Goal: Task Accomplishment & Management: Manage account settings

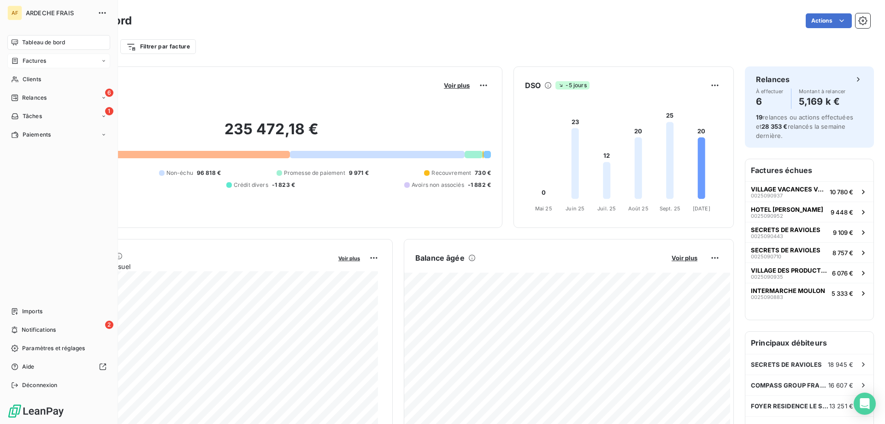
click at [101, 64] on div "Factures" at bounding box center [58, 60] width 103 height 15
click at [42, 98] on div "Avoirs" at bounding box center [64, 97] width 92 height 15
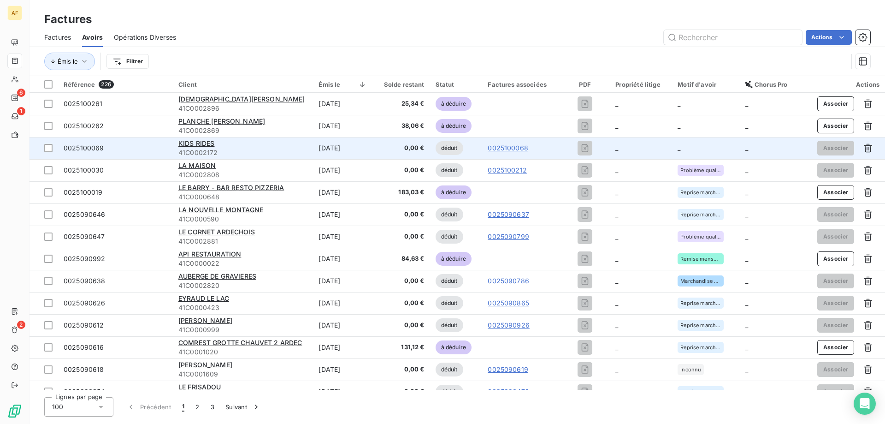
click at [701, 149] on td "_" at bounding box center [706, 148] width 68 height 22
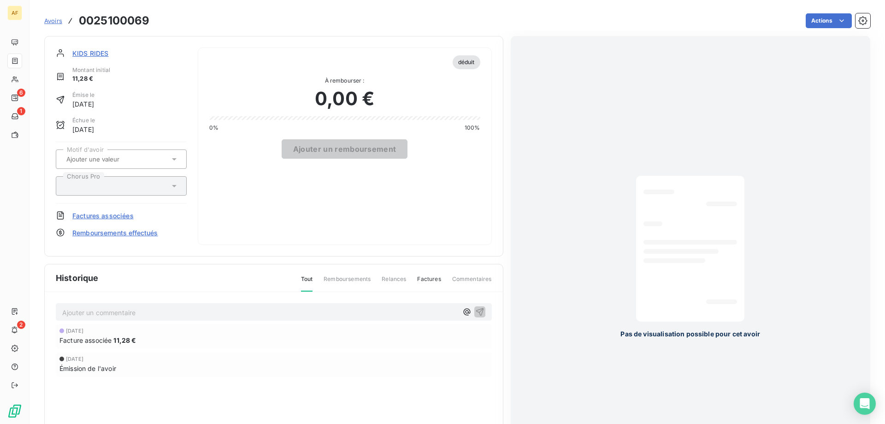
click at [97, 19] on h3 "0025100069" at bounding box center [114, 20] width 71 height 17
click at [92, 20] on h3 "0025100069" at bounding box center [114, 20] width 71 height 17
drag, startPoint x: 95, startPoint y: 19, endPoint x: 151, endPoint y: 21, distance: 55.4
click at [151, 21] on div "Avoirs 0025100069 Actions" at bounding box center [457, 20] width 826 height 19
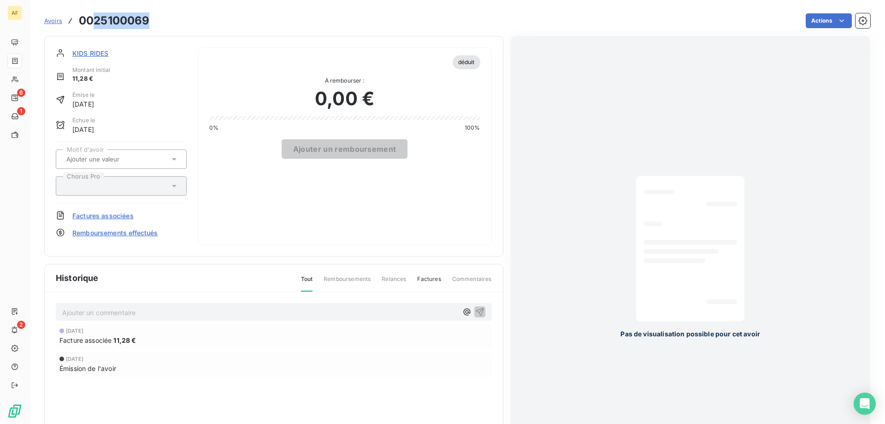
copy h3 "25100069"
click at [115, 215] on span "Factures associées" at bounding box center [102, 216] width 61 height 10
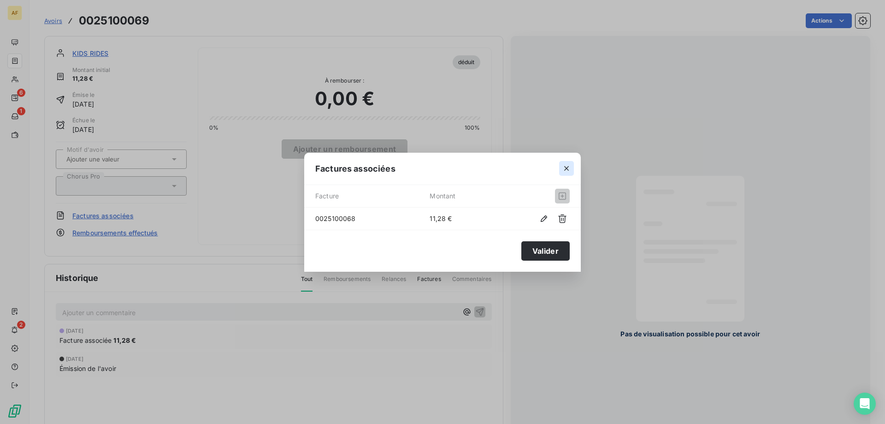
click at [569, 164] on icon "button" at bounding box center [566, 168] width 9 height 9
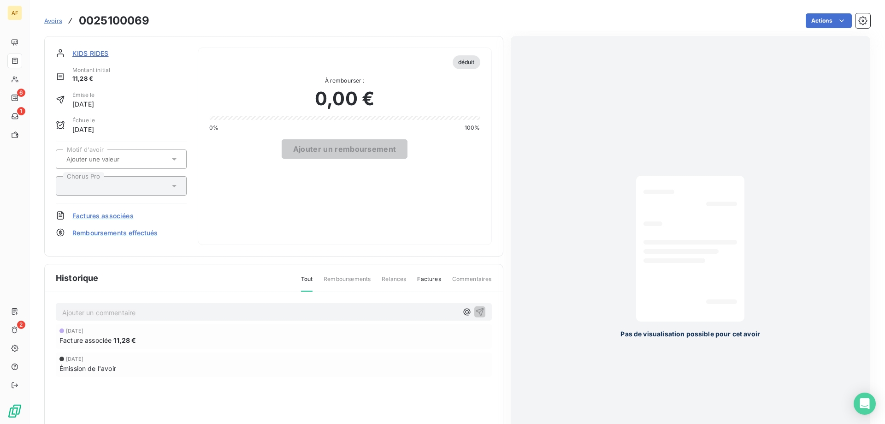
click at [112, 163] on div at bounding box center [117, 159] width 106 height 12
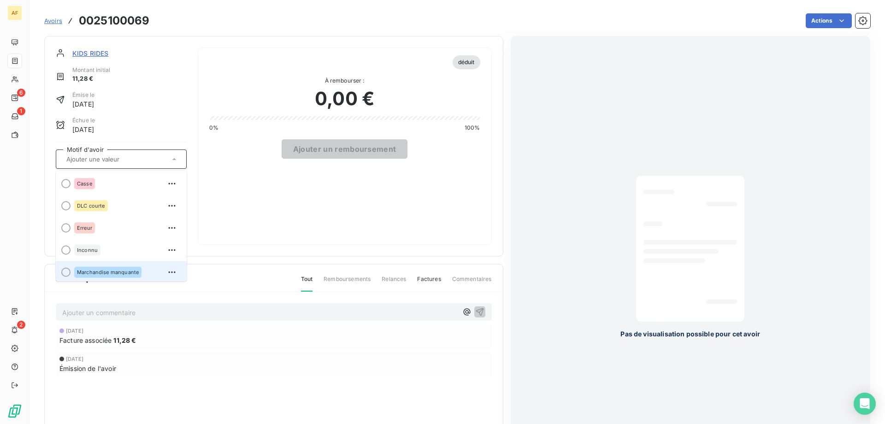
click at [117, 270] on span "Marchandise manquante" at bounding box center [108, 272] width 62 height 6
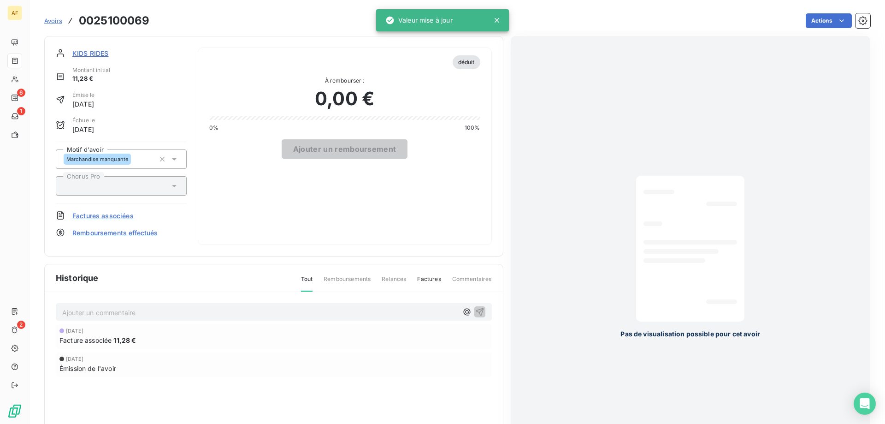
click at [51, 21] on span "Avoirs" at bounding box center [53, 20] width 18 height 7
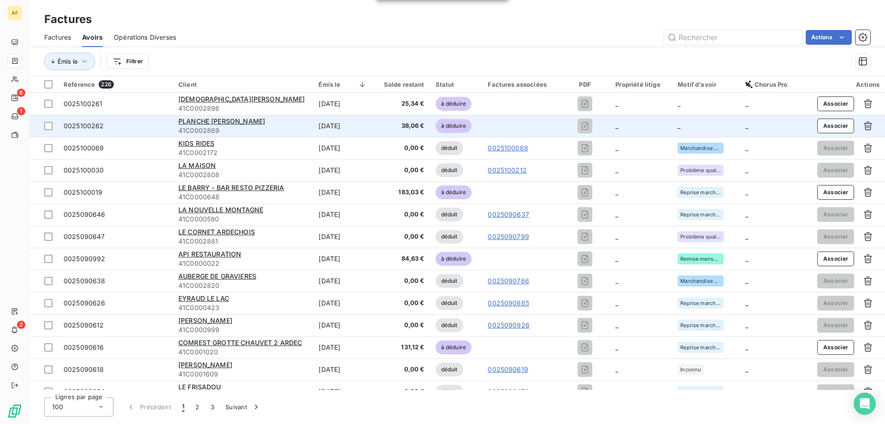
click at [633, 128] on td "_" at bounding box center [641, 126] width 62 height 22
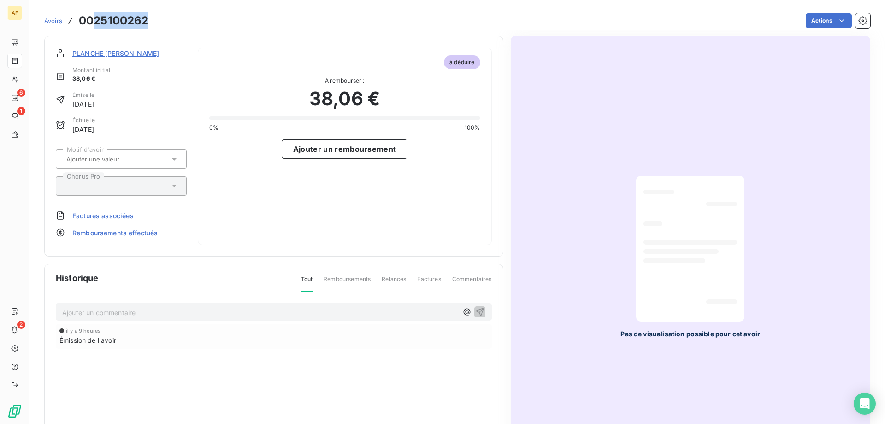
drag, startPoint x: 94, startPoint y: 21, endPoint x: 152, endPoint y: 21, distance: 58.6
click at [152, 21] on div "Avoirs 0025100262 Actions" at bounding box center [457, 20] width 826 height 19
copy h3 "25100262"
click at [122, 163] on div at bounding box center [117, 159] width 106 height 12
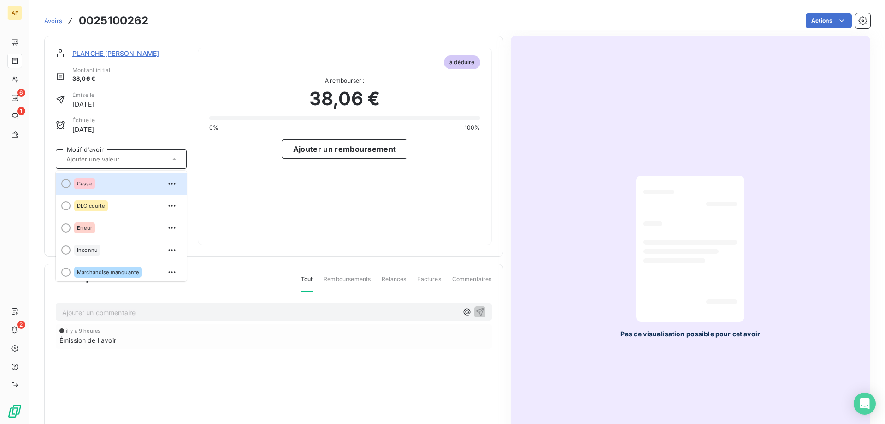
click at [122, 163] on div at bounding box center [117, 159] width 106 height 12
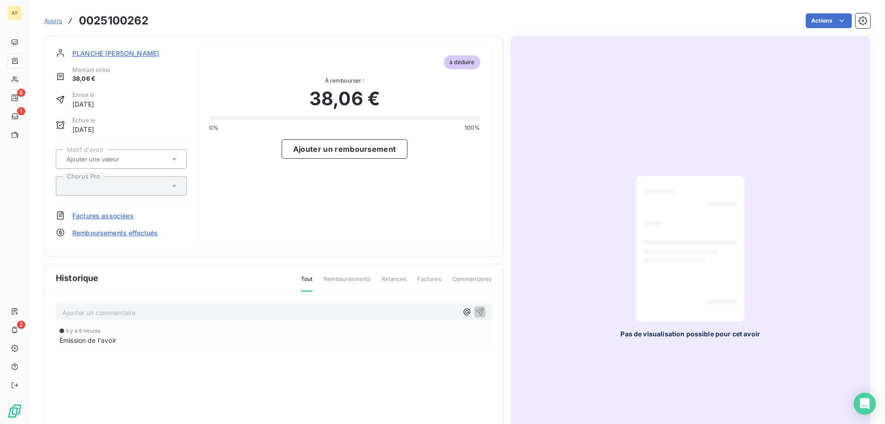
click at [113, 213] on span "Factures associées" at bounding box center [102, 216] width 61 height 10
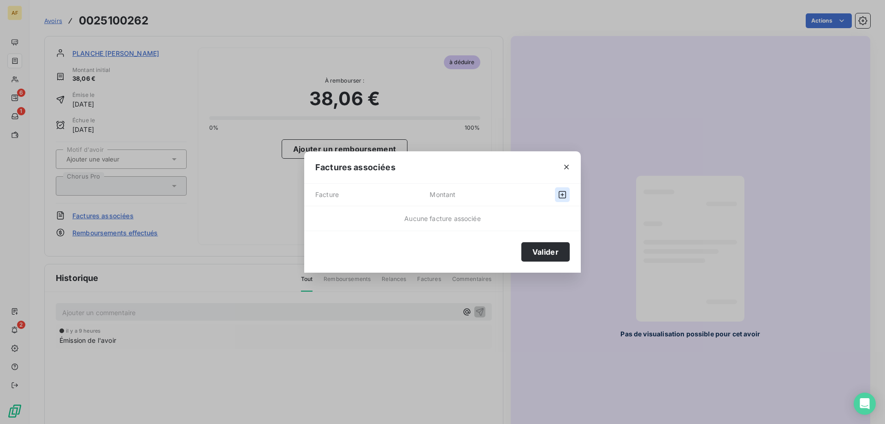
click at [561, 195] on icon "button" at bounding box center [562, 194] width 9 height 9
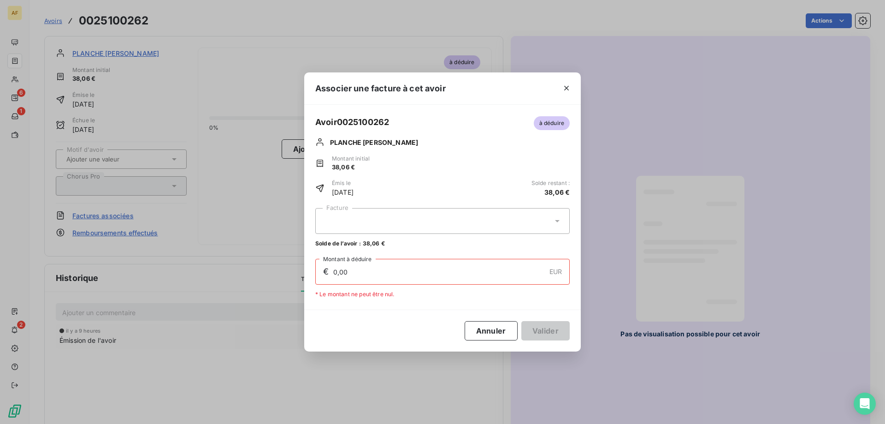
click at [408, 219] on div at bounding box center [442, 221] width 255 height 26
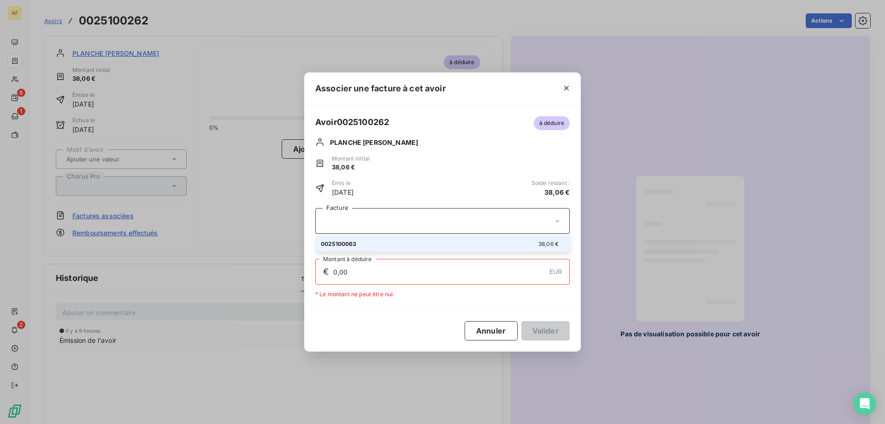
click at [394, 247] on div "0025100063 38,06 €" at bounding box center [442, 243] width 243 height 9
type input "38,06"
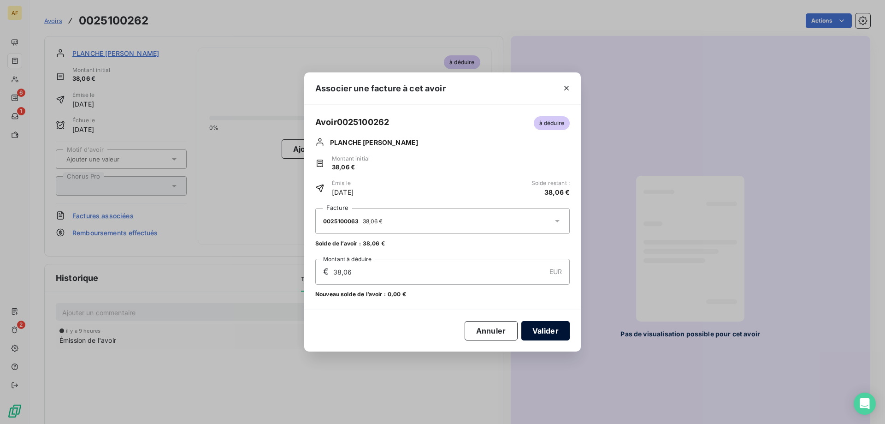
click at [542, 330] on button "Valider" at bounding box center [545, 330] width 48 height 19
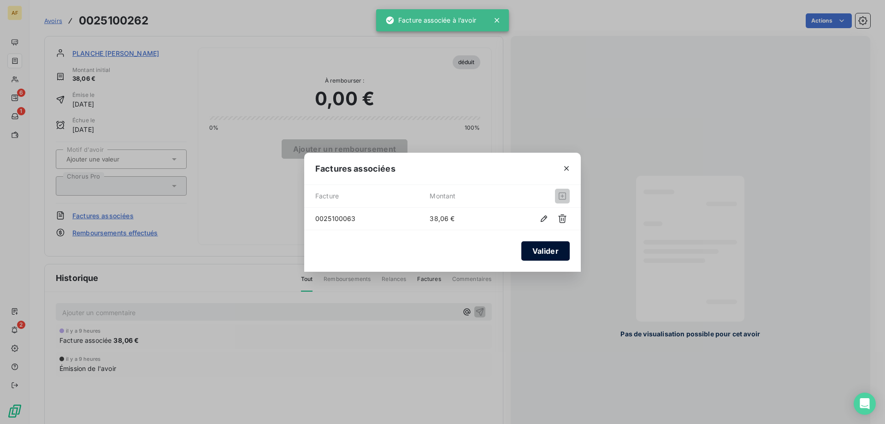
click at [539, 257] on button "Valider" at bounding box center [545, 250] width 48 height 19
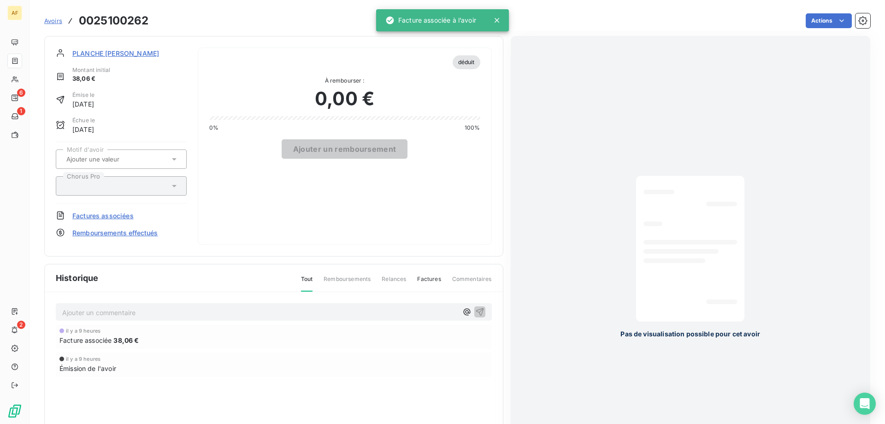
click at [101, 162] on input "text" at bounding box center [111, 159] width 93 height 8
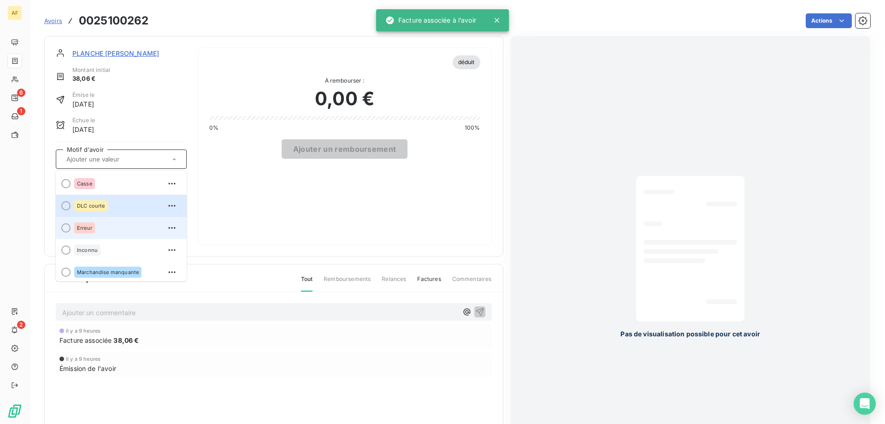
click at [107, 221] on div "Erreur" at bounding box center [126, 227] width 105 height 15
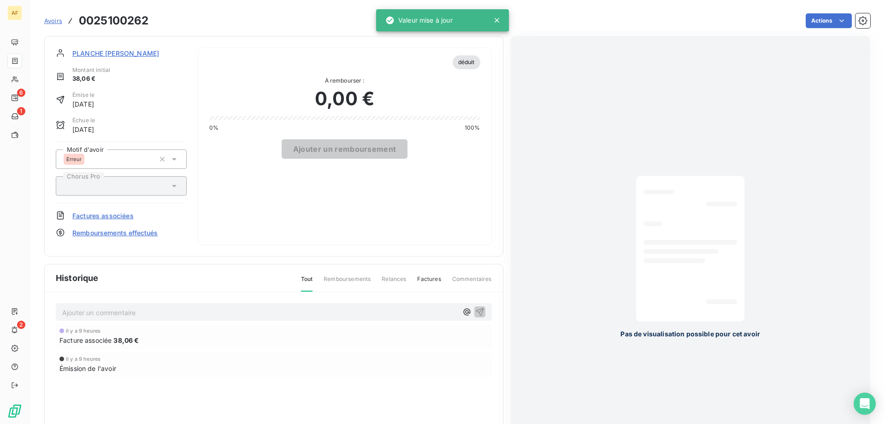
click at [50, 22] on span "Avoirs" at bounding box center [53, 20] width 18 height 7
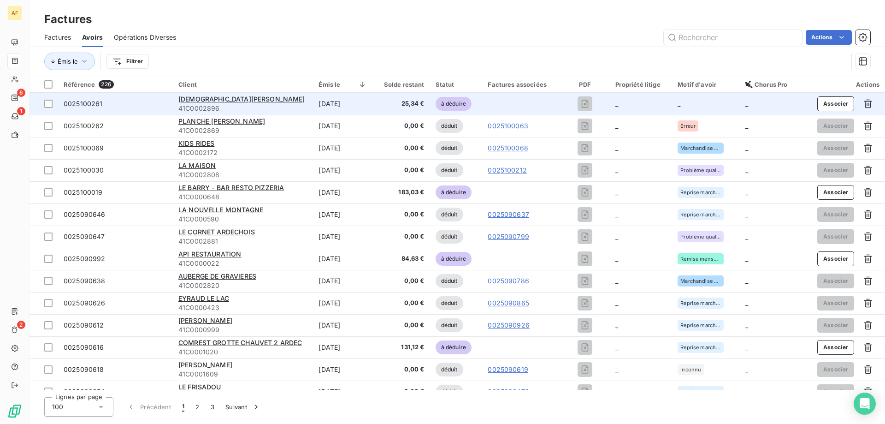
click at [693, 104] on td "_" at bounding box center [706, 104] width 68 height 22
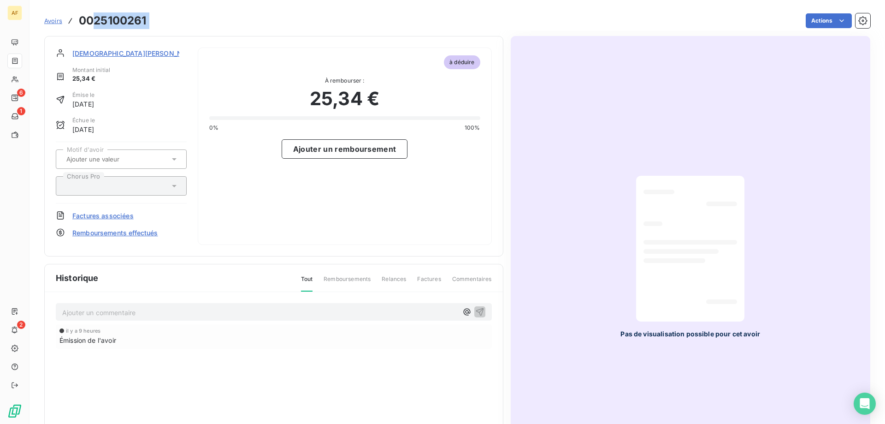
drag, startPoint x: 95, startPoint y: 20, endPoint x: 162, endPoint y: 27, distance: 67.3
click at [162, 27] on div "Avoirs 0025100261 Actions" at bounding box center [457, 20] width 826 height 19
copy main "25100261 Actions"
click at [128, 162] on input "text" at bounding box center [111, 159] width 93 height 8
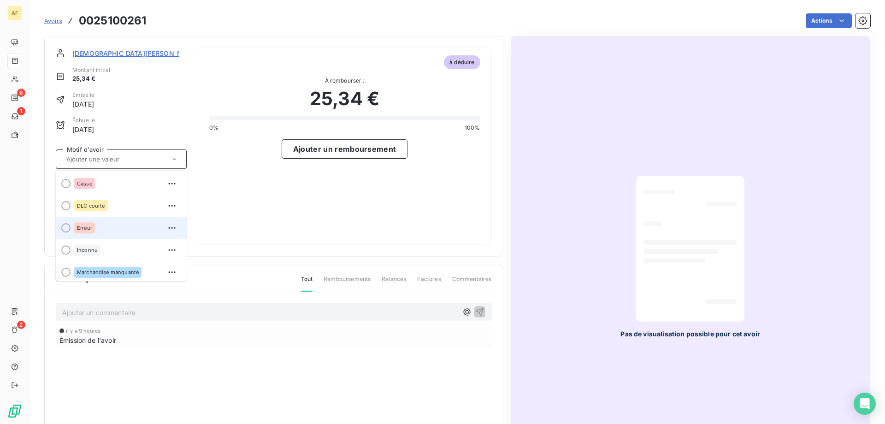
click at [103, 230] on div "Erreur" at bounding box center [126, 227] width 105 height 15
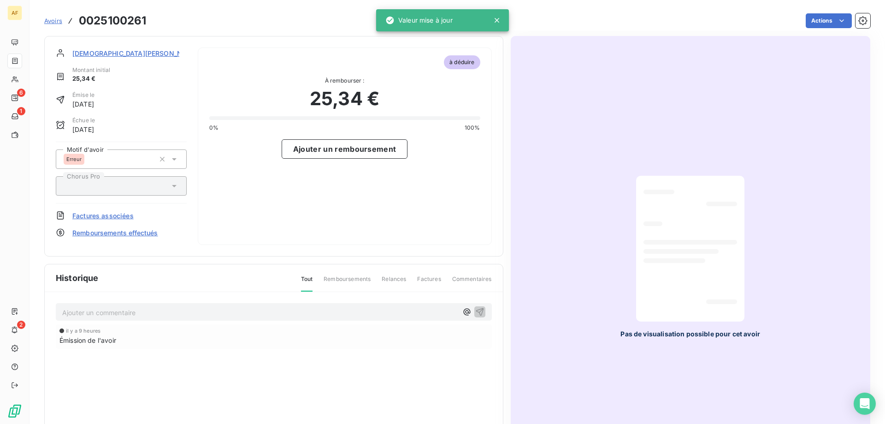
click at [120, 219] on span "Factures associées" at bounding box center [102, 216] width 61 height 10
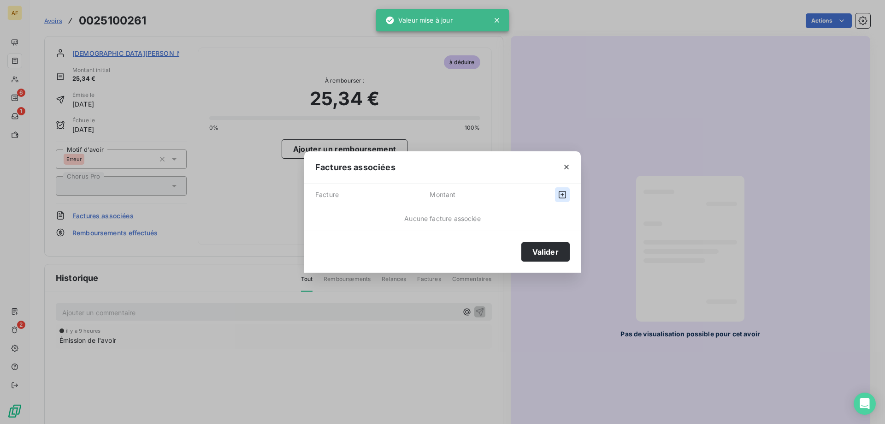
click at [558, 196] on icon "button" at bounding box center [562, 194] width 9 height 9
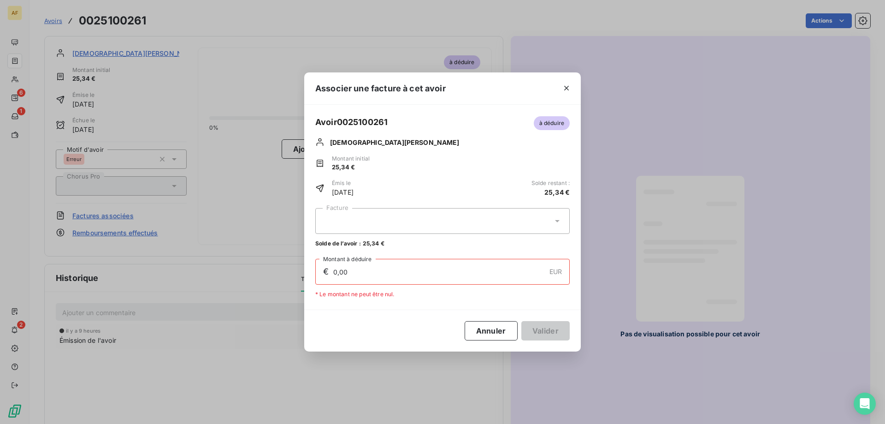
click at [397, 215] on div at bounding box center [442, 221] width 255 height 26
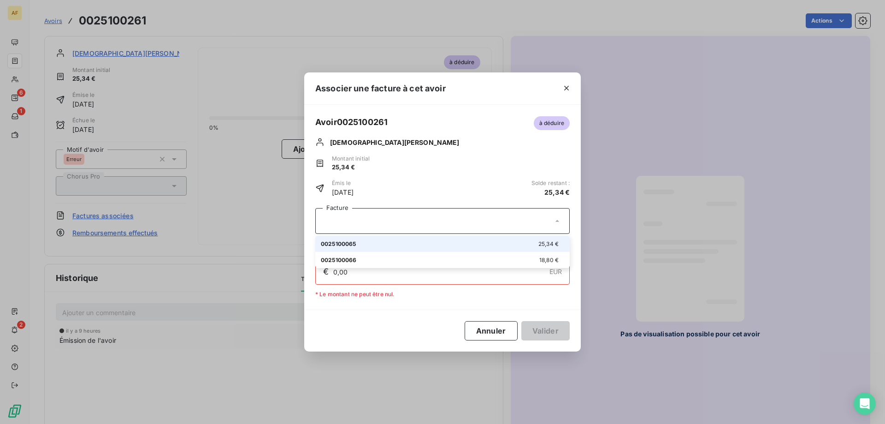
click at [384, 245] on div "0025100065 25,34 €" at bounding box center [442, 243] width 243 height 9
type input "25,34"
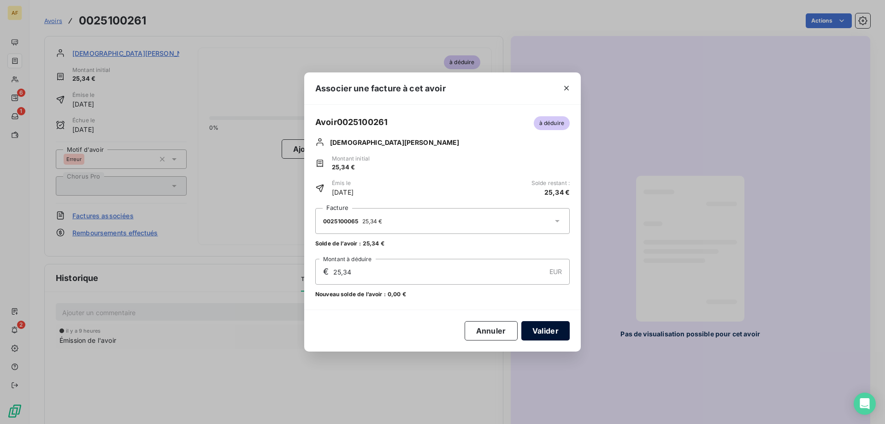
click at [531, 331] on button "Valider" at bounding box center [545, 330] width 48 height 19
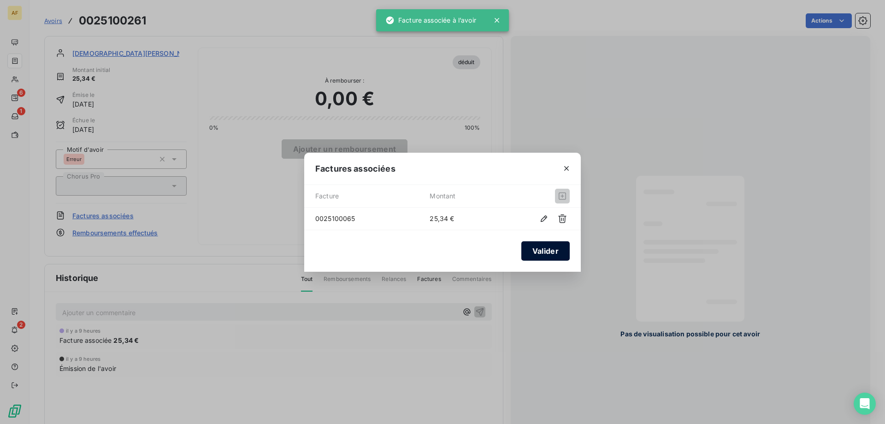
click at [547, 251] on button "Valider" at bounding box center [545, 250] width 48 height 19
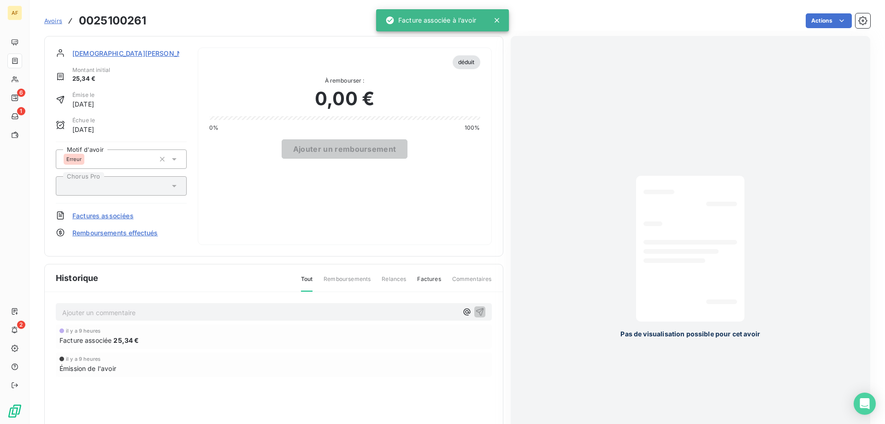
click at [53, 23] on span "Avoirs" at bounding box center [53, 20] width 18 height 7
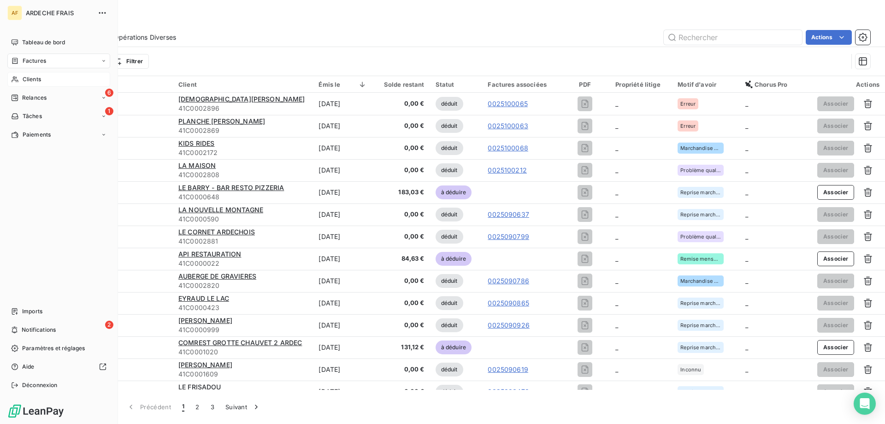
click at [25, 82] on span "Clients" at bounding box center [32, 79] width 18 height 8
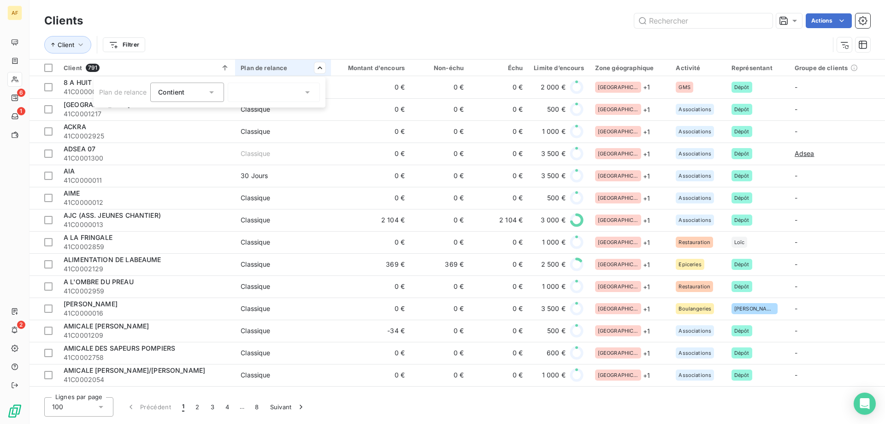
click at [303, 94] on icon at bounding box center [307, 92] width 9 height 9
click at [278, 114] on li "A définir" at bounding box center [274, 112] width 92 height 17
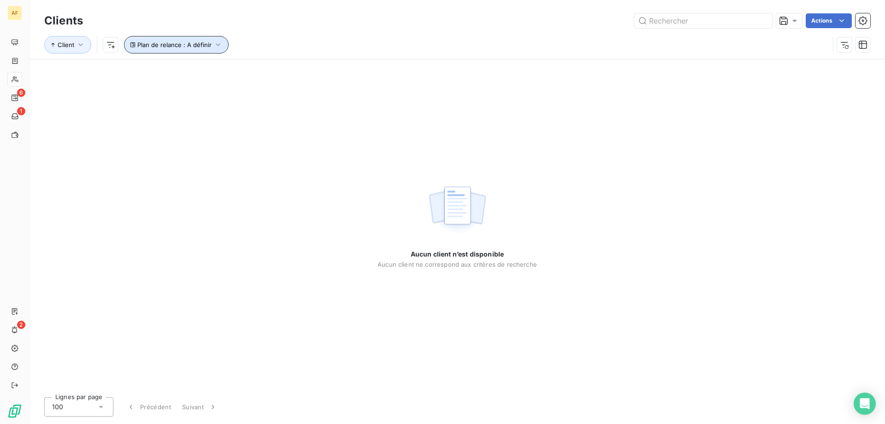
click at [197, 41] on button "Plan de relance : A définir" at bounding box center [176, 45] width 105 height 18
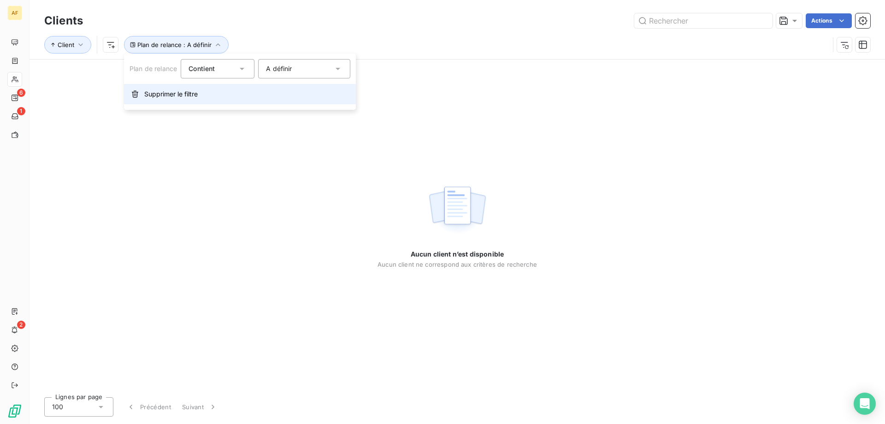
click at [161, 97] on span "Supprimer le filtre" at bounding box center [170, 93] width 53 height 9
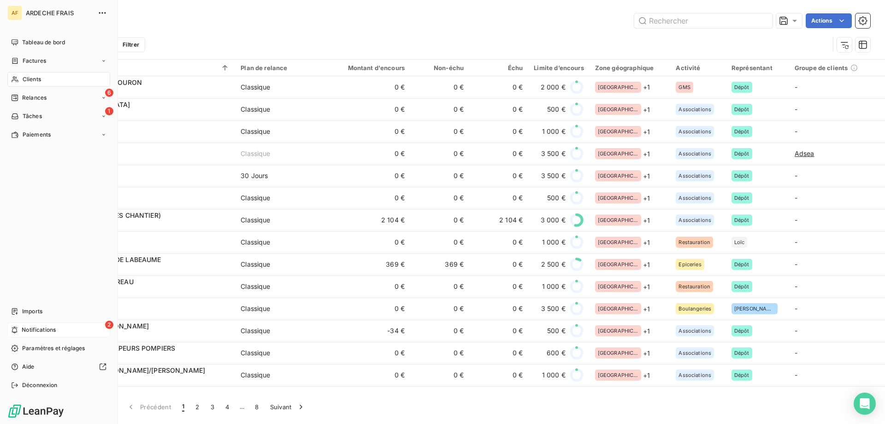
click at [20, 329] on div "2 Notifications" at bounding box center [58, 329] width 103 height 15
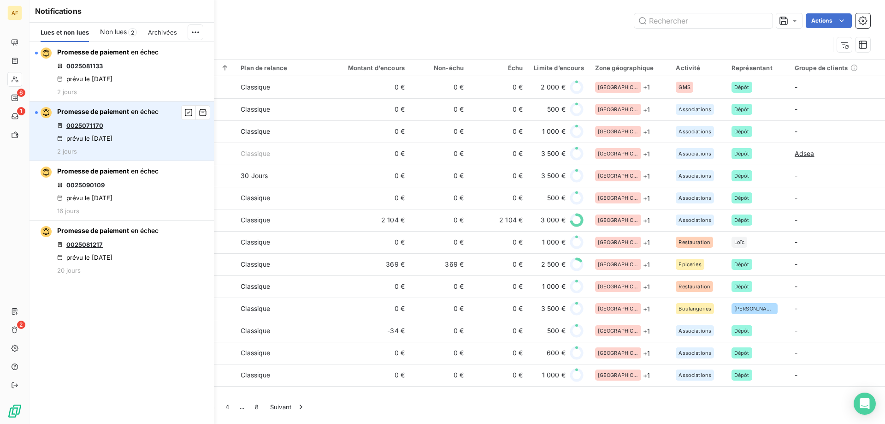
click at [106, 135] on div "prévu le 10 oct. 2025" at bounding box center [84, 138] width 55 height 7
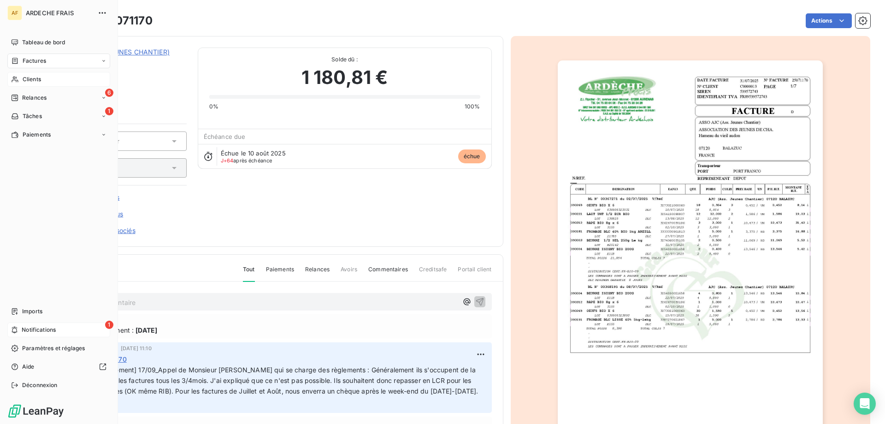
click at [60, 326] on div "1 Notifications" at bounding box center [58, 329] width 103 height 15
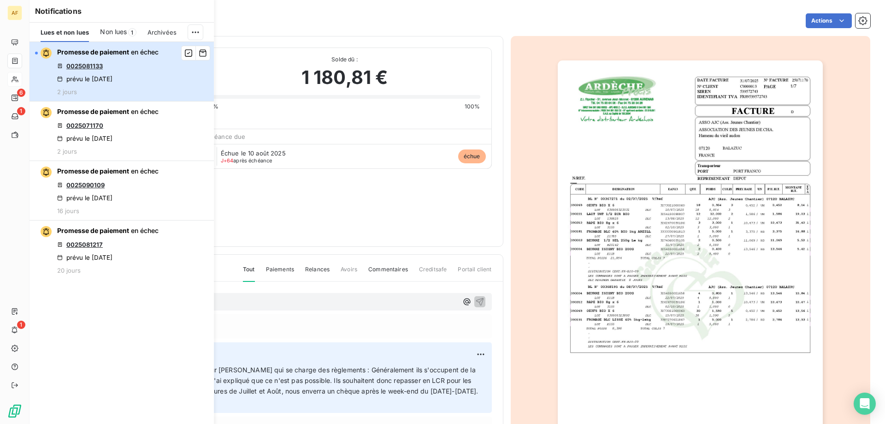
click at [103, 66] on div "Promesse de paiement en échec 0025081133 prévu le 10 oct. 2025 2 jours" at bounding box center [107, 71] width 101 height 48
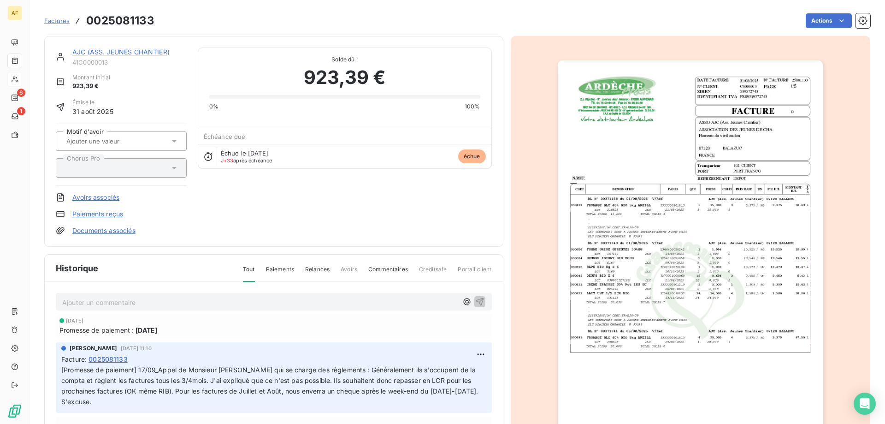
click at [139, 49] on link "AJC (ASS. JEUNES CHANTIER)" at bounding box center [120, 52] width 97 height 8
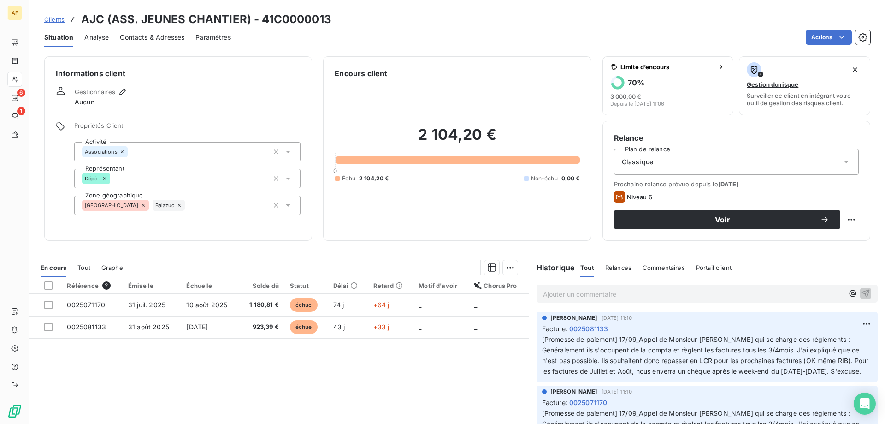
click at [90, 36] on span "Analyse" at bounding box center [96, 37] width 24 height 9
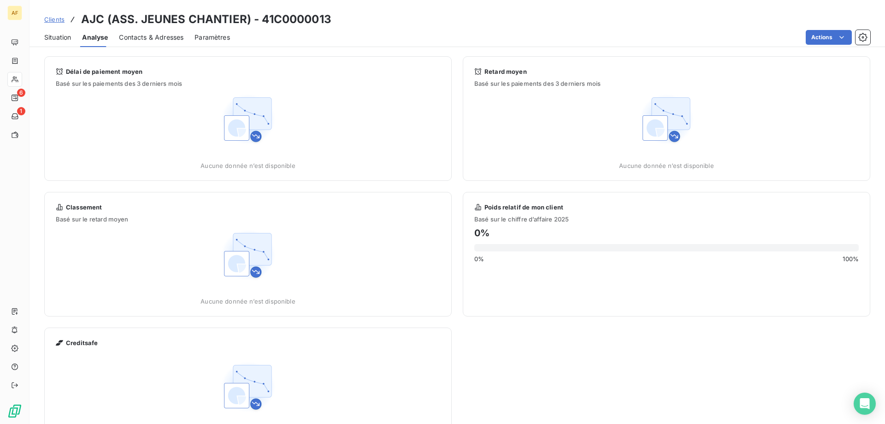
click at [151, 38] on span "Contacts & Adresses" at bounding box center [151, 37] width 65 height 9
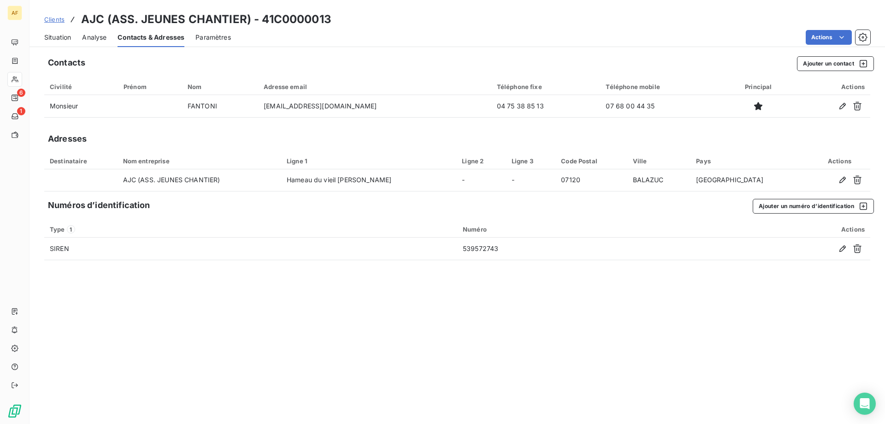
click at [69, 45] on div "Situation" at bounding box center [57, 37] width 27 height 19
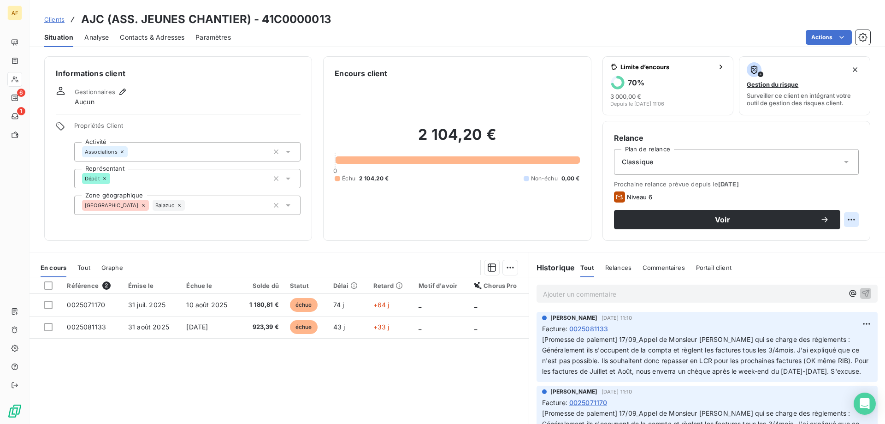
click at [843, 221] on html "AF 6 1 Clients AJC (ASS. JEUNES CHANTIER) - 41C0000013 Situation Analyse Contac…" at bounding box center [442, 212] width 885 height 424
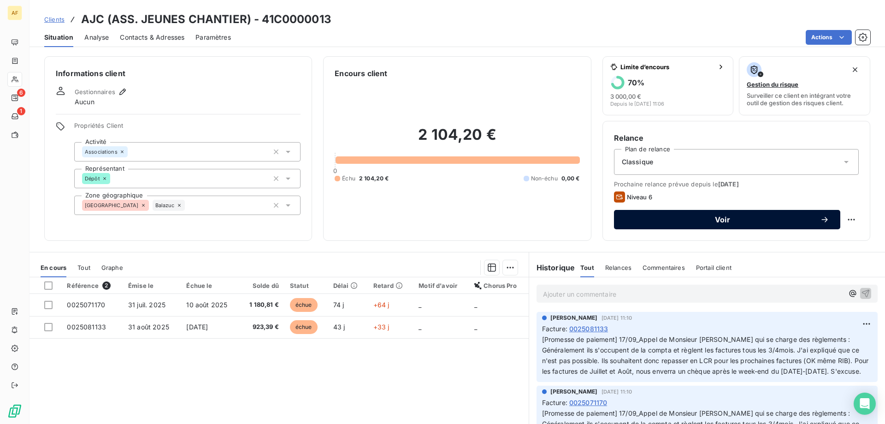
click at [784, 217] on span "Voir" at bounding box center [722, 219] width 195 height 7
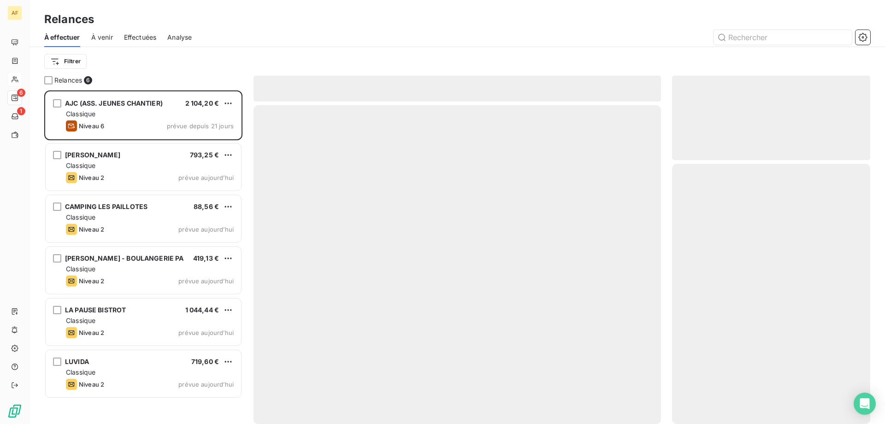
scroll to position [326, 191]
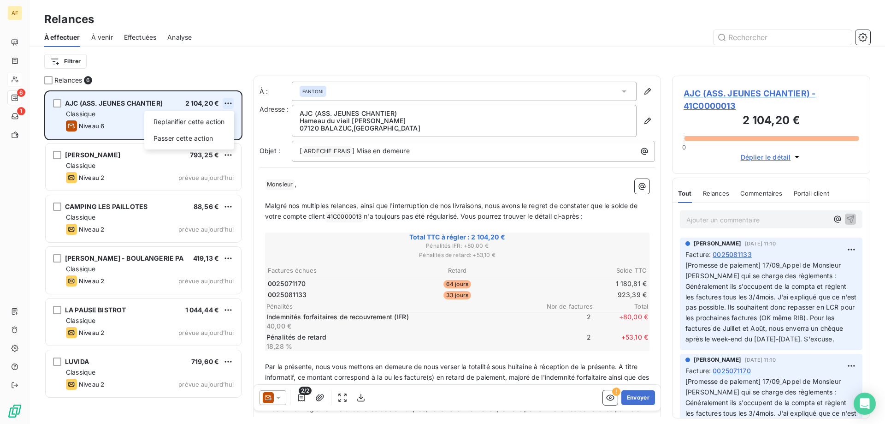
click at [227, 102] on html "AF 6 1 Relances À effectuer À venir Effectuées Analyse Filtrer Relances 6 AJC (…" at bounding box center [442, 212] width 885 height 424
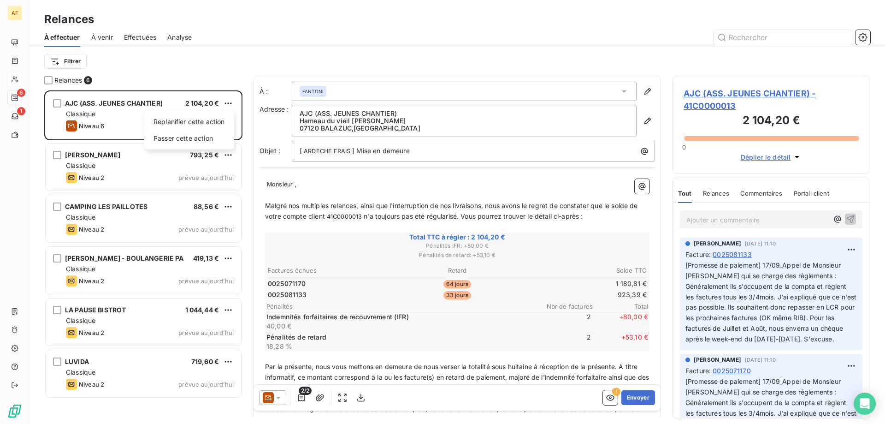
click at [272, 402] on html "AF 6 1 Relances À effectuer À venir Effectuées Analyse Filtrer Relances 6 AJC (…" at bounding box center [442, 212] width 885 height 424
click at [272, 402] on icon at bounding box center [268, 397] width 11 height 11
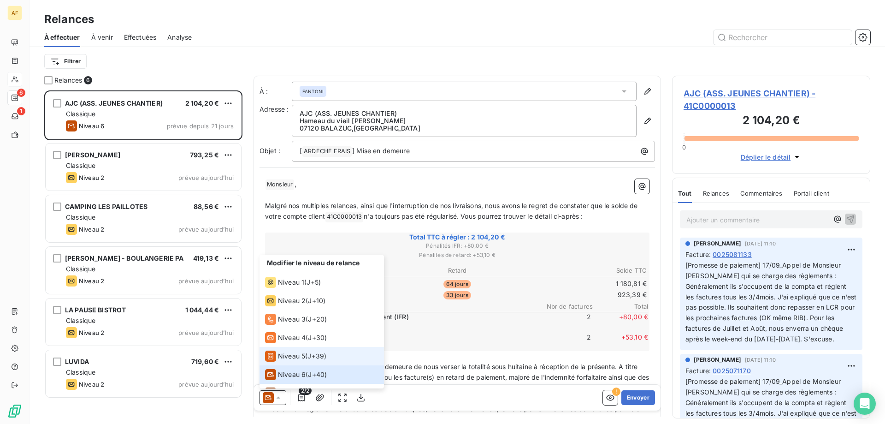
scroll to position [14, 0]
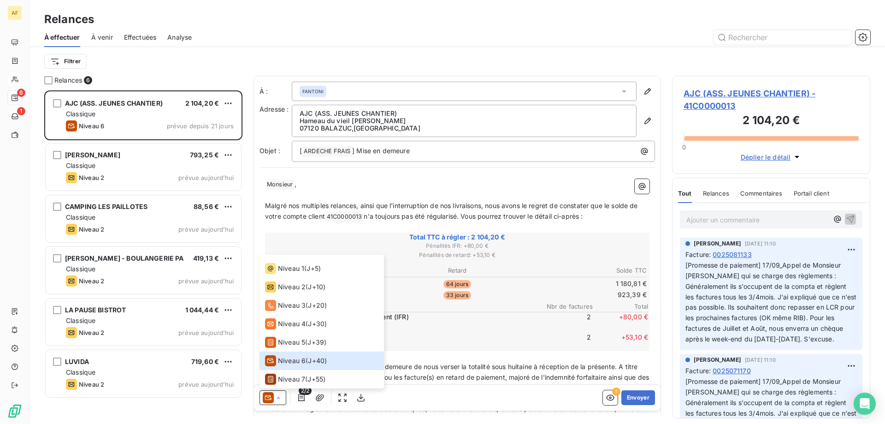
click at [210, 79] on div "Relances 6" at bounding box center [143, 80] width 198 height 9
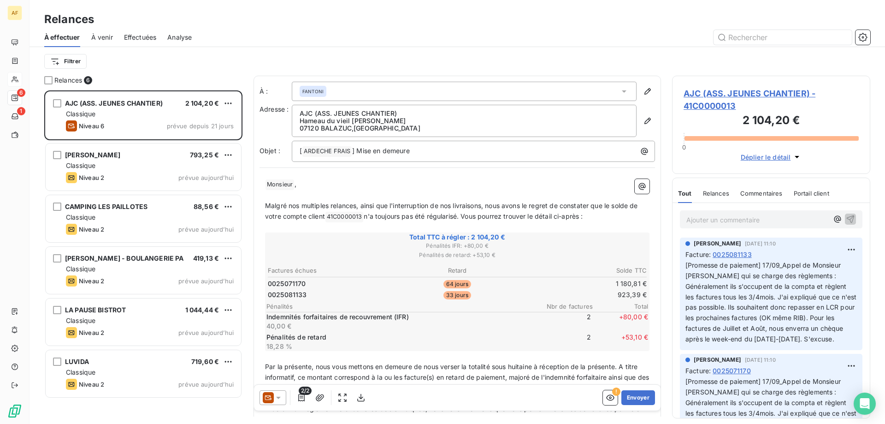
click at [69, 42] on div "À effectuer" at bounding box center [62, 37] width 36 height 19
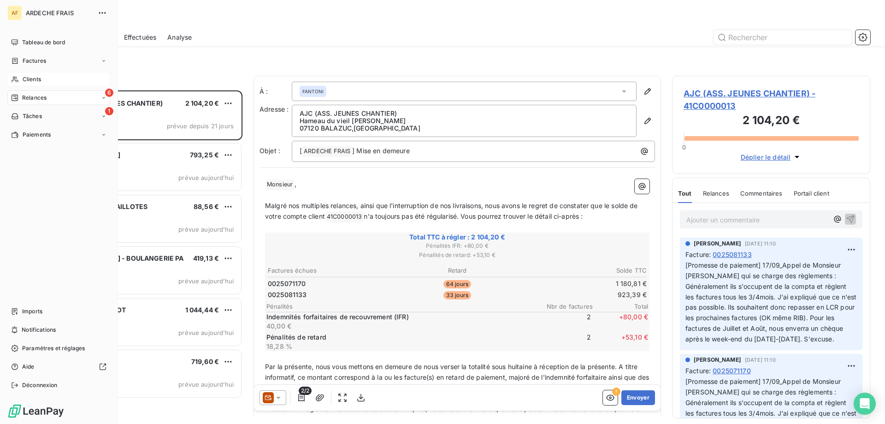
click at [17, 80] on icon at bounding box center [15, 79] width 8 height 7
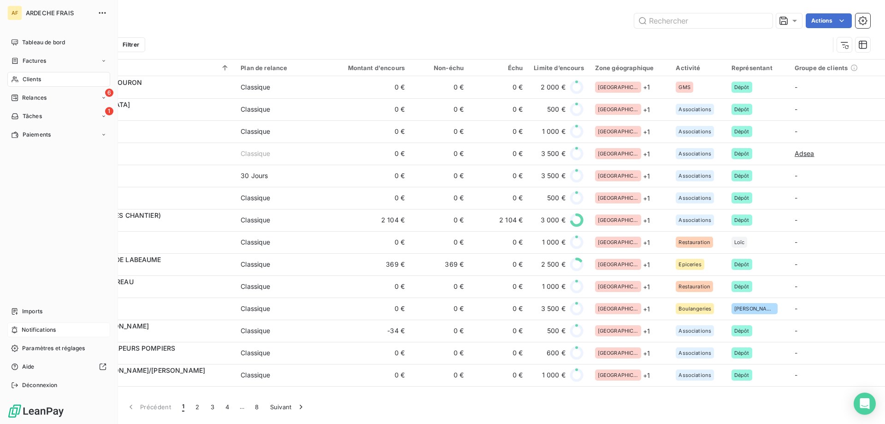
click at [28, 331] on span "Notifications" at bounding box center [39, 330] width 34 height 8
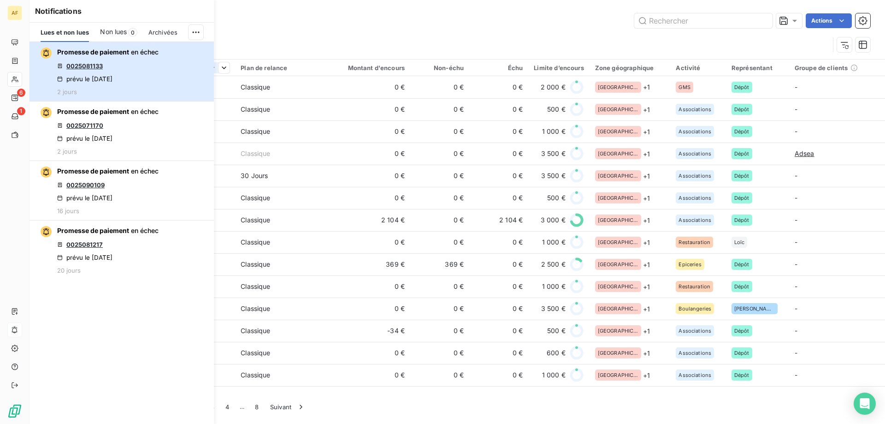
click at [107, 74] on div "Promesse de paiement en échec 0025081133 prévu le 10 oct. 2025 2 jours" at bounding box center [107, 71] width 101 height 48
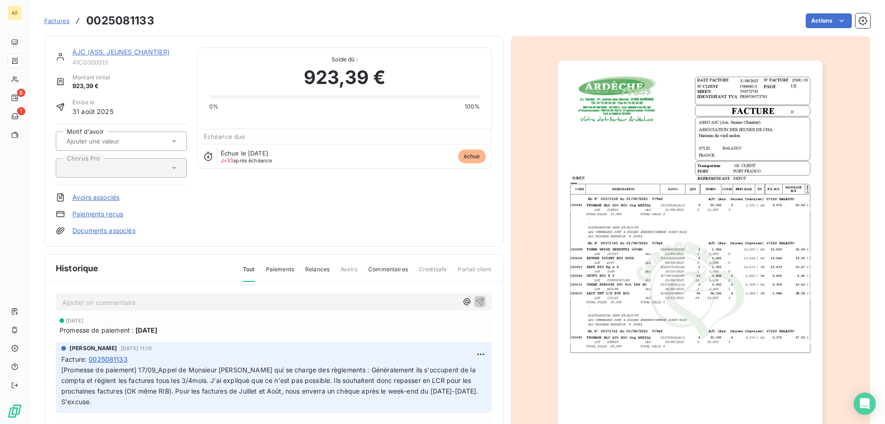
click at [127, 53] on link "AJC (ASS. JEUNES CHANTIER)" at bounding box center [120, 52] width 97 height 8
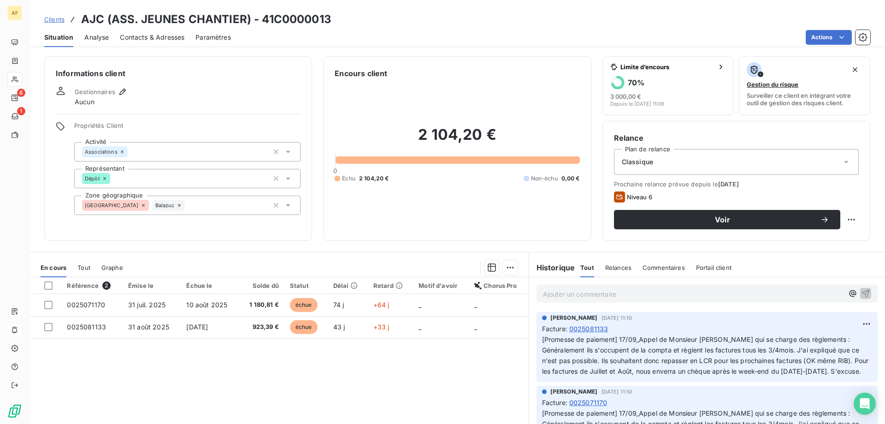
click at [599, 294] on p "Ajouter un commentaire ﻿" at bounding box center [693, 294] width 301 height 12
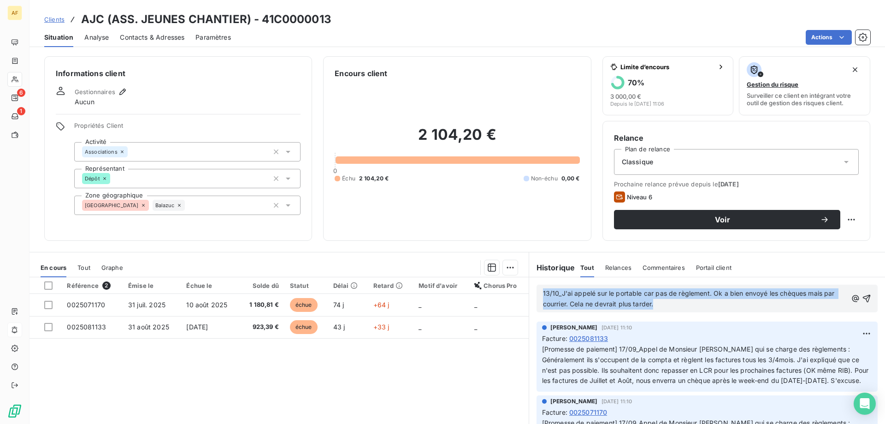
drag, startPoint x: 658, startPoint y: 302, endPoint x: 436, endPoint y: 234, distance: 233.0
click at [436, 234] on div "Informations client Gestionnaires Aucun Propriétés Client Activité Associations…" at bounding box center [458, 237] width 856 height 373
copy span "13/10_J'ai appelé sur le portable car pas de règlement. Ok a bien envoyé les ch…"
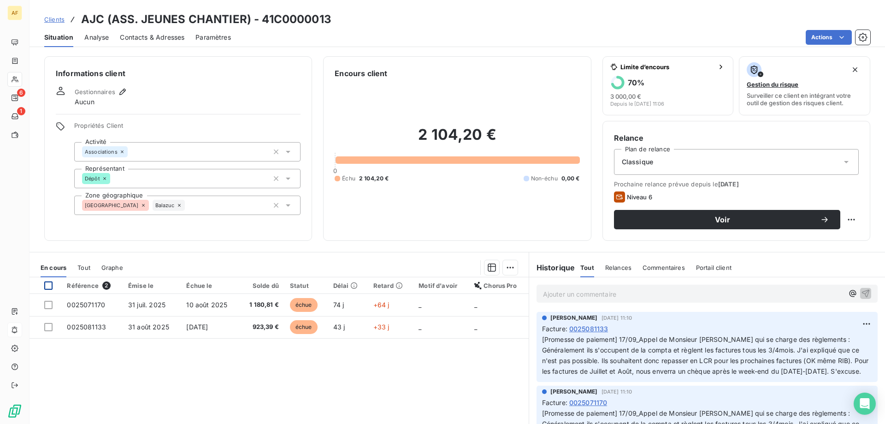
click at [49, 287] on div at bounding box center [48, 285] width 8 height 8
click at [506, 269] on html "AF 6 1 Clients AJC (ASS. JEUNES CHANTIER) - 41C0000013 Situation Analyse Contac…" at bounding box center [442, 212] width 885 height 424
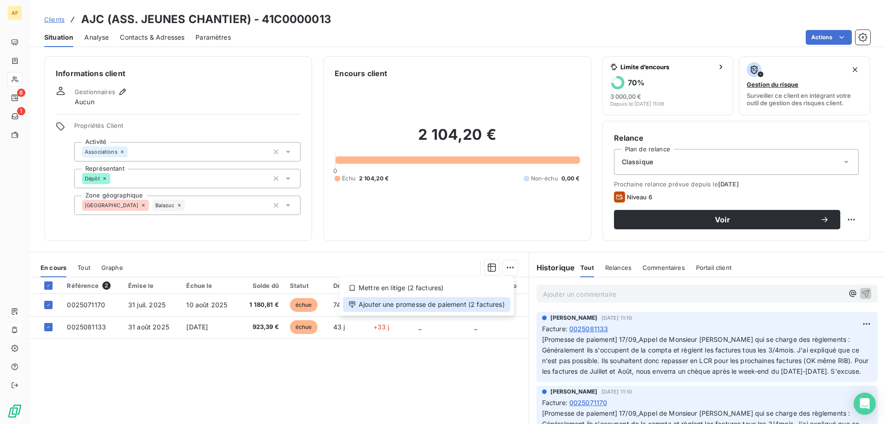
click at [479, 305] on div "Ajouter une promesse de paiement (2 factures)" at bounding box center [426, 304] width 167 height 15
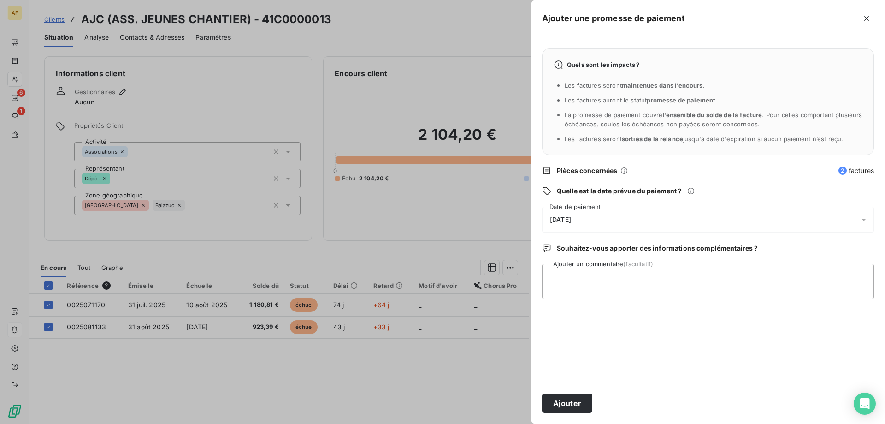
click at [609, 217] on div "[DATE]" at bounding box center [708, 220] width 332 height 26
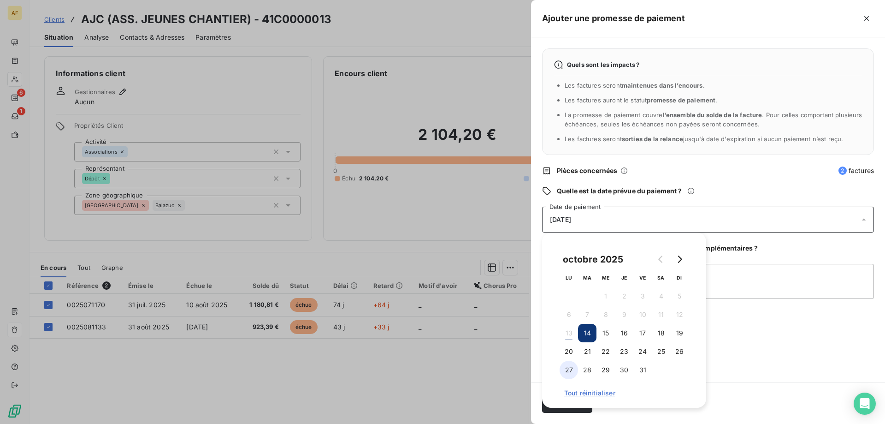
click at [563, 371] on button "27" at bounding box center [569, 370] width 18 height 18
click at [746, 266] on textarea "Ajouter un commentaire (facultatif)" at bounding box center [708, 281] width 332 height 35
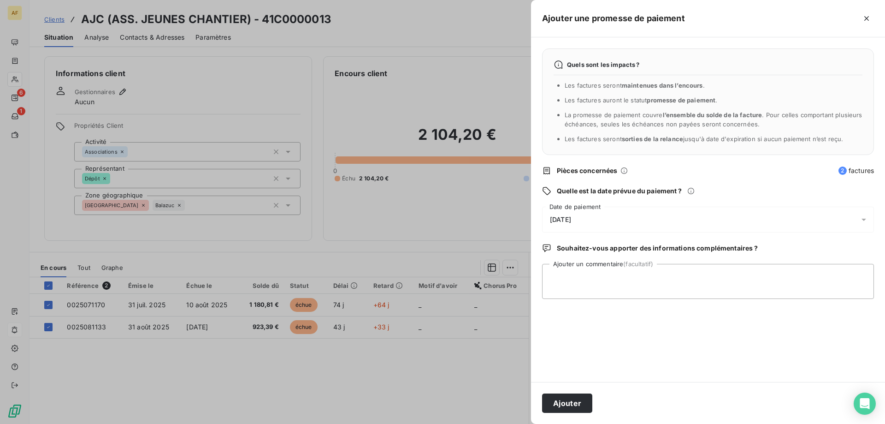
click at [619, 219] on div "27/10/2025" at bounding box center [708, 220] width 332 height 26
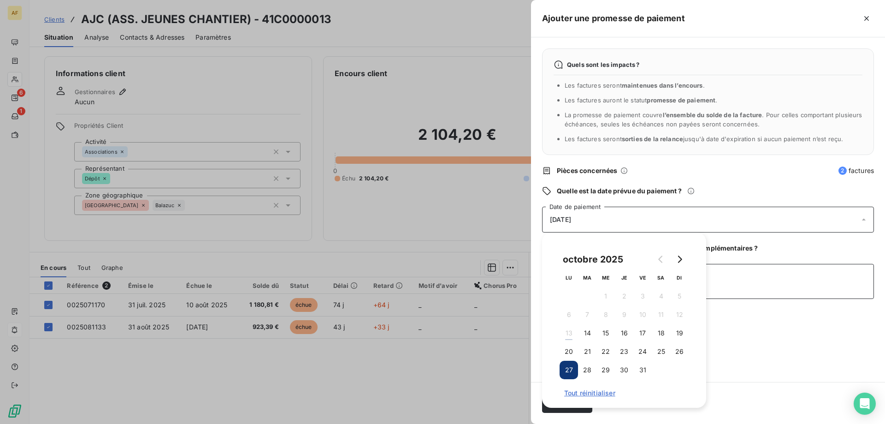
click at [771, 267] on textarea "Ajouter un commentaire (facultatif)" at bounding box center [708, 281] width 332 height 35
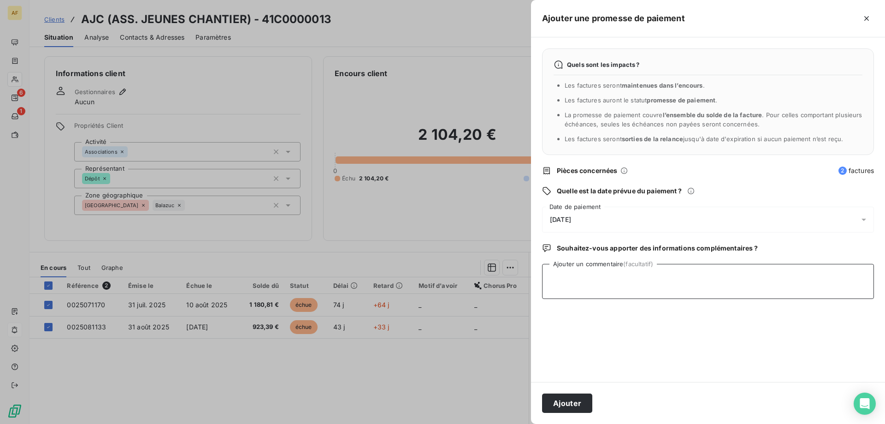
paste textarea "13/10_J'ai appelé sur le portable car pas de règlement. Ok a bien envoyé les ch…"
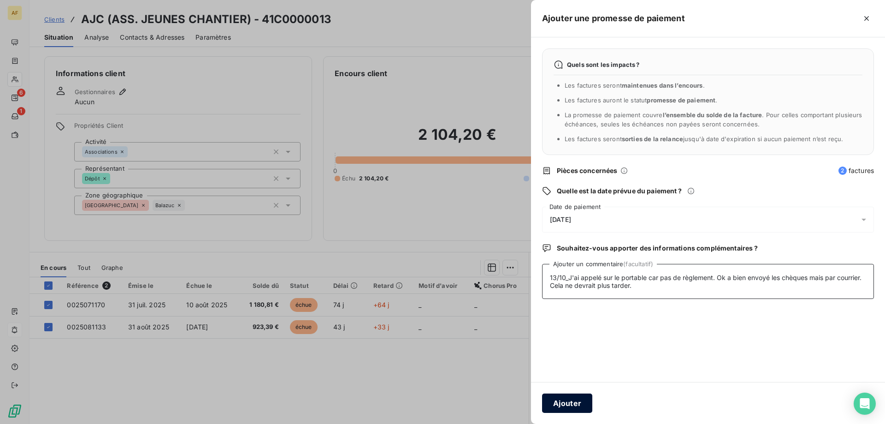
type textarea "13/10_J'ai appelé sur le portable car pas de règlement. Ok a bien envoyé les ch…"
click at [563, 398] on button "Ajouter" at bounding box center [567, 402] width 50 height 19
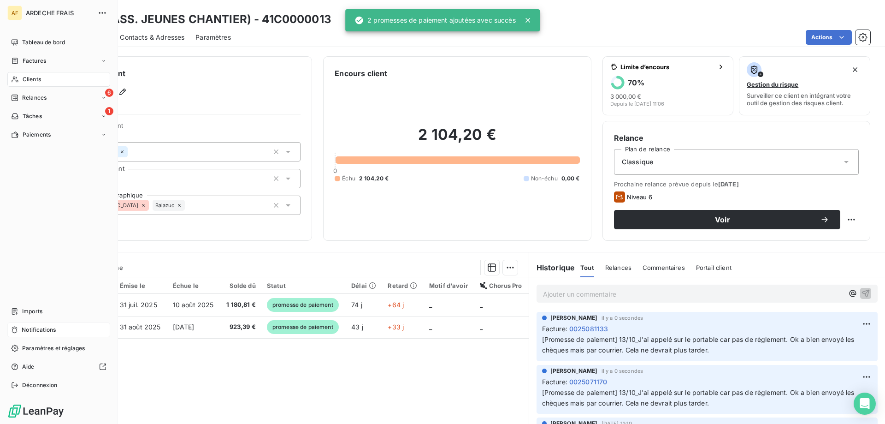
click at [71, 325] on div "Notifications" at bounding box center [58, 329] width 103 height 15
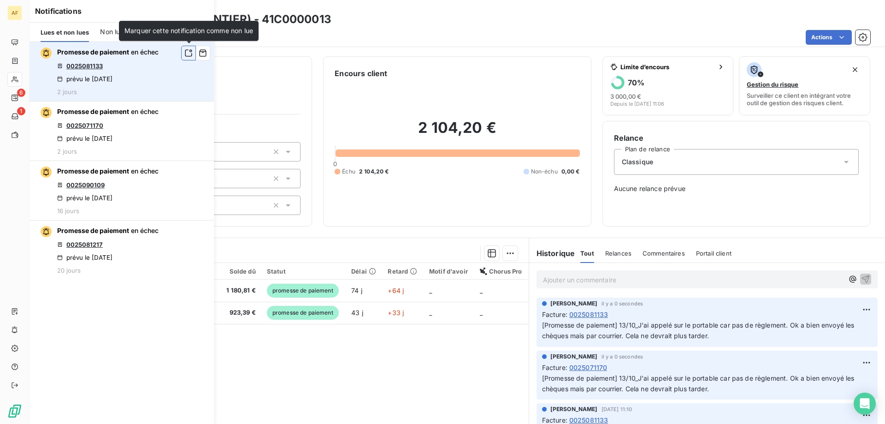
click at [189, 55] on icon "button" at bounding box center [188, 52] width 8 height 9
click at [204, 55] on icon "button" at bounding box center [203, 52] width 8 height 9
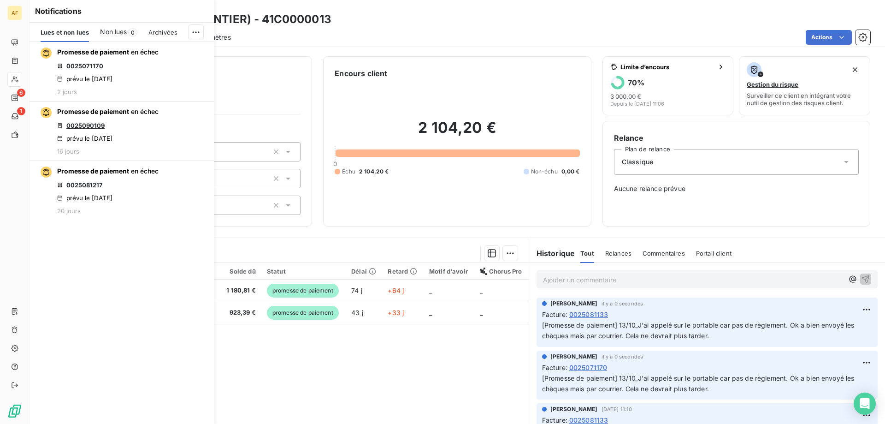
click at [0, 0] on icon "button" at bounding box center [0, 0] width 0 height 0
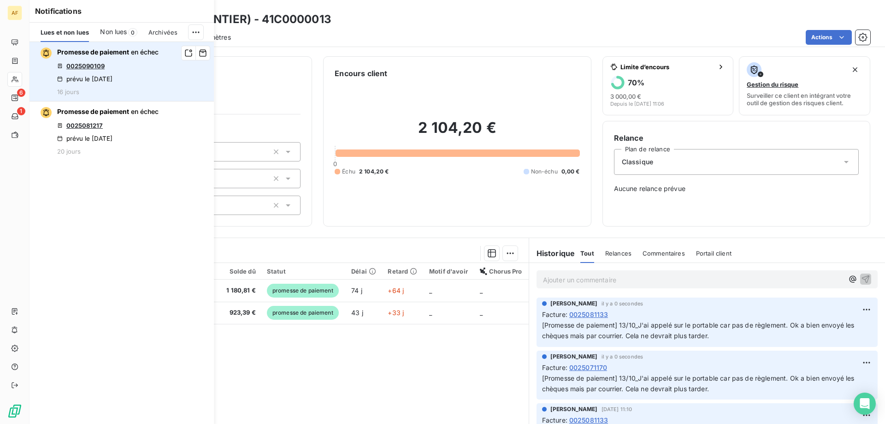
click at [85, 69] on link "0025090109" at bounding box center [85, 65] width 38 height 7
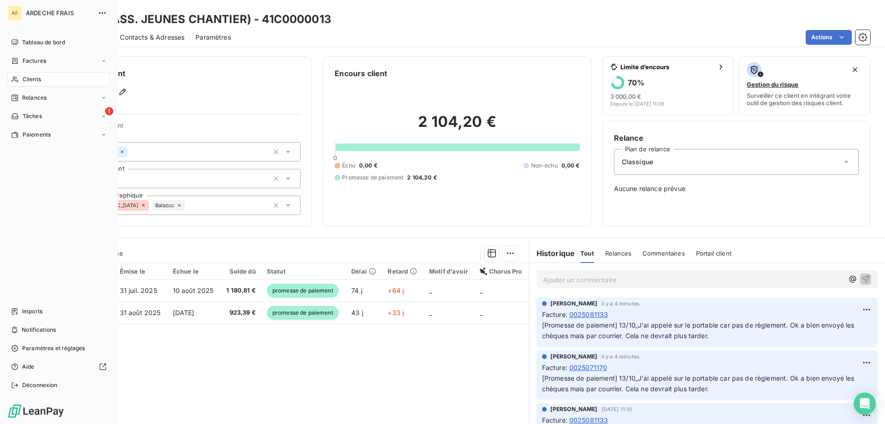
click at [29, 80] on span "Clients" at bounding box center [32, 79] width 18 height 8
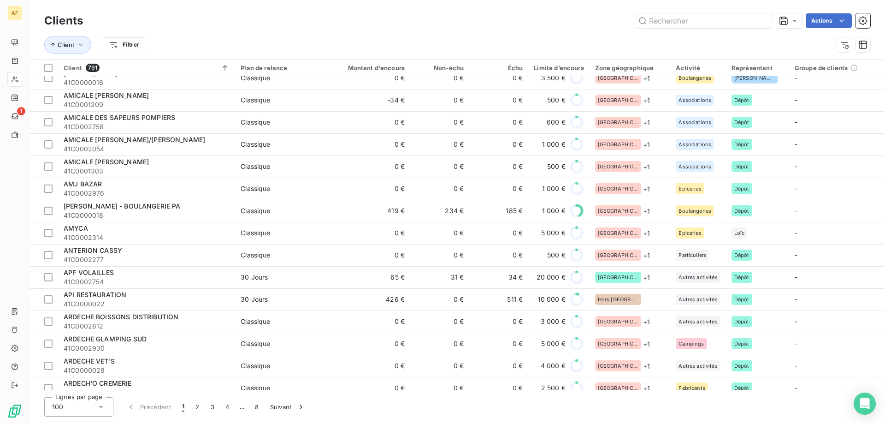
scroll to position [277, 0]
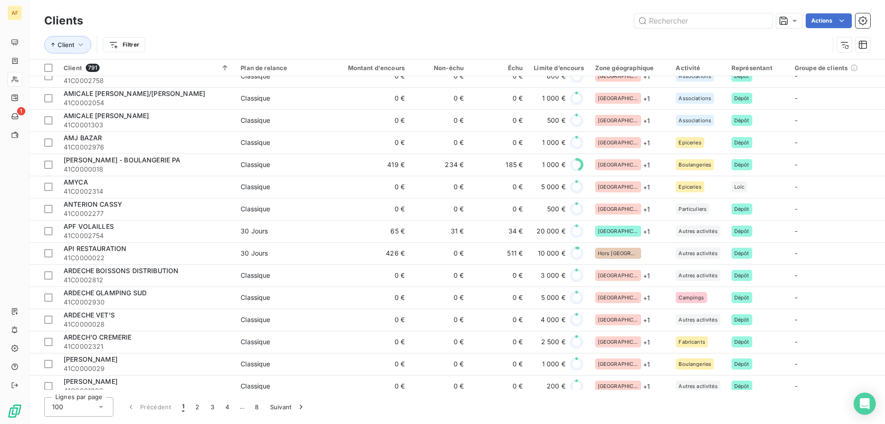
click at [89, 408] on div "100" at bounding box center [78, 406] width 69 height 19
click at [90, 369] on li "50" at bounding box center [78, 370] width 69 height 17
click at [716, 23] on input "text" at bounding box center [703, 20] width 138 height 15
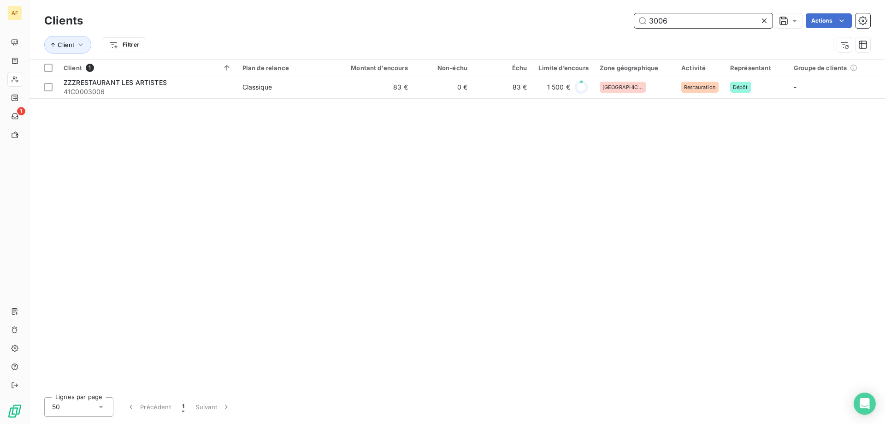
scroll to position [0, 0]
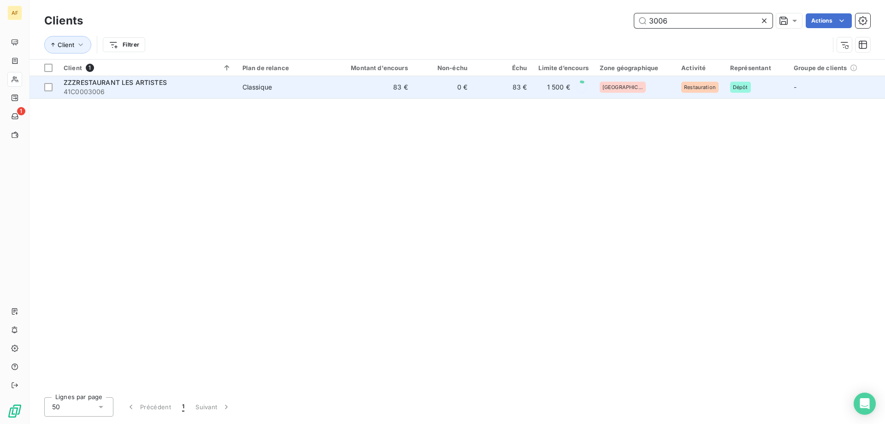
type input "3006"
click at [407, 88] on td "83 €" at bounding box center [374, 87] width 80 height 22
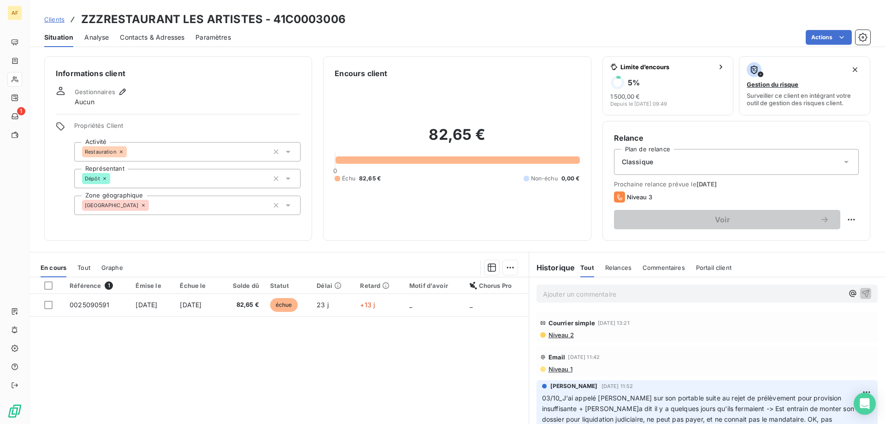
click at [597, 295] on p "Ajouter un commentaire ﻿" at bounding box center [693, 294] width 301 height 12
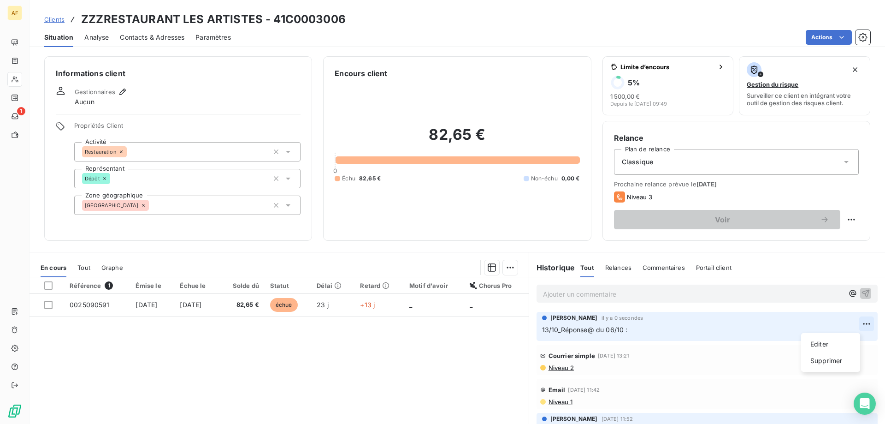
click at [852, 325] on html "AF 1 Clients ZZZRESTAURANT LES ARTISTES - 41C0003006 Situation Analyse Contacts…" at bounding box center [442, 212] width 885 height 424
click at [835, 340] on div "Editer" at bounding box center [831, 344] width 52 height 15
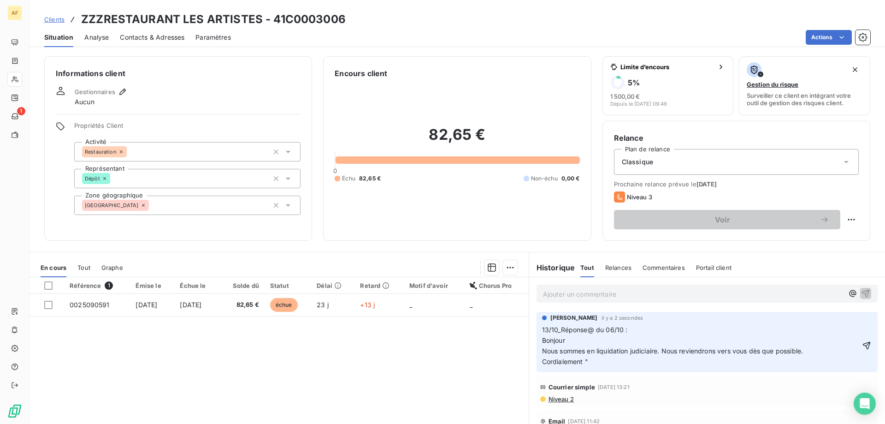
click at [542, 340] on span "13/10_Réponse@ du 06/10 : Bonjour" at bounding box center [585, 335] width 86 height 18
click at [616, 363] on p "Cordialement "" at bounding box center [700, 361] width 317 height 11
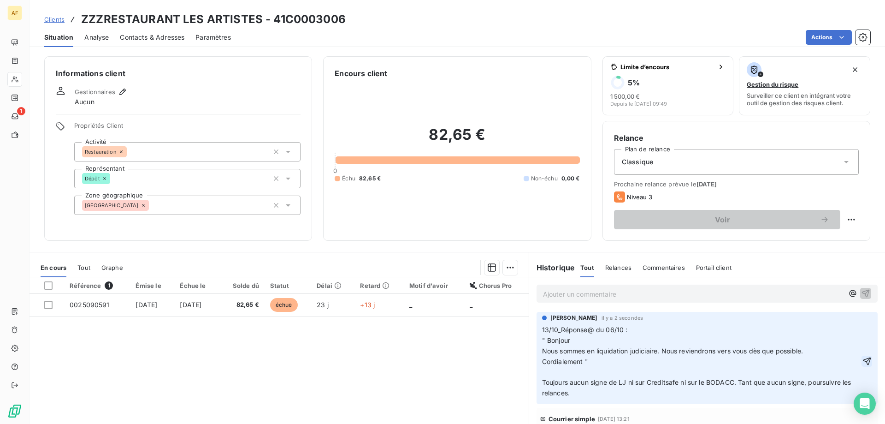
click at [863, 361] on icon "button" at bounding box center [867, 360] width 9 height 9
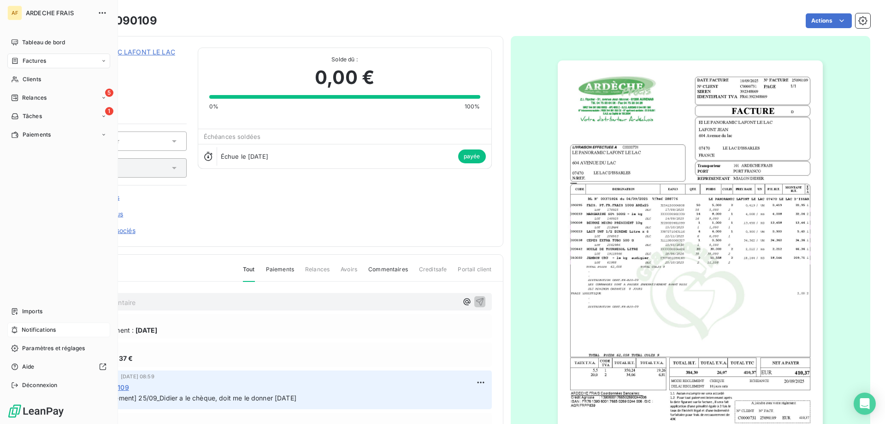
click at [42, 332] on span "Notifications" at bounding box center [39, 330] width 34 height 8
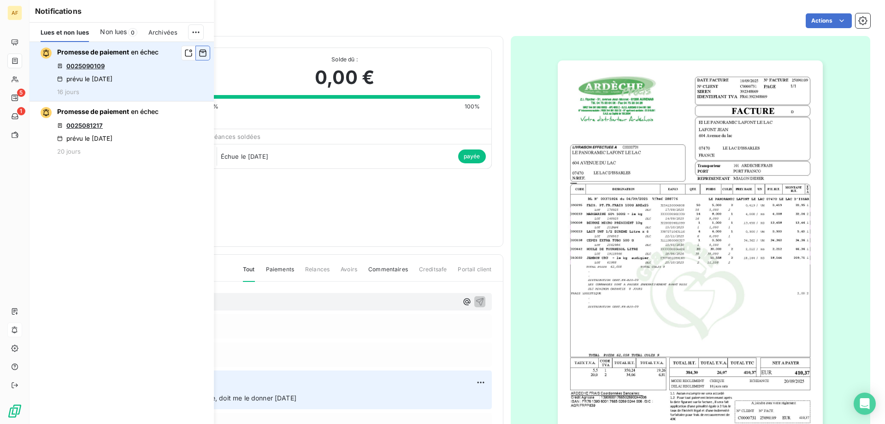
click at [200, 53] on icon "button" at bounding box center [203, 52] width 8 height 9
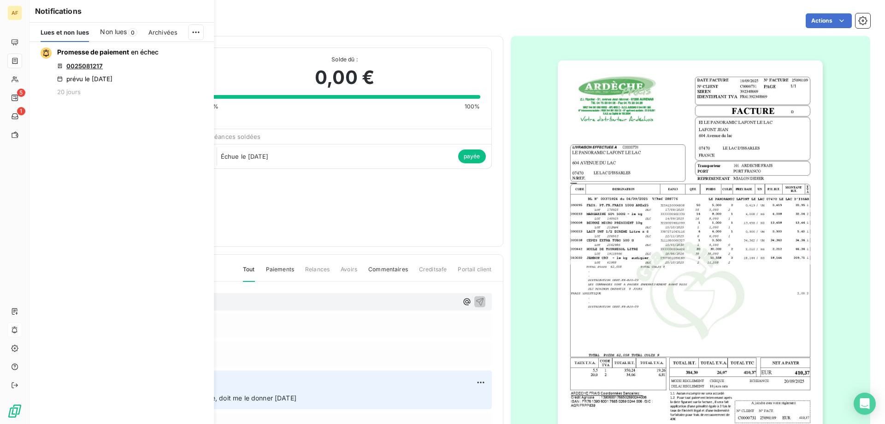
click at [0, 0] on icon "button" at bounding box center [0, 0] width 0 height 0
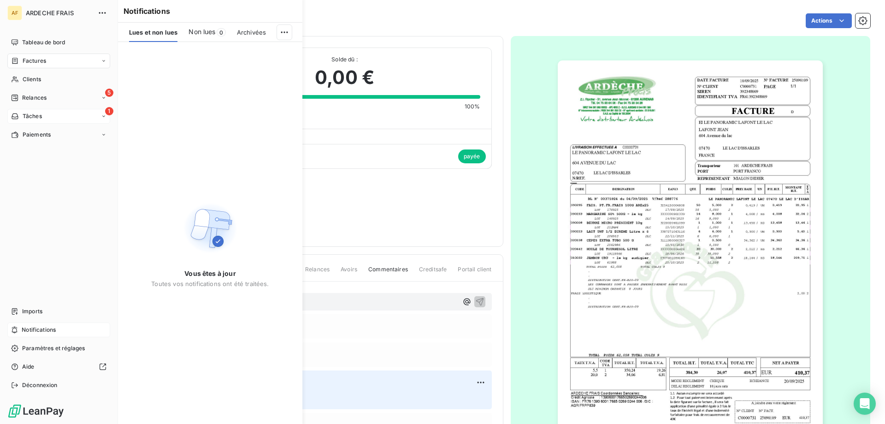
click at [31, 116] on span "Tâches" at bounding box center [32, 116] width 19 height 8
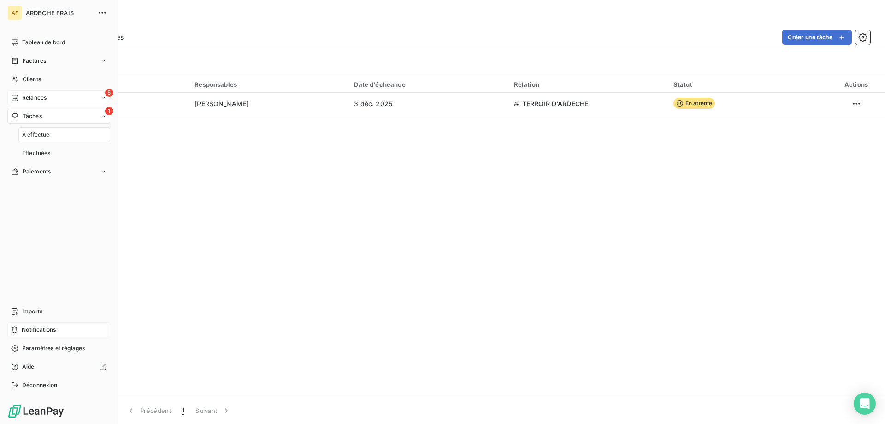
click at [31, 92] on div "5 Relances" at bounding box center [58, 97] width 103 height 15
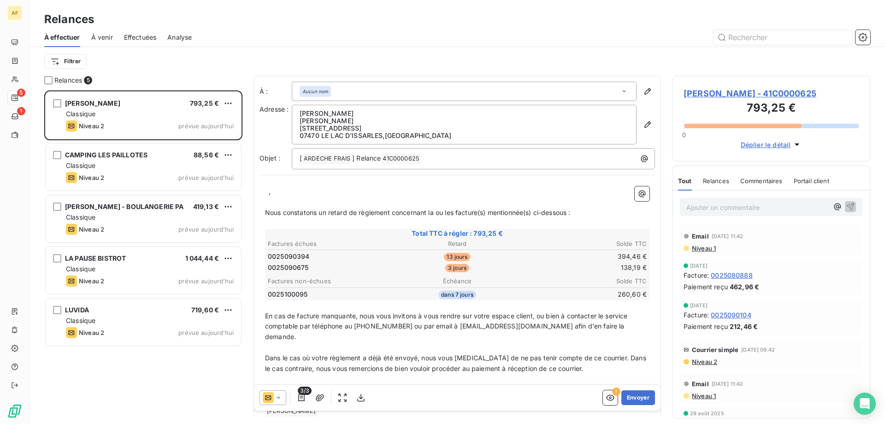
scroll to position [326, 191]
click at [390, 94] on div "Aucun nom" at bounding box center [464, 91] width 345 height 19
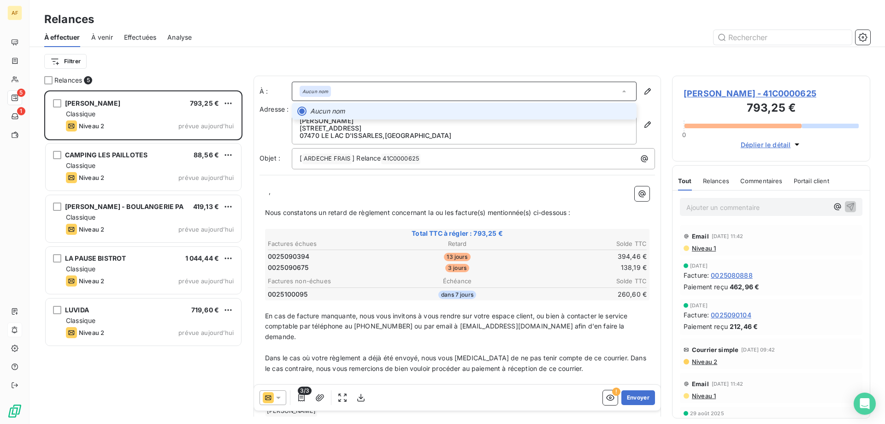
click at [390, 94] on div "Aucun nom" at bounding box center [464, 91] width 345 height 19
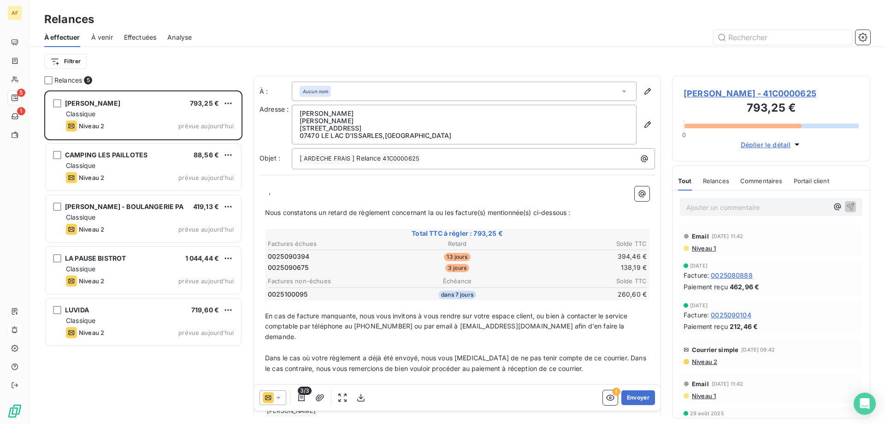
click at [267, 190] on p "﻿ ﻿ ," at bounding box center [457, 191] width 385 height 11
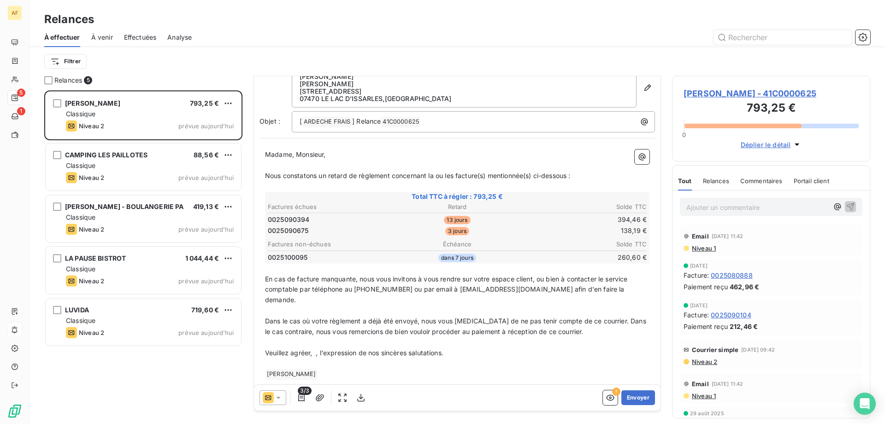
click at [316, 348] on p "Veuillez agréer, ﻿ , l'expression de nos sincères salutations." at bounding box center [457, 353] width 385 height 11
drag, startPoint x: 375, startPoint y: 340, endPoint x: 385, endPoint y: 344, distance: 10.8
click at [377, 348] on p "Veuillez agréer, Madame, Monsieur ﻿ , l'expression de nos sincères salutations." at bounding box center [457, 353] width 385 height 11
click at [622, 401] on button "Envoyer" at bounding box center [639, 397] width 34 height 15
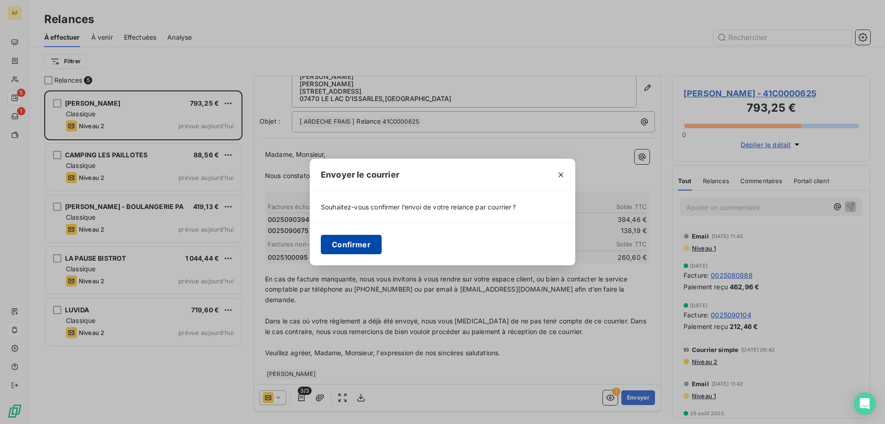
click at [365, 243] on button "Confirmer" at bounding box center [351, 244] width 61 height 19
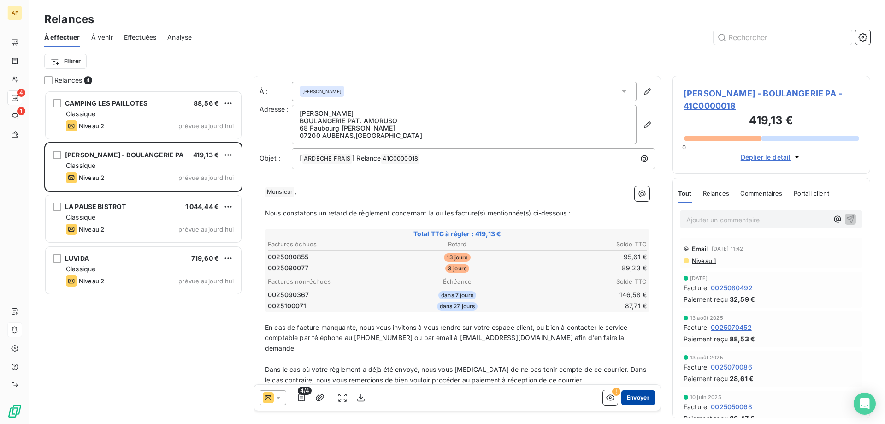
click at [637, 398] on button "Envoyer" at bounding box center [639, 397] width 34 height 15
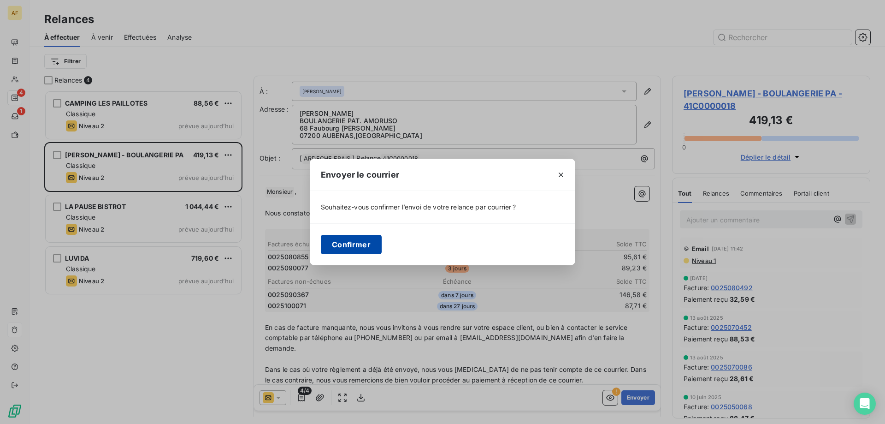
click at [363, 245] on button "Confirmer" at bounding box center [351, 244] width 61 height 19
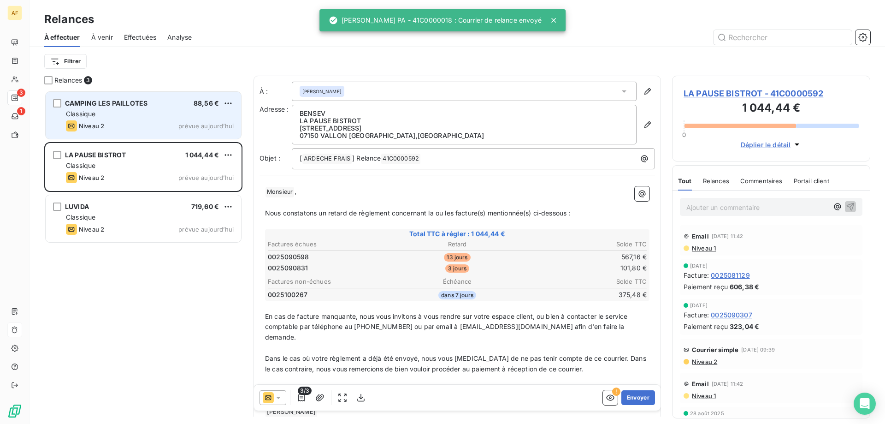
click at [146, 116] on div "Classique" at bounding box center [150, 113] width 168 height 9
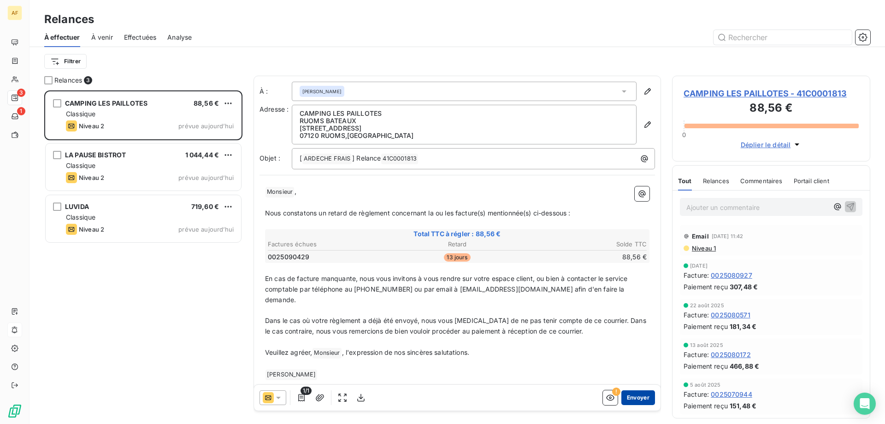
click at [627, 398] on button "Envoyer" at bounding box center [639, 397] width 34 height 15
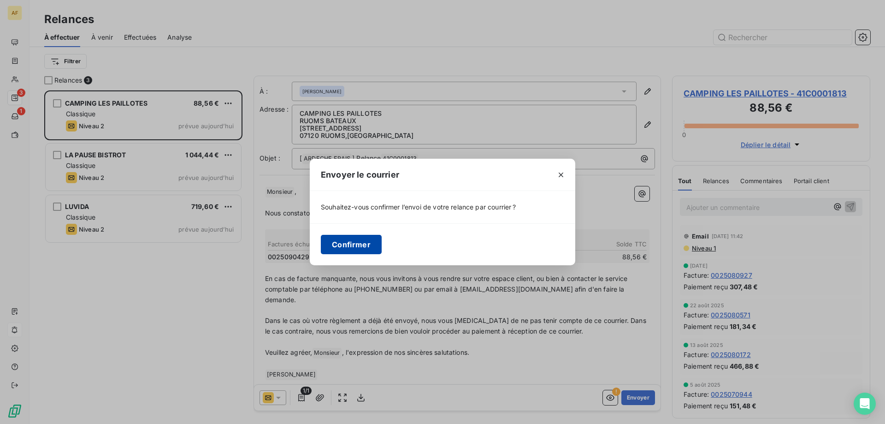
click at [357, 241] on button "Confirmer" at bounding box center [351, 244] width 61 height 19
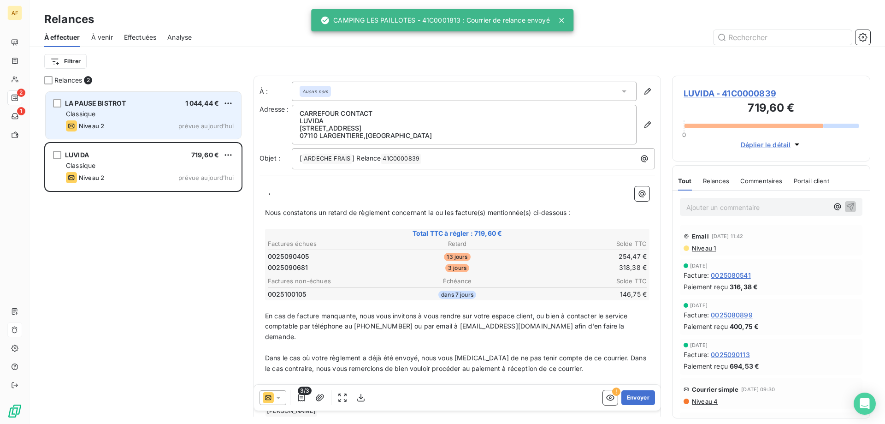
click at [132, 123] on div "Niveau 2 prévue aujourd’hui" at bounding box center [150, 125] width 168 height 11
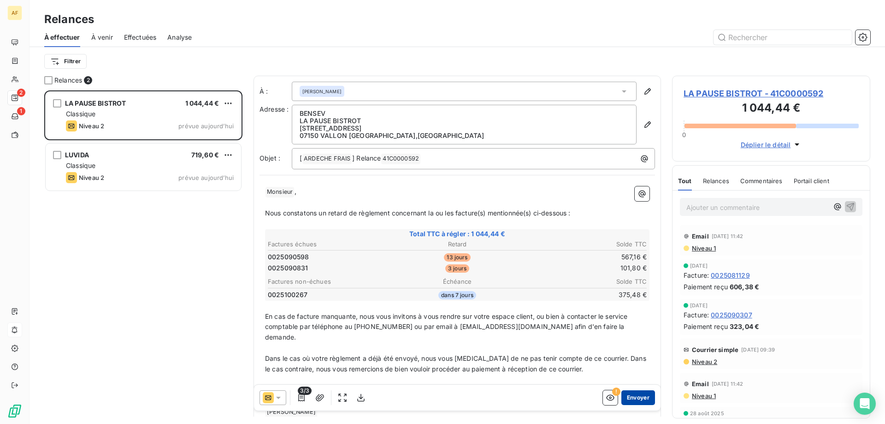
click at [628, 399] on button "Envoyer" at bounding box center [639, 397] width 34 height 15
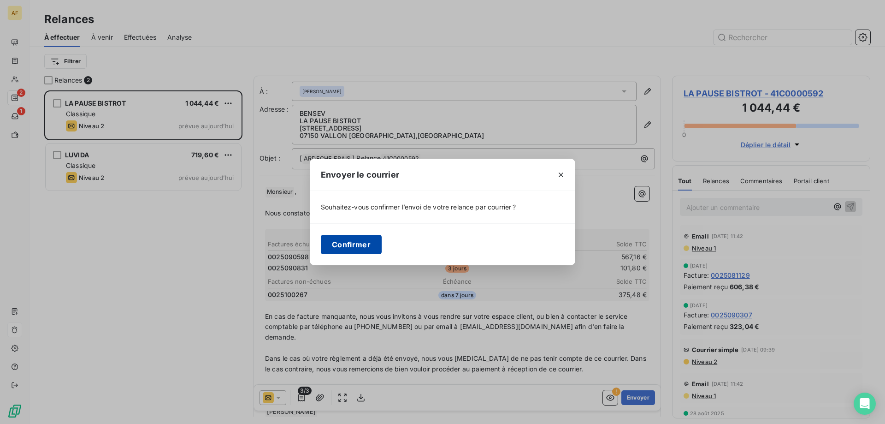
click at [358, 243] on button "Confirmer" at bounding box center [351, 244] width 61 height 19
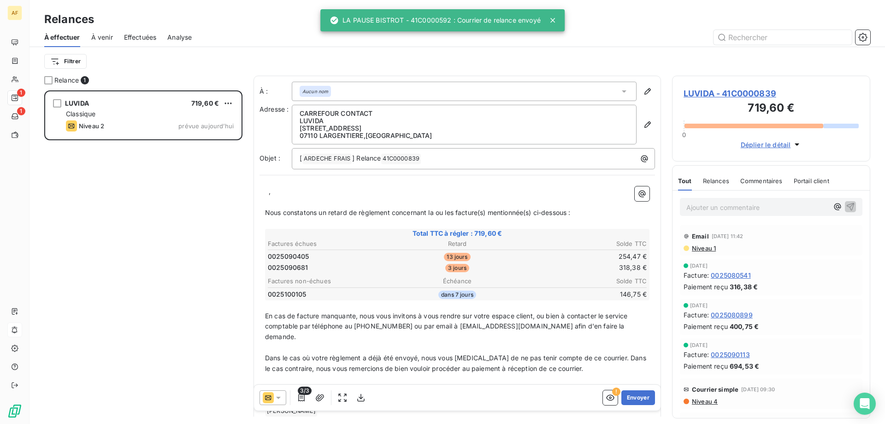
click at [315, 91] on em "Aucun nom" at bounding box center [315, 91] width 26 height 6
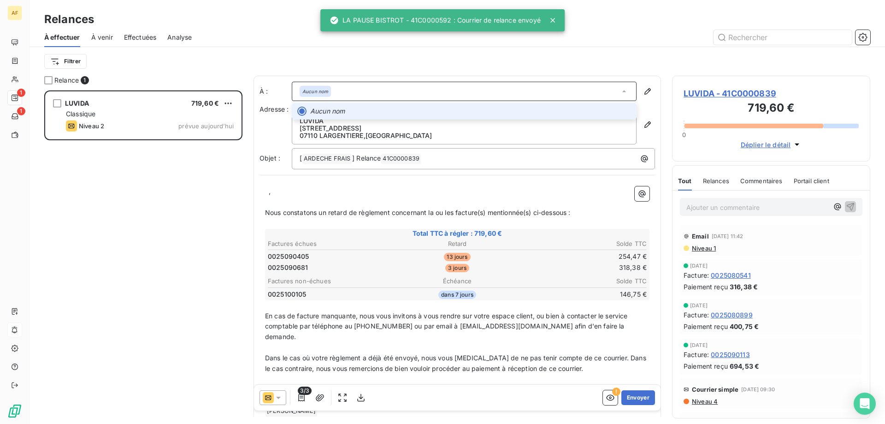
click at [314, 92] on em "Aucun nom" at bounding box center [315, 91] width 26 height 6
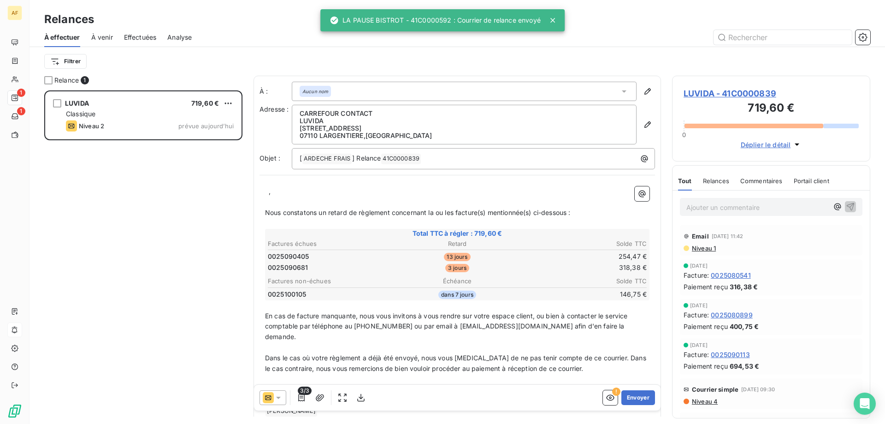
click at [266, 193] on p "﻿ ﻿ ," at bounding box center [457, 191] width 385 height 11
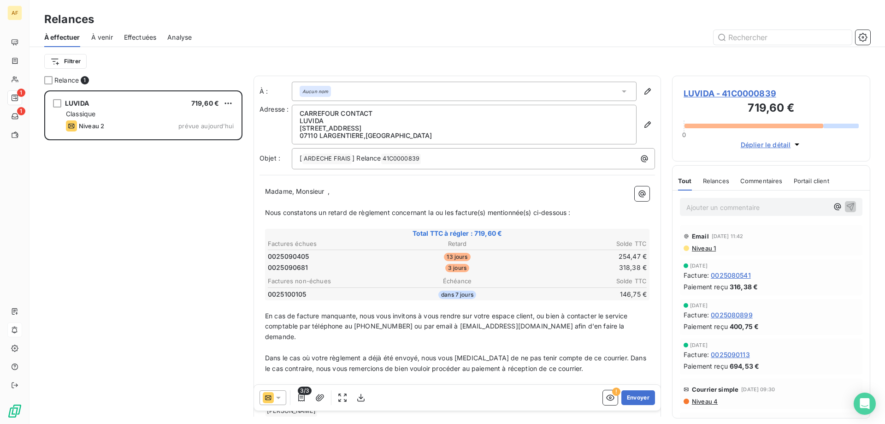
click at [328, 194] on span "," at bounding box center [329, 191] width 2 height 8
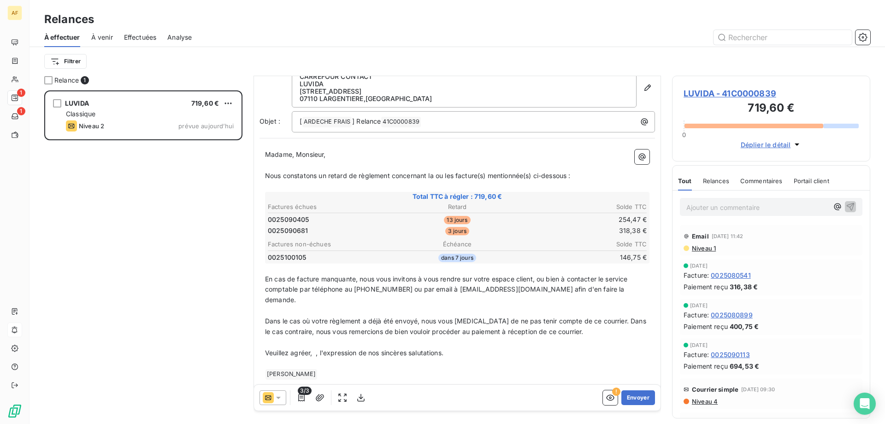
click at [312, 349] on span "Veuillez agréer," at bounding box center [288, 353] width 47 height 8
click at [632, 398] on button "Envoyer" at bounding box center [639, 397] width 34 height 15
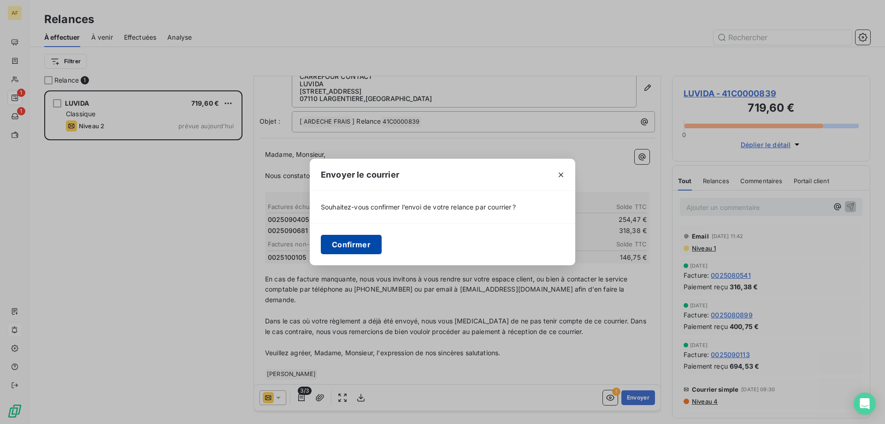
click at [373, 239] on button "Confirmer" at bounding box center [351, 244] width 61 height 19
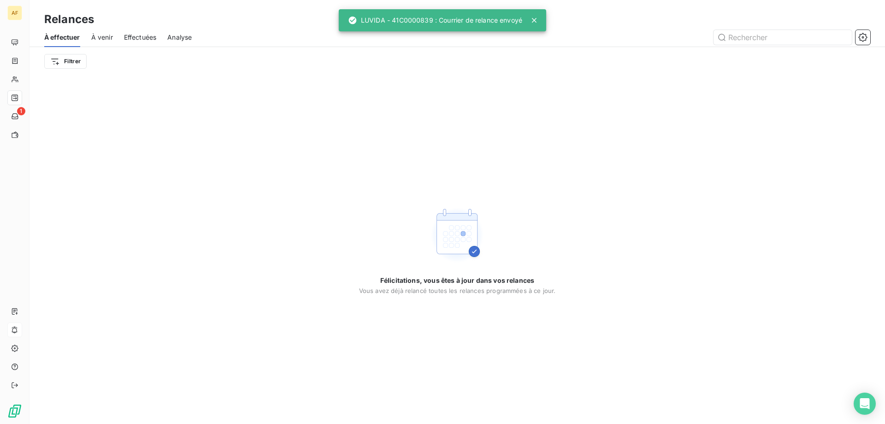
click at [96, 41] on span "À venir" at bounding box center [102, 37] width 22 height 9
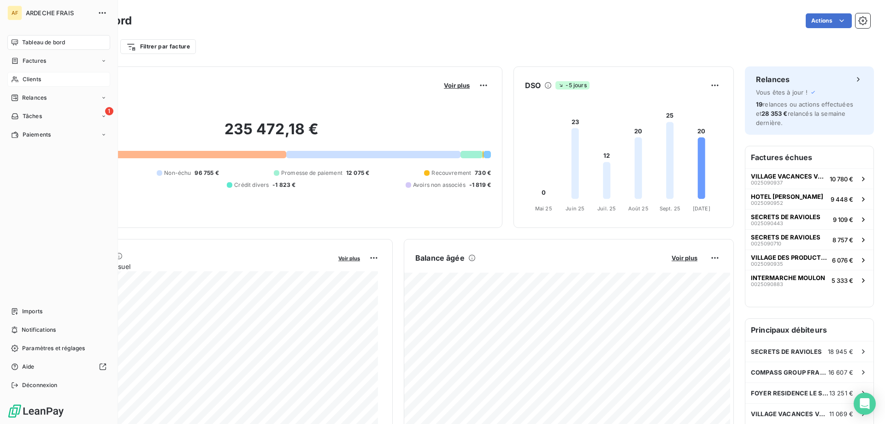
click at [28, 76] on span "Clients" at bounding box center [32, 79] width 18 height 8
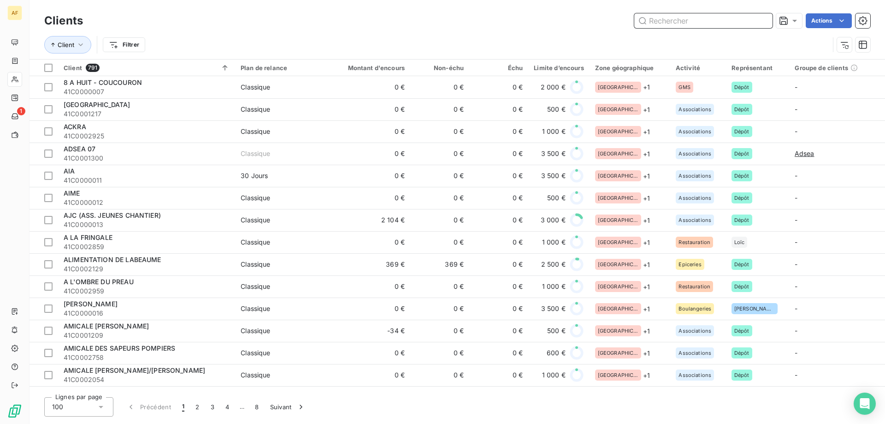
click at [698, 24] on input "text" at bounding box center [703, 20] width 138 height 15
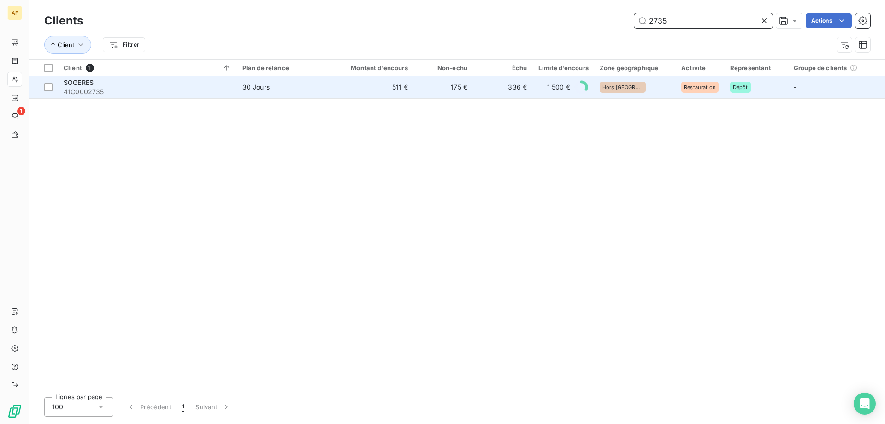
type input "2735"
click at [297, 90] on span "30 Jours" at bounding box center [286, 87] width 86 height 9
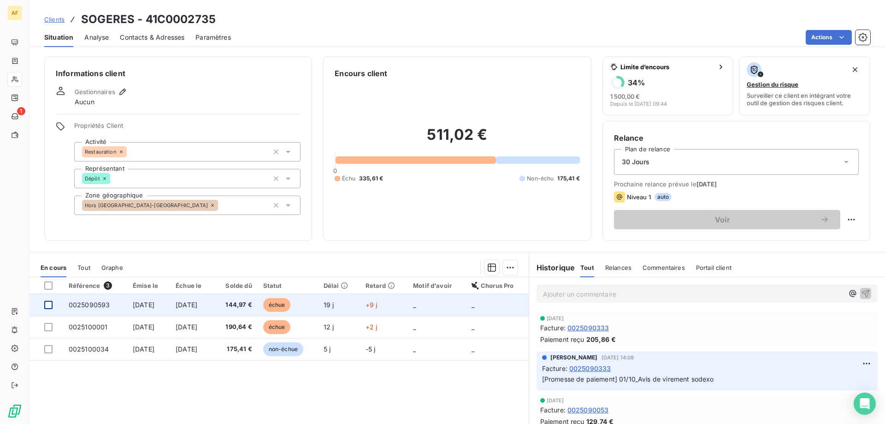
click at [49, 308] on div at bounding box center [48, 305] width 8 height 8
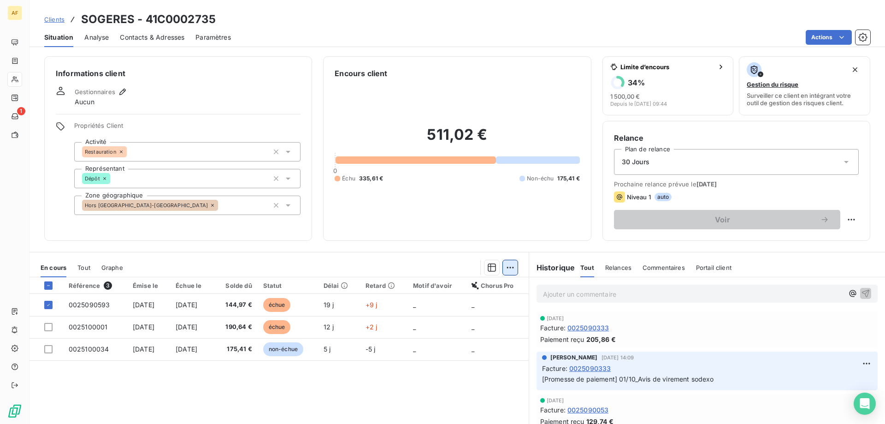
click at [504, 271] on html "AF 1 Clients SOGERES - 41C0002735 Situation Analyse Contacts & Adresses Paramèt…" at bounding box center [442, 212] width 885 height 424
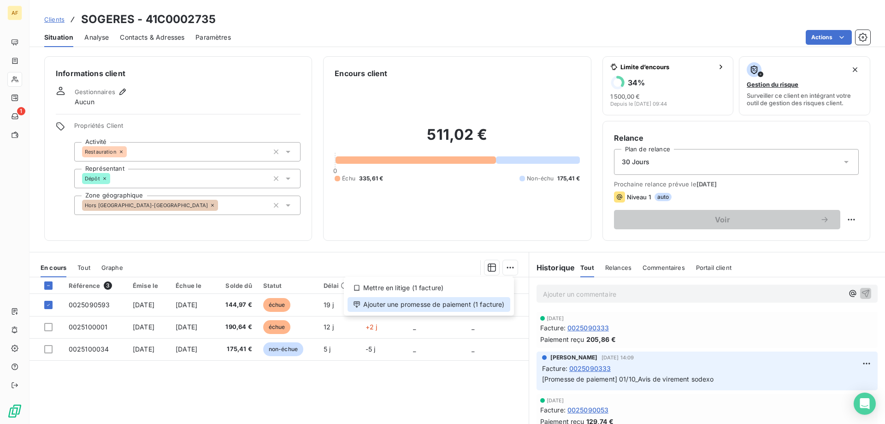
click at [494, 303] on div "Ajouter une promesse de paiement (1 facture)" at bounding box center [429, 304] width 163 height 15
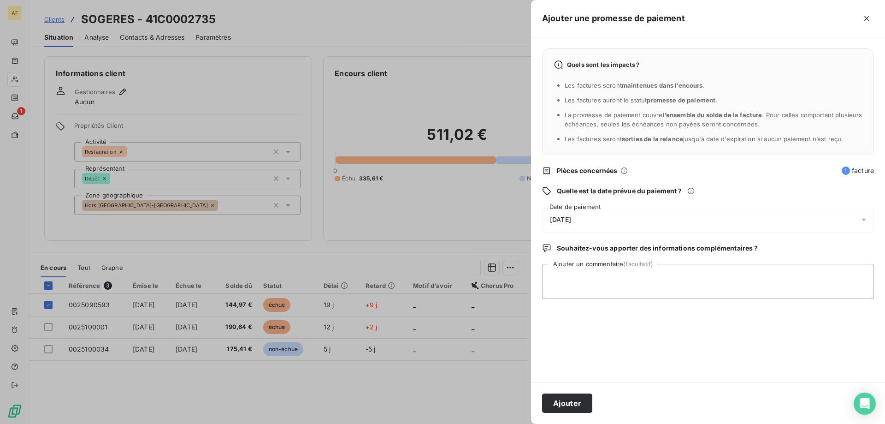
click at [617, 224] on div "[DATE]" at bounding box center [708, 220] width 332 height 26
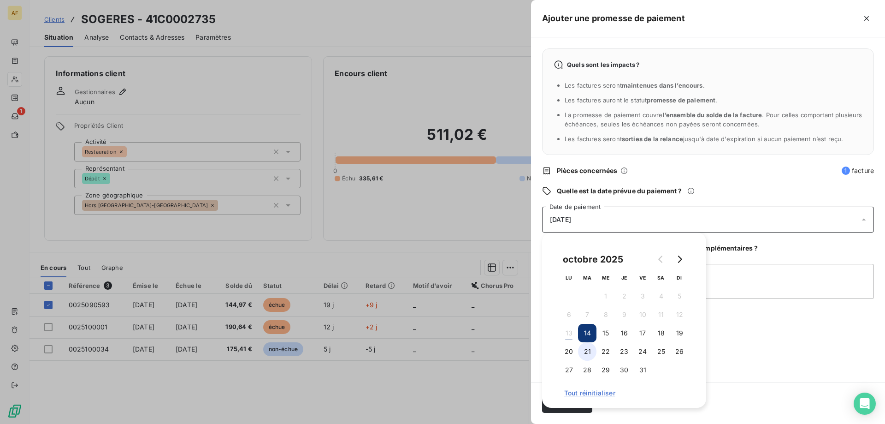
click at [589, 349] on button "21" at bounding box center [587, 351] width 18 height 18
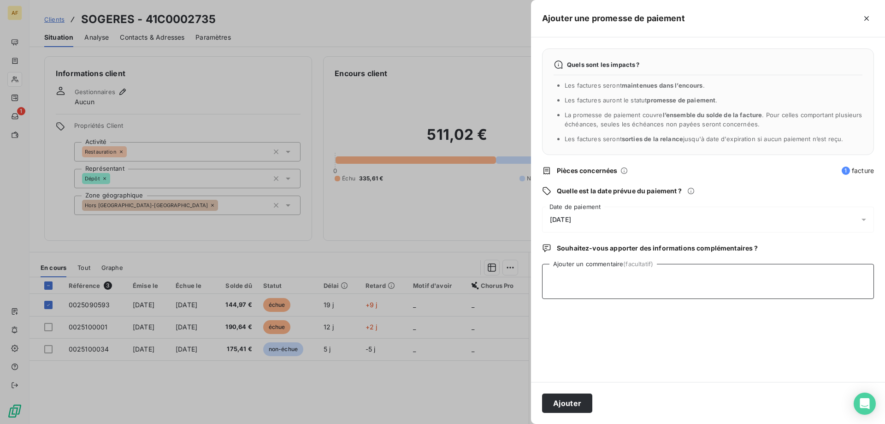
click at [751, 268] on textarea "Ajouter un commentaire (facultatif)" at bounding box center [708, 281] width 332 height 35
type textarea "13/10_Avis de virement sodexo"
click at [576, 406] on button "Ajouter" at bounding box center [567, 402] width 50 height 19
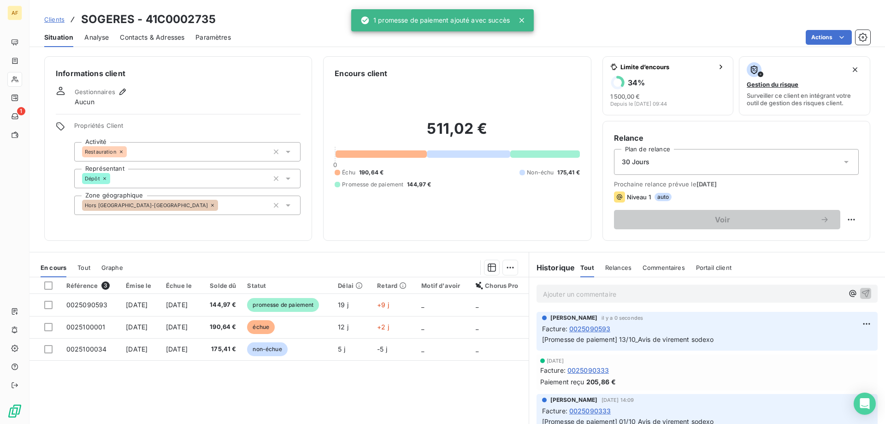
click at [51, 19] on span "Clients" at bounding box center [54, 19] width 20 height 7
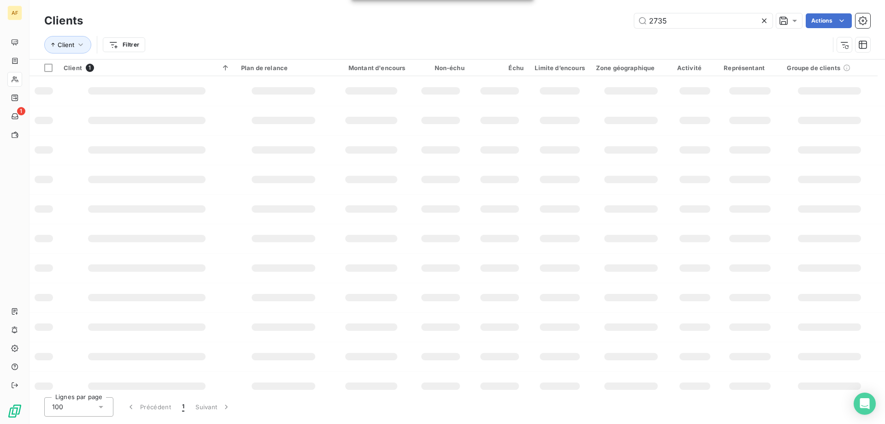
click at [765, 21] on icon at bounding box center [764, 20] width 5 height 5
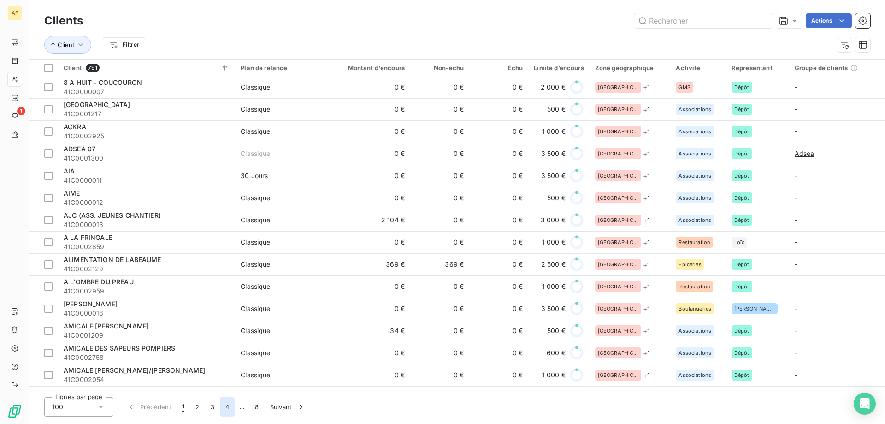
click at [228, 409] on button "4" at bounding box center [227, 406] width 15 height 19
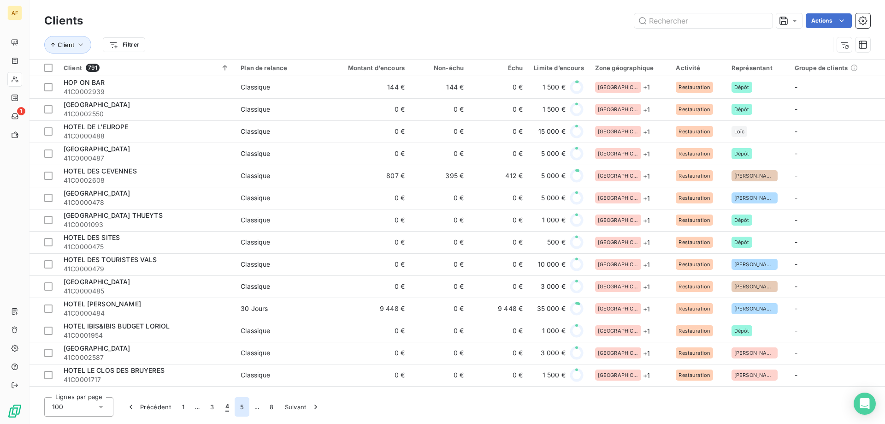
click at [240, 408] on button "5" at bounding box center [242, 406] width 15 height 19
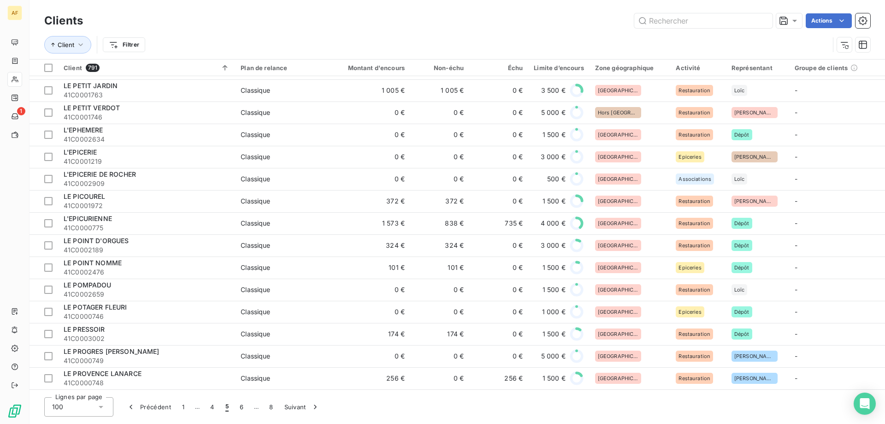
scroll to position [1765, 0]
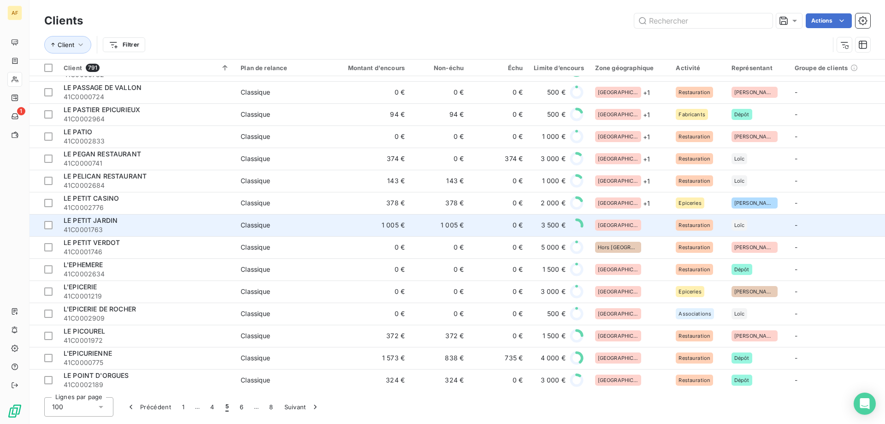
click at [627, 229] on div "[GEOGRAPHIC_DATA]" at bounding box center [630, 224] width 70 height 11
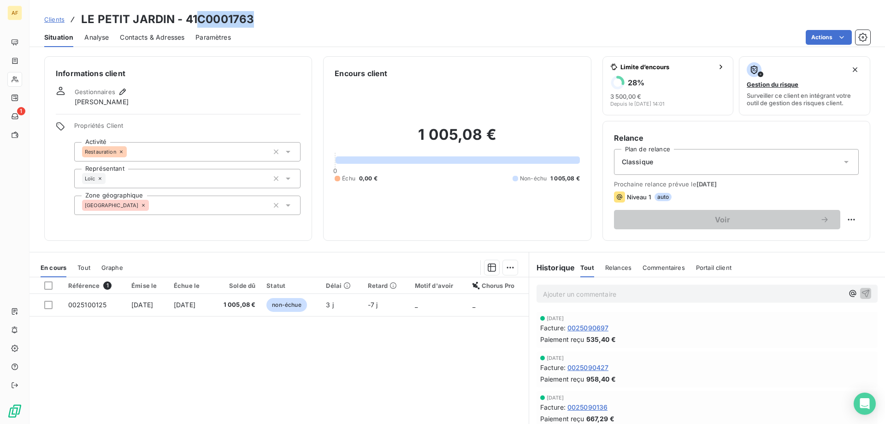
drag, startPoint x: 201, startPoint y: 16, endPoint x: 254, endPoint y: 25, distance: 53.4
click at [254, 25] on h3 "LE PETIT JARDIN - 41C0001763" at bounding box center [167, 19] width 173 height 17
copy h3 "C0001763"
click at [213, 200] on div "[GEOGRAPHIC_DATA]" at bounding box center [187, 204] width 226 height 19
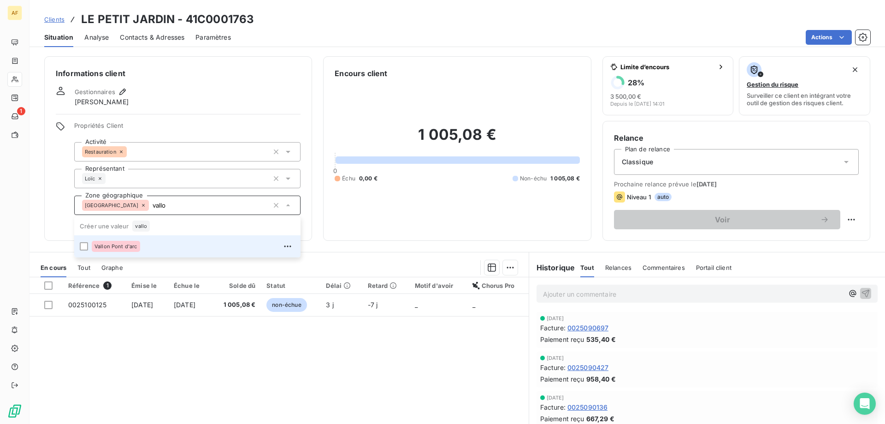
click at [238, 248] on div "Vallon Pont d'arc" at bounding box center [193, 246] width 203 height 15
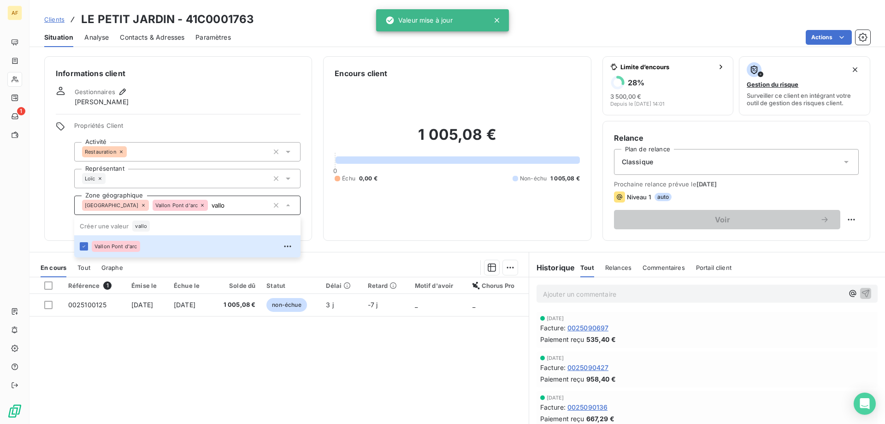
type input "vallo"
click at [215, 355] on div "Référence 1 Émise le Échue le Solde dû Statut Délai Retard Motif d'avoir Chorus…" at bounding box center [279, 366] width 499 height 178
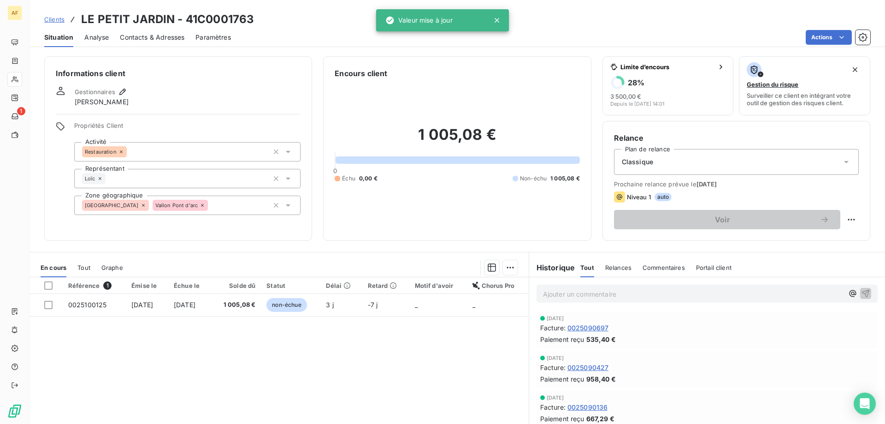
click at [53, 19] on span "Clients" at bounding box center [54, 19] width 20 height 7
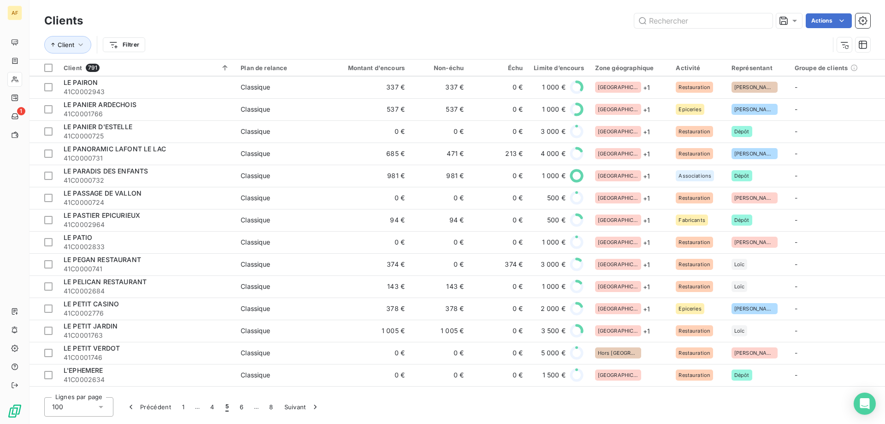
scroll to position [1890, 0]
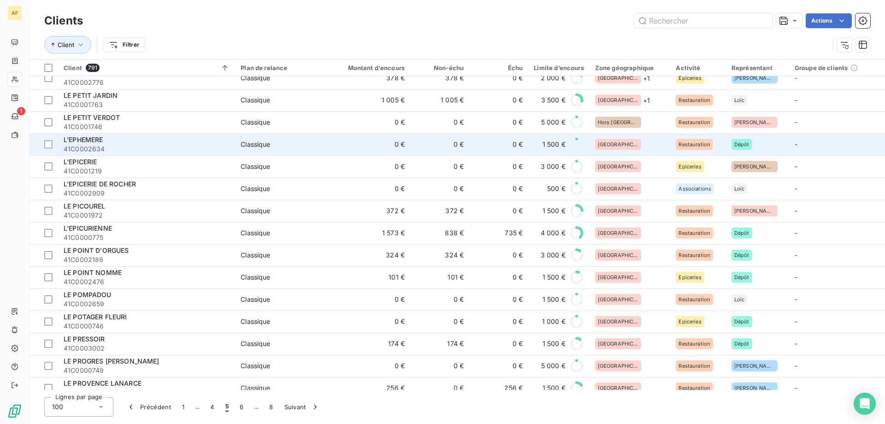
click at [625, 140] on div "[GEOGRAPHIC_DATA]" at bounding box center [630, 144] width 70 height 11
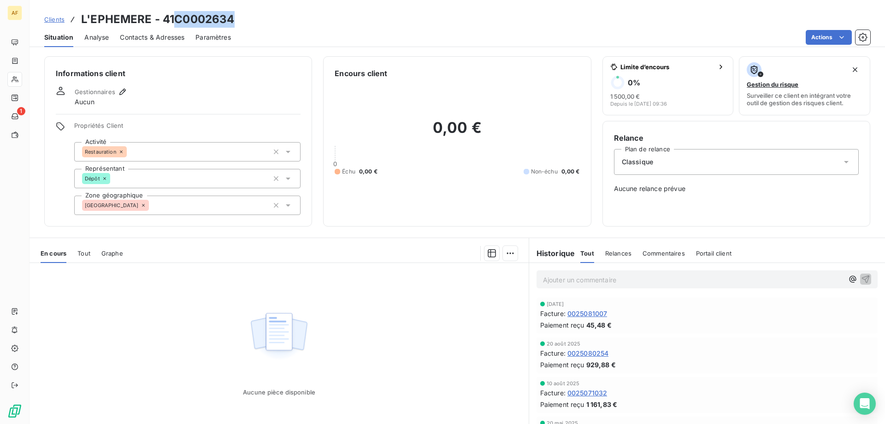
drag, startPoint x: 176, startPoint y: 18, endPoint x: 238, endPoint y: 18, distance: 62.7
click at [238, 18] on div "Clients L'EPHEMERE - 41C0002634" at bounding box center [458, 19] width 856 height 17
copy h3 "C0002634"
click at [163, 206] on div "[GEOGRAPHIC_DATA]" at bounding box center [187, 204] width 226 height 19
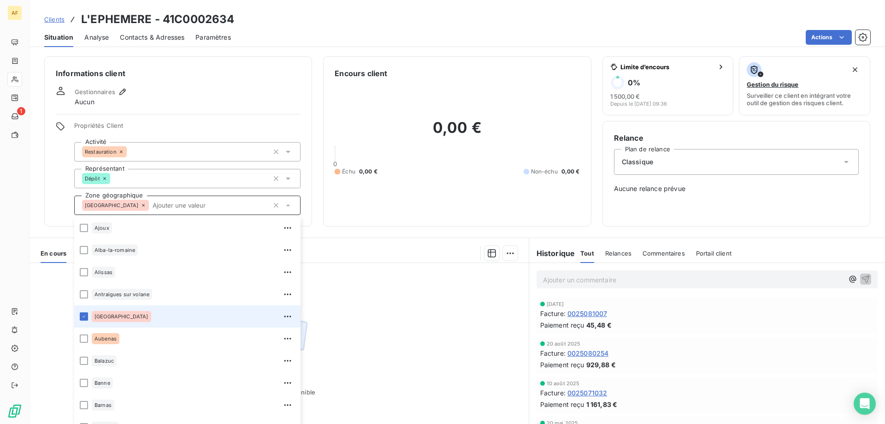
type input "u"
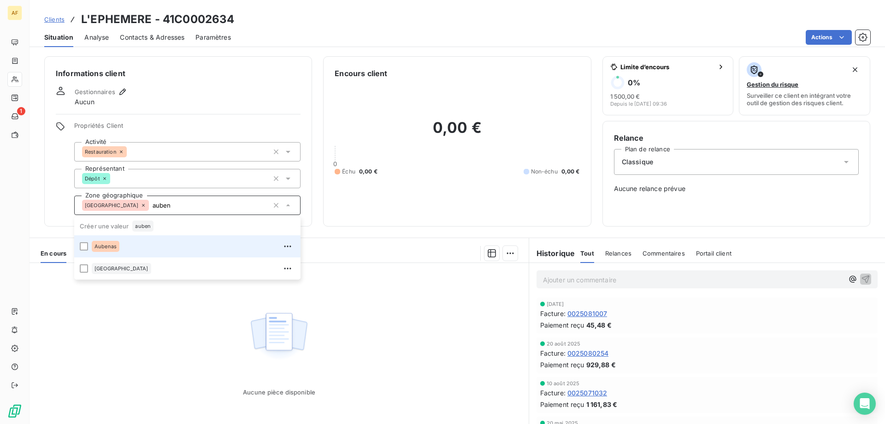
click at [156, 250] on div "Aubenas" at bounding box center [193, 246] width 203 height 15
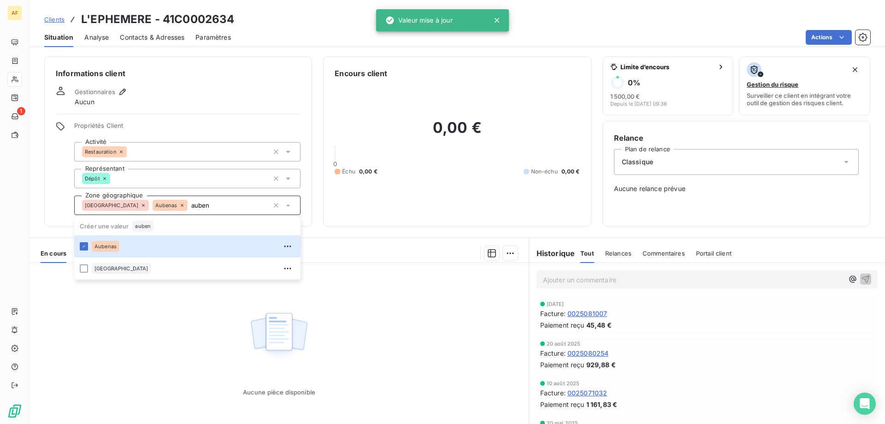
type input "auben"
click at [176, 325] on div "Aucune pièce disponible" at bounding box center [279, 352] width 499 height 178
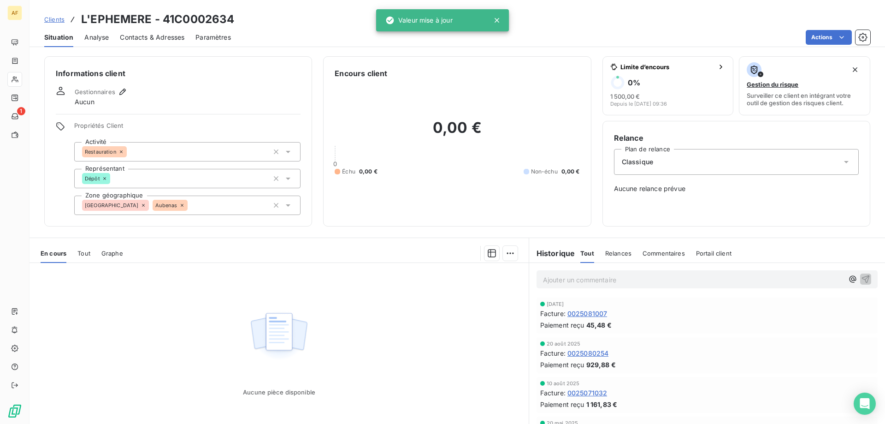
click at [57, 18] on span "Clients" at bounding box center [54, 19] width 20 height 7
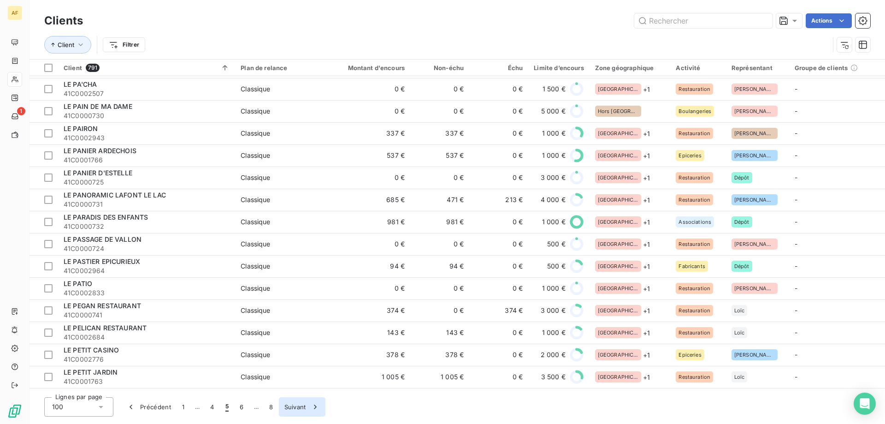
scroll to position [1904, 0]
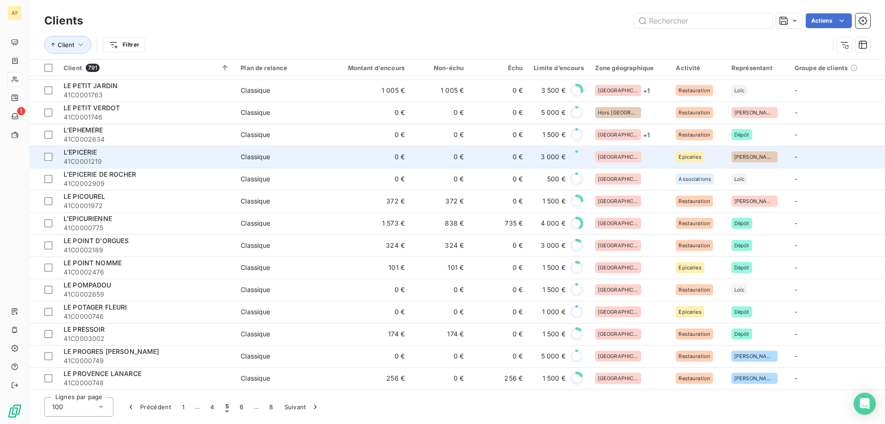
click at [630, 155] on div "[GEOGRAPHIC_DATA]" at bounding box center [630, 156] width 70 height 11
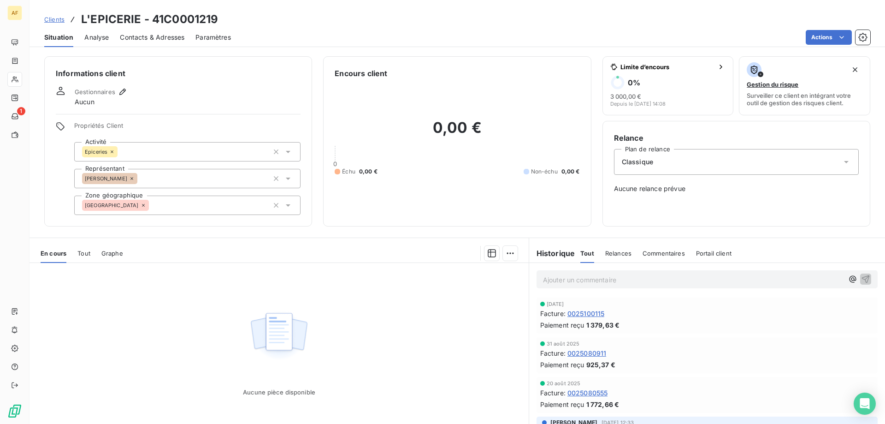
click at [167, 13] on h3 "L'EPICERIE - 41C0001219" at bounding box center [149, 19] width 137 height 17
drag, startPoint x: 168, startPoint y: 15, endPoint x: 267, endPoint y: 14, distance: 99.6
click at [267, 14] on div "Clients L'EPICERIE - 41C0001219" at bounding box center [458, 19] width 856 height 17
drag, startPoint x: 166, startPoint y: 17, endPoint x: 249, endPoint y: 22, distance: 83.6
click at [249, 22] on div "Clients L'EPICERIE - 41C0001219" at bounding box center [458, 19] width 856 height 17
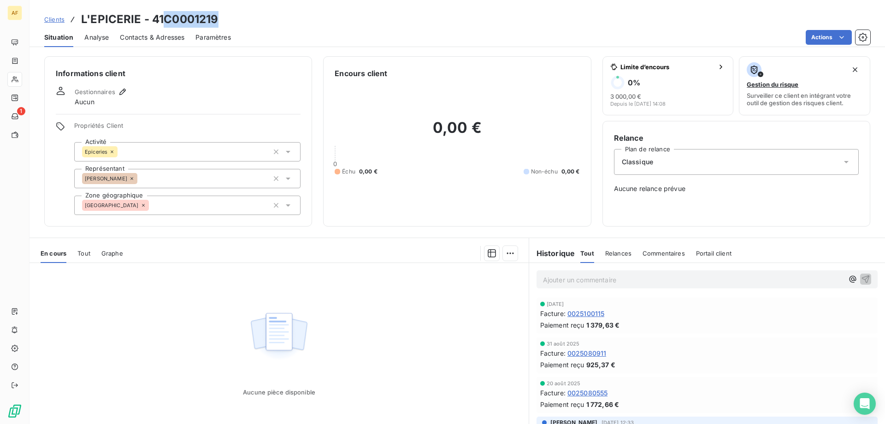
copy h3 "C0001219"
click at [189, 204] on div "[GEOGRAPHIC_DATA]" at bounding box center [187, 204] width 226 height 19
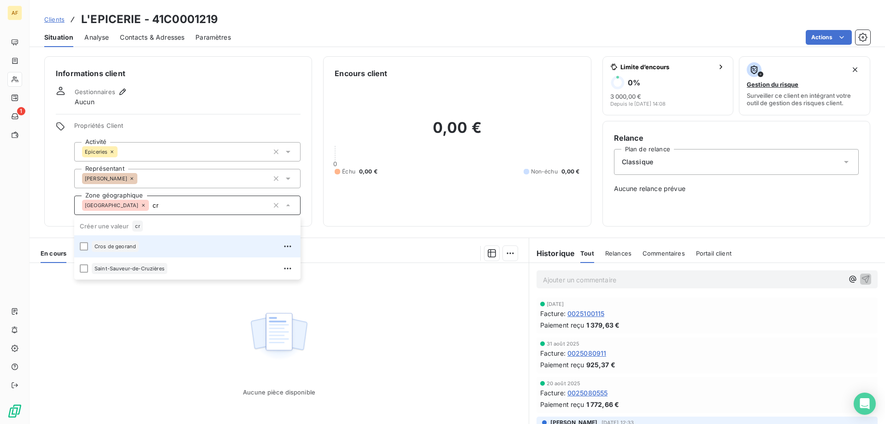
type input "c"
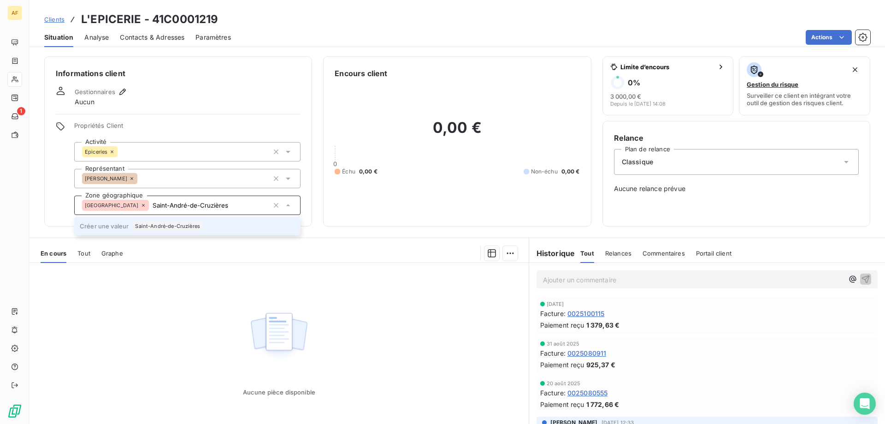
click at [194, 225] on span "Saint-André-de-Cruzières" at bounding box center [167, 226] width 65 height 6
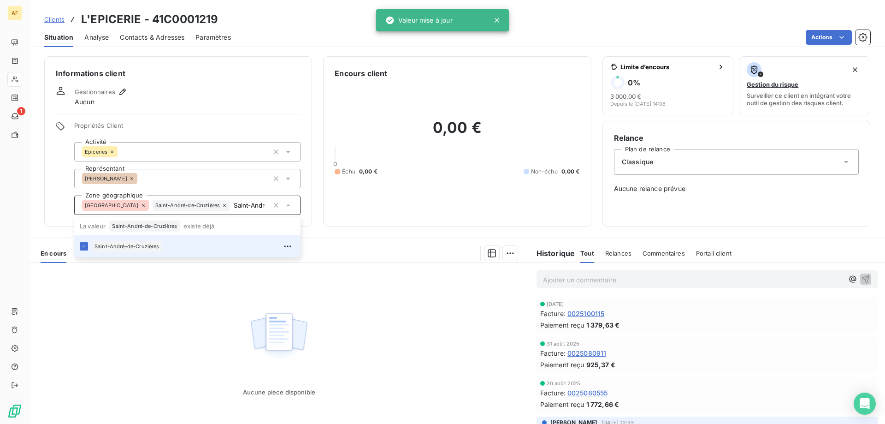
click at [228, 306] on div "Aucune pièce disponible" at bounding box center [279, 352] width 499 height 178
type input "Saint-André-de-Cruzières"
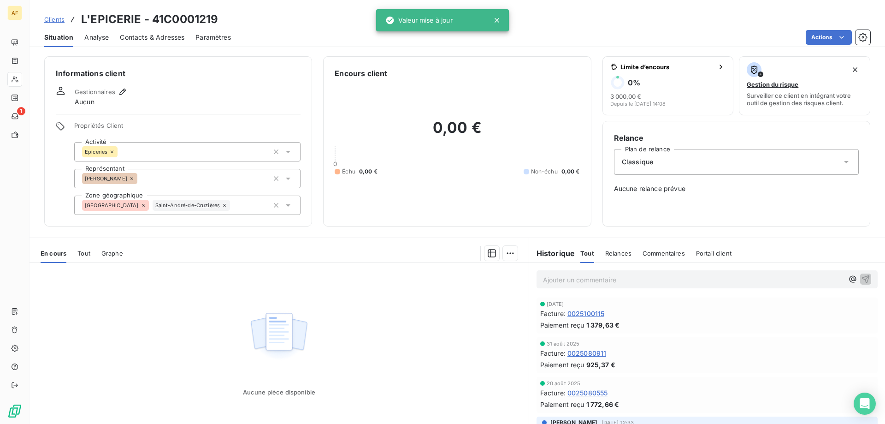
click at [52, 18] on span "Clients" at bounding box center [54, 19] width 20 height 7
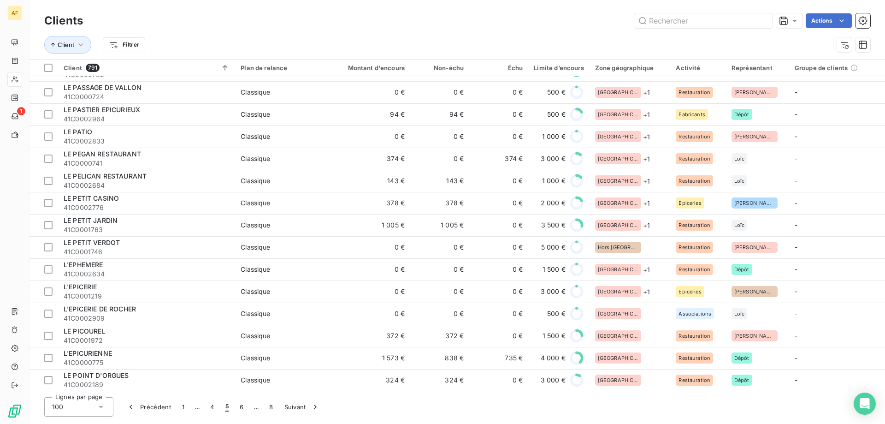
scroll to position [1811, 0]
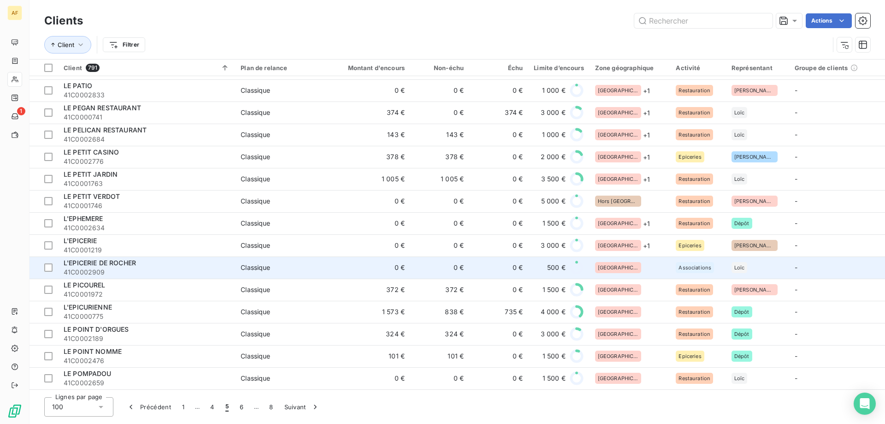
click at [632, 269] on div "[GEOGRAPHIC_DATA]" at bounding box center [630, 267] width 70 height 11
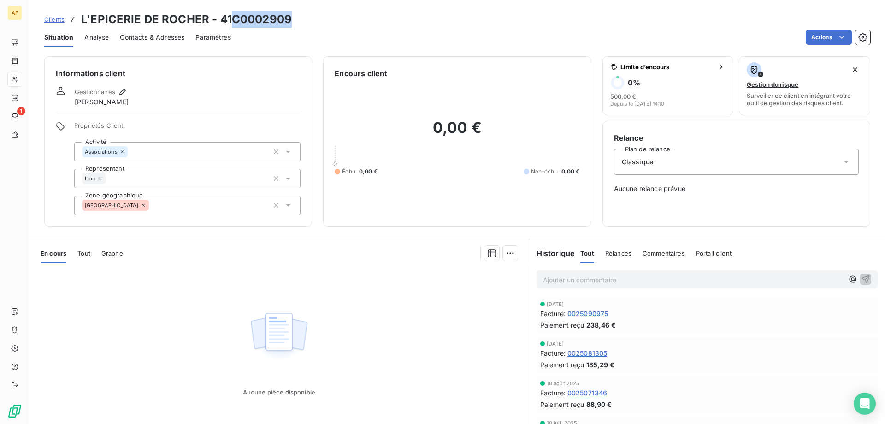
drag, startPoint x: 235, startPoint y: 19, endPoint x: 296, endPoint y: 18, distance: 61.3
click at [295, 18] on div "Clients L'EPICERIE DE ROCHER - 41C0002909" at bounding box center [458, 19] width 856 height 17
copy h3 "C0002909"
click at [203, 213] on div "[GEOGRAPHIC_DATA]" at bounding box center [187, 204] width 226 height 19
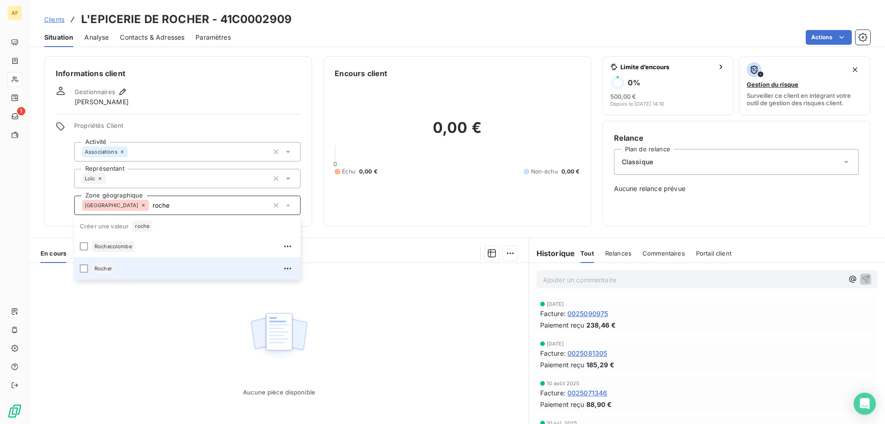
click at [170, 267] on div "Rocher" at bounding box center [193, 268] width 203 height 15
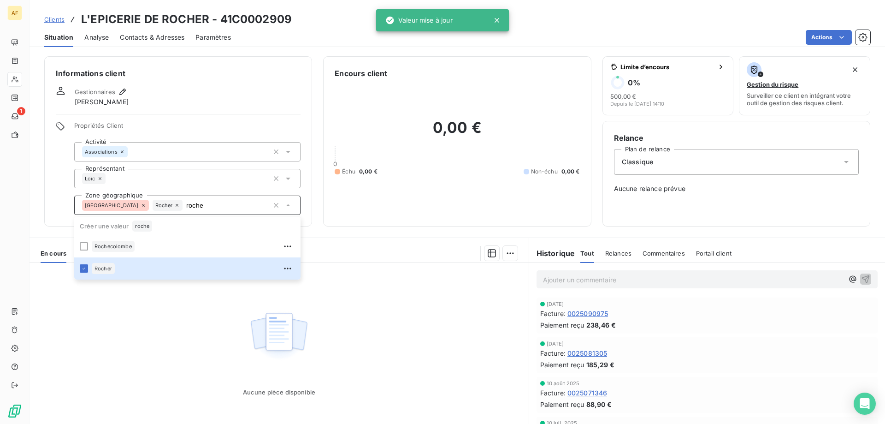
type input "roche"
click at [172, 319] on div "Aucune pièce disponible" at bounding box center [279, 352] width 499 height 178
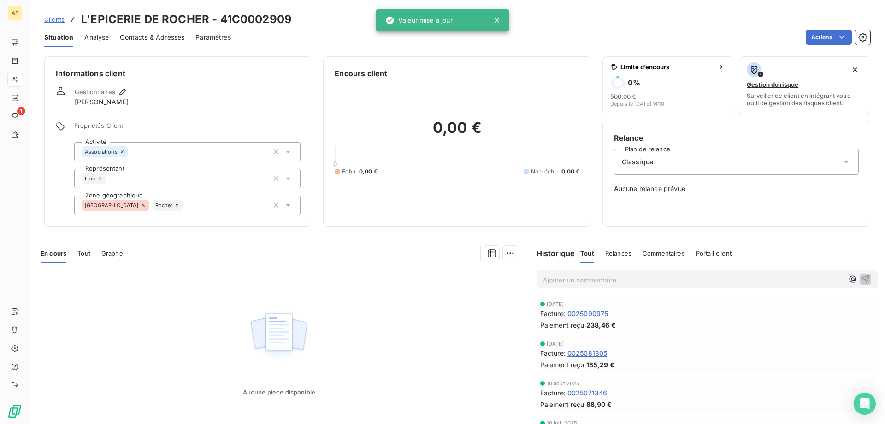
click at [62, 18] on span "Clients" at bounding box center [54, 19] width 20 height 7
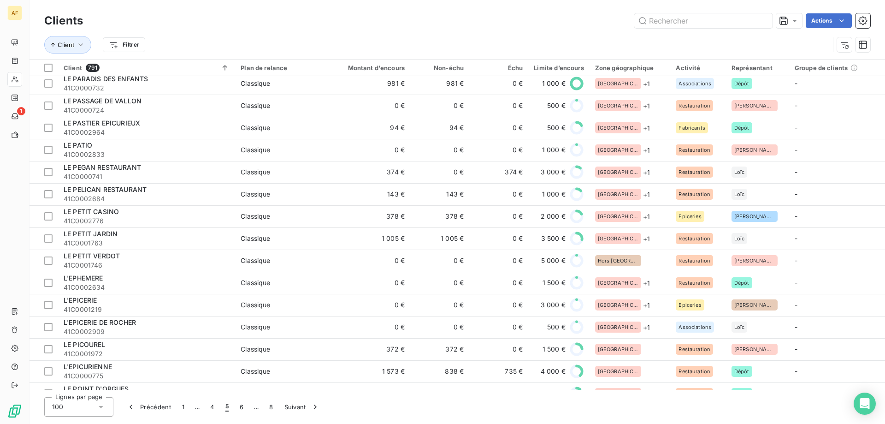
scroll to position [1844, 0]
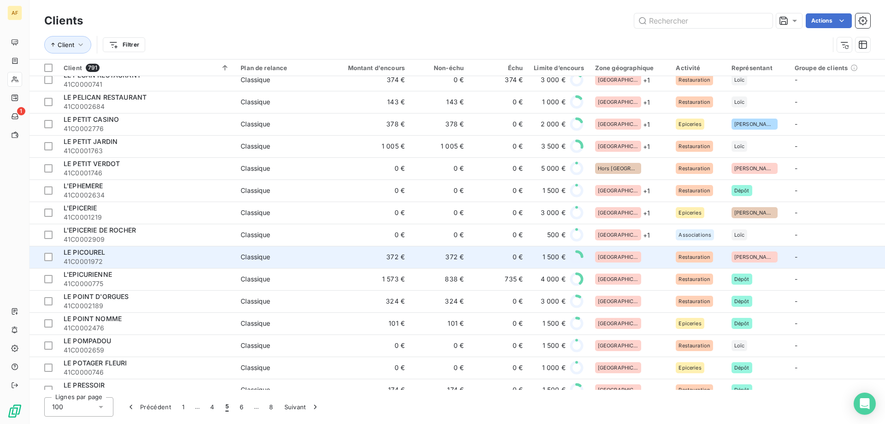
click at [643, 257] on div "[GEOGRAPHIC_DATA]" at bounding box center [630, 256] width 70 height 11
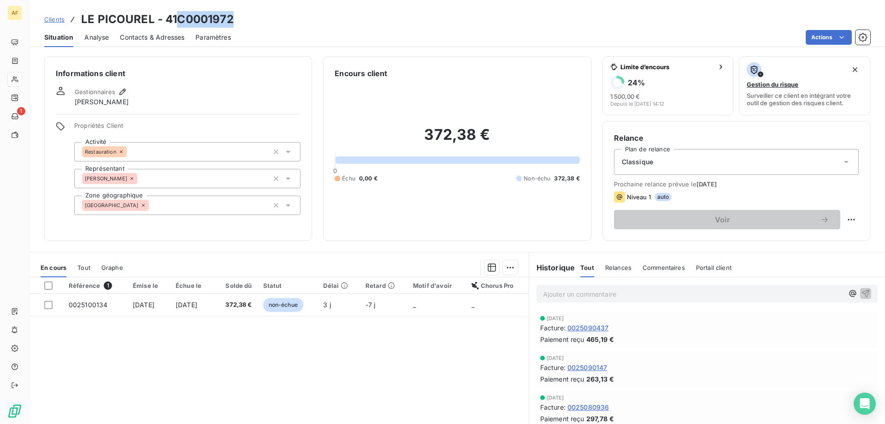
drag, startPoint x: 180, startPoint y: 20, endPoint x: 243, endPoint y: 20, distance: 62.7
click at [243, 21] on div "Clients LE PICOUREL - 41C0001972" at bounding box center [458, 19] width 856 height 17
copy h3 "C0001972"
click at [233, 210] on div "[GEOGRAPHIC_DATA]" at bounding box center [187, 204] width 226 height 19
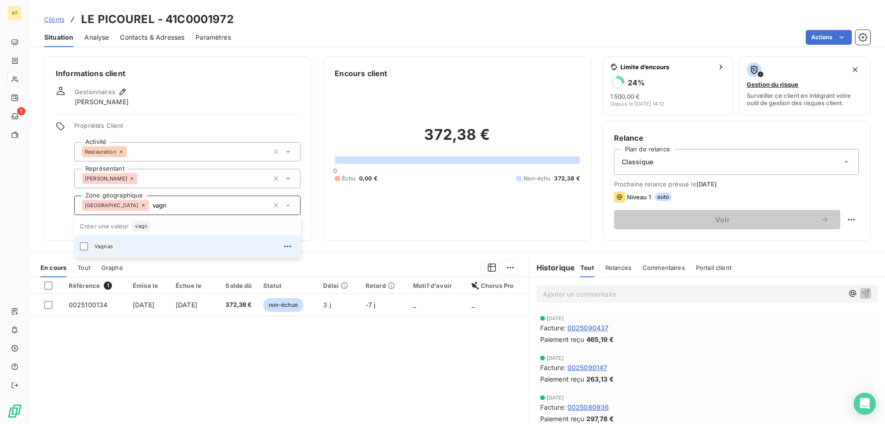
click at [204, 241] on div "Vagnas" at bounding box center [193, 246] width 203 height 15
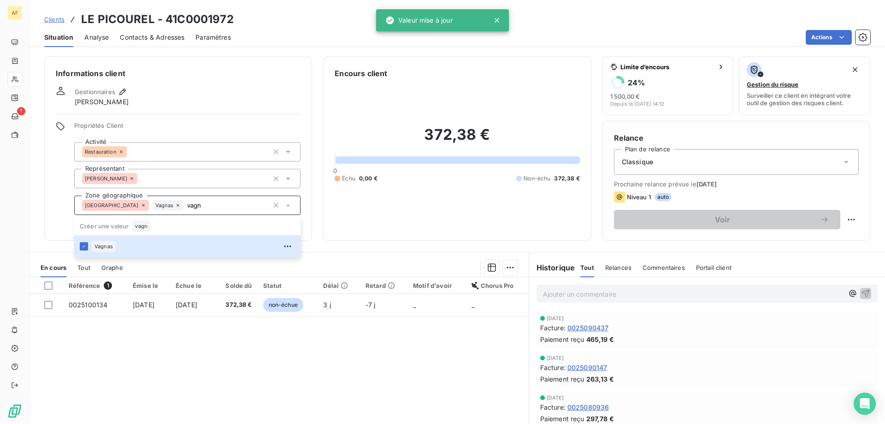
type input "vagn"
click at [214, 358] on div "Référence 1 Émise le Échue le Solde dû Statut Délai Retard Motif d'avoir Chorus…" at bounding box center [279, 366] width 499 height 178
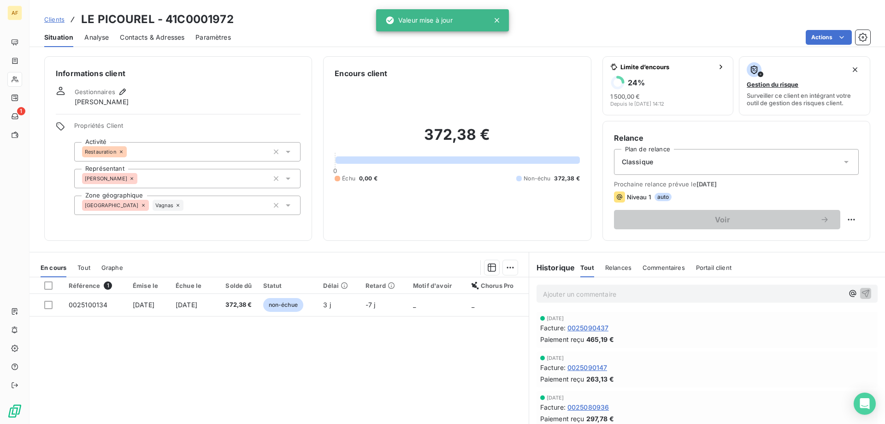
click at [57, 19] on span "Clients" at bounding box center [54, 19] width 20 height 7
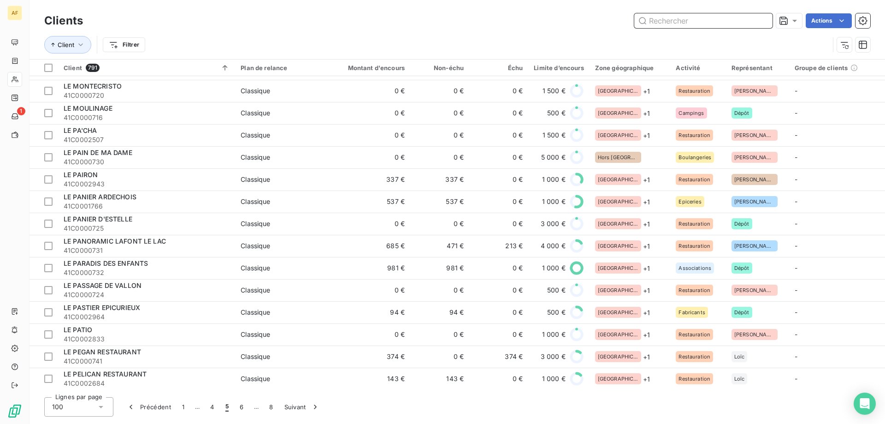
scroll to position [1904, 0]
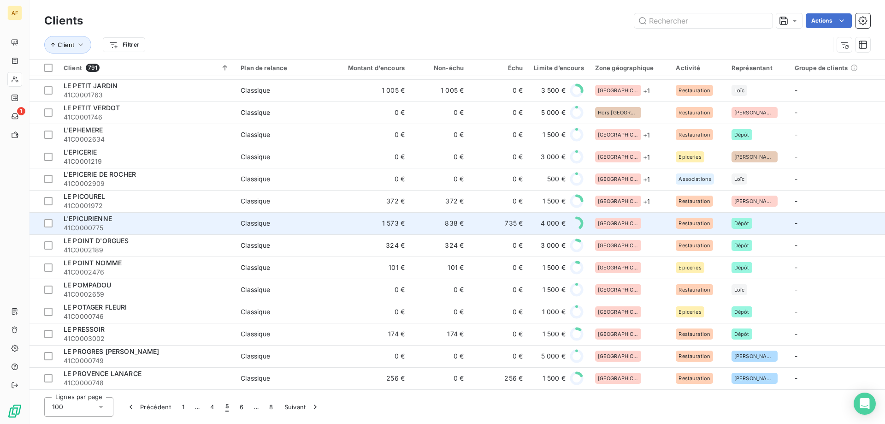
click at [634, 219] on div "[GEOGRAPHIC_DATA]" at bounding box center [630, 223] width 70 height 11
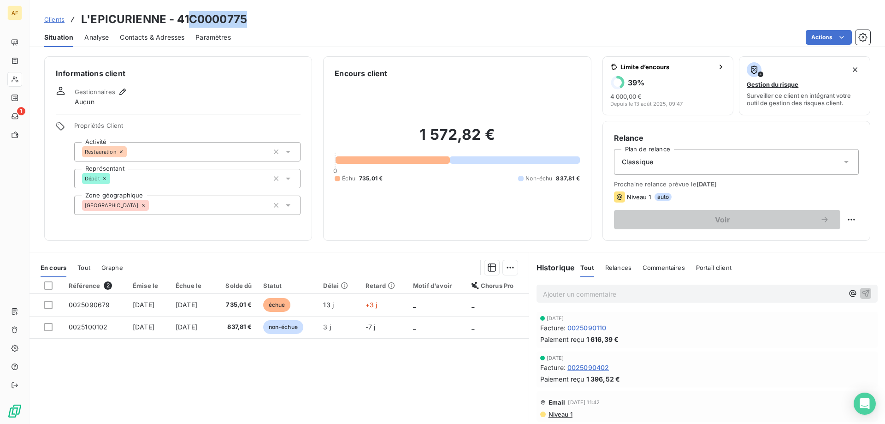
drag, startPoint x: 191, startPoint y: 17, endPoint x: 250, endPoint y: 19, distance: 58.6
click at [250, 19] on div "Clients L'EPICURIENNE - 41C0000775" at bounding box center [458, 19] width 856 height 17
copy h3 "C0000775"
click at [201, 212] on div "[GEOGRAPHIC_DATA]" at bounding box center [187, 204] width 226 height 19
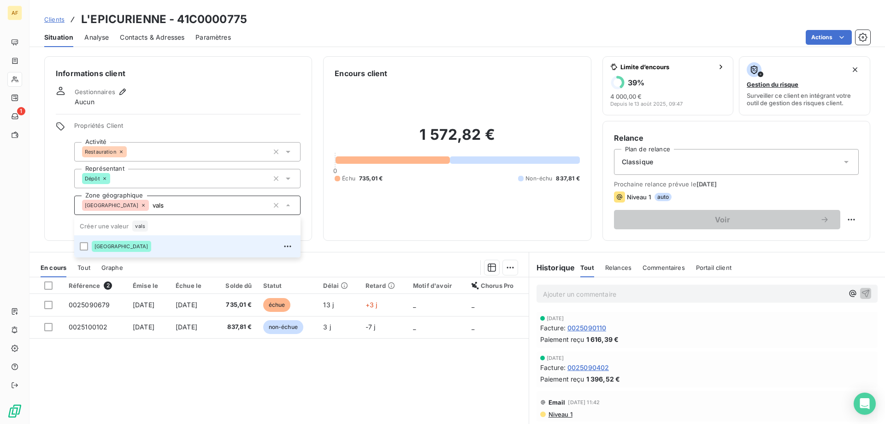
click at [177, 254] on li "[GEOGRAPHIC_DATA]" at bounding box center [187, 246] width 226 height 22
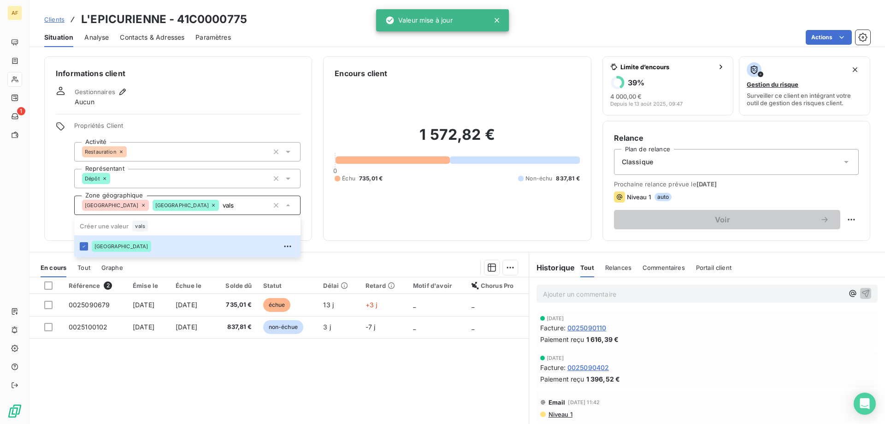
type input "vals"
click at [183, 382] on div "Référence 2 Émise le Échue le Solde dû Statut Délai Retard Motif d'avoir Chorus…" at bounding box center [279, 366] width 499 height 178
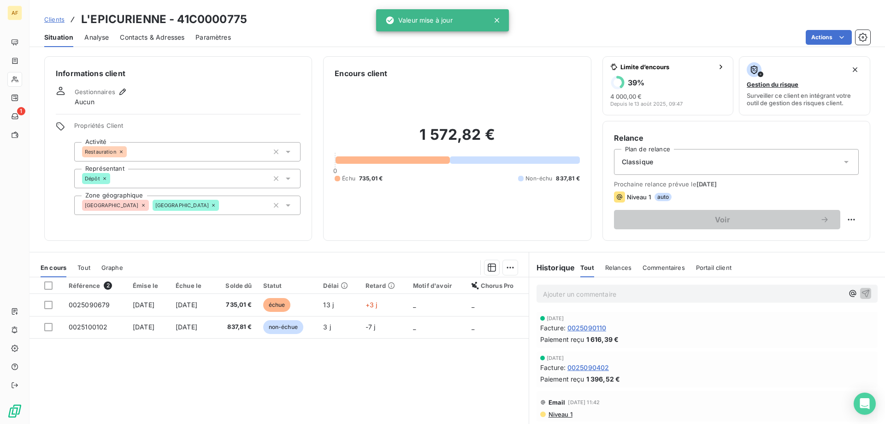
click at [59, 20] on span "Clients" at bounding box center [54, 19] width 20 height 7
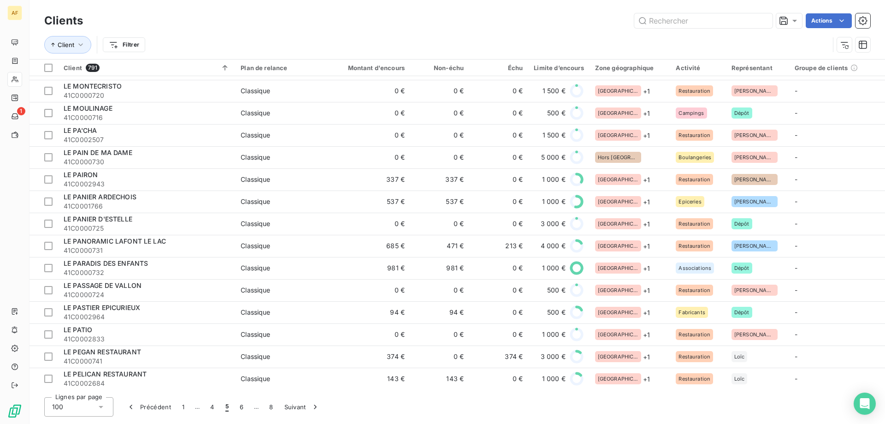
scroll to position [1904, 0]
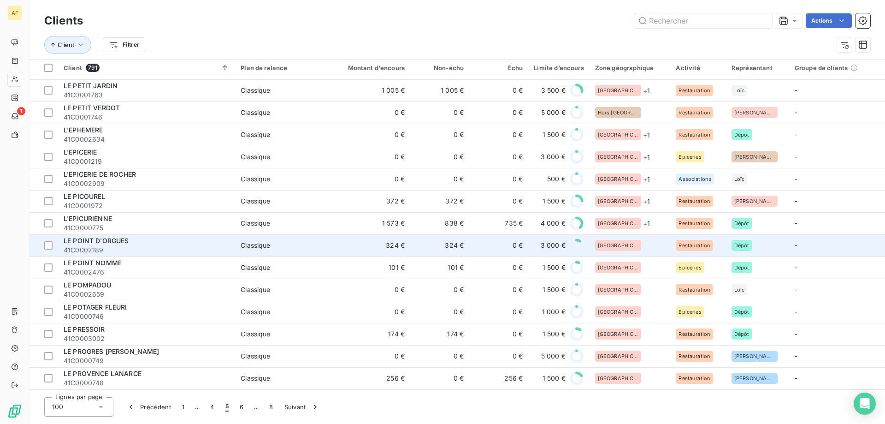
click at [634, 244] on div "[GEOGRAPHIC_DATA]" at bounding box center [630, 245] width 70 height 11
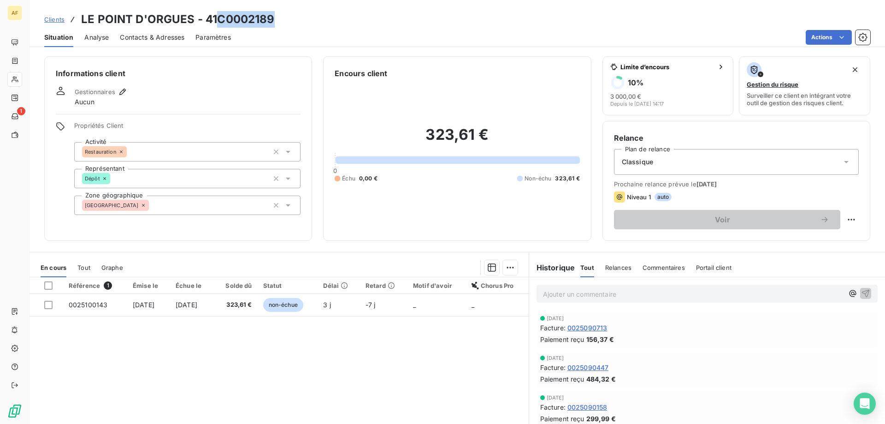
drag, startPoint x: 219, startPoint y: 14, endPoint x: 299, endPoint y: 22, distance: 80.1
click at [296, 20] on div "Clients LE POINT D'ORGUES - 41C0002189" at bounding box center [458, 19] width 856 height 17
copy h3 "C0002189"
click at [203, 203] on div "[GEOGRAPHIC_DATA]" at bounding box center [187, 204] width 226 height 19
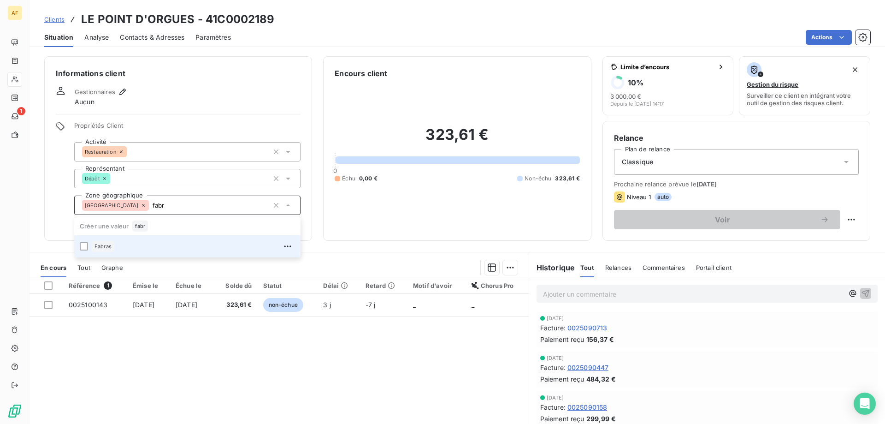
click at [197, 240] on div "Fabras" at bounding box center [193, 246] width 203 height 15
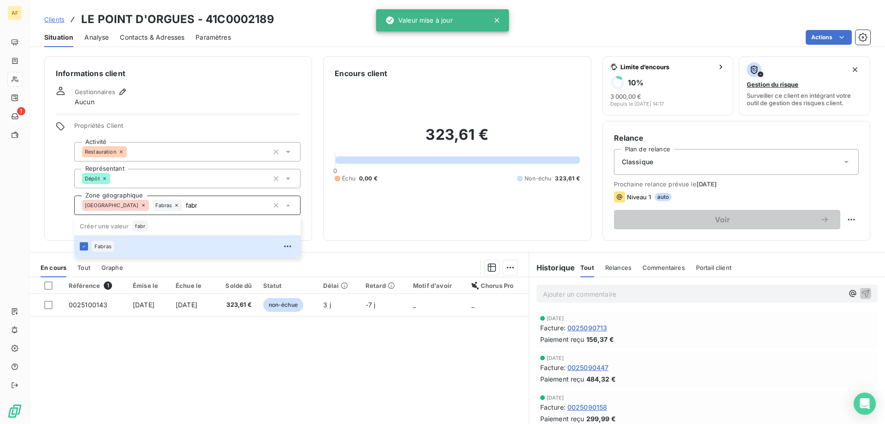
type input "fabr"
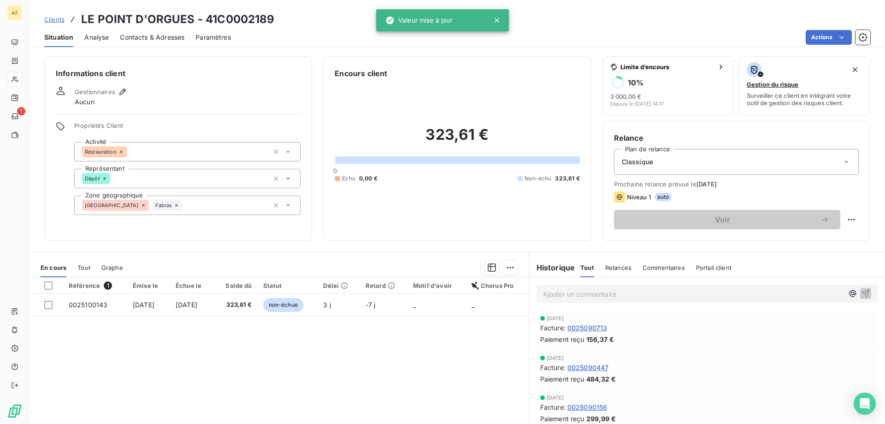
click at [183, 369] on div "Référence 1 Émise le Échue le Solde dû Statut Délai Retard Motif d'avoir Chorus…" at bounding box center [279, 366] width 499 height 178
click at [51, 18] on span "Clients" at bounding box center [54, 19] width 20 height 7
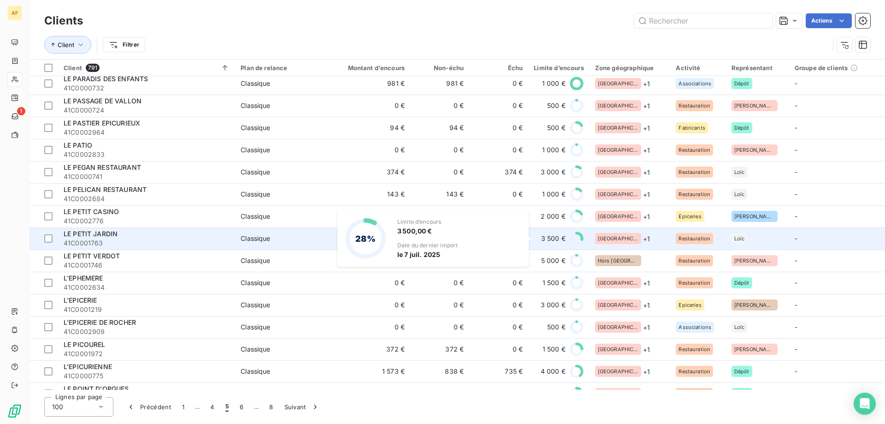
scroll to position [1904, 0]
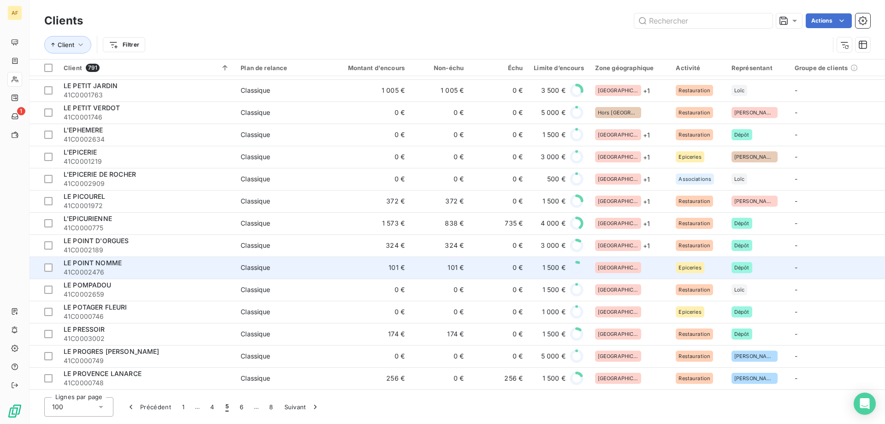
click at [640, 267] on div "[GEOGRAPHIC_DATA]" at bounding box center [630, 267] width 70 height 11
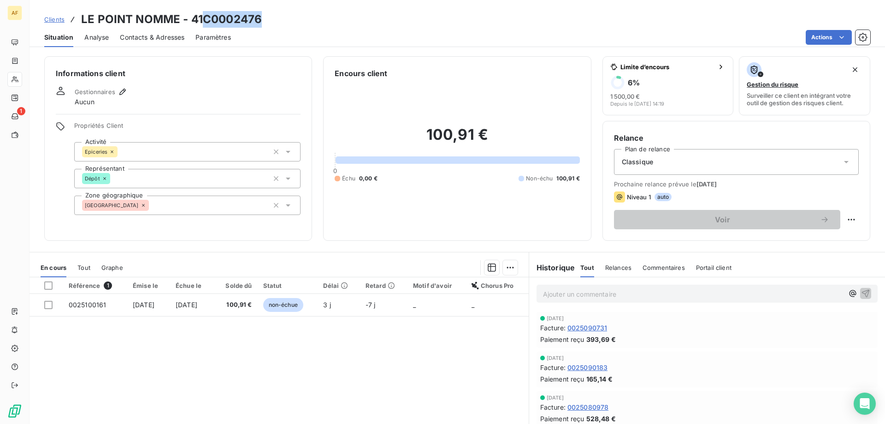
drag, startPoint x: 205, startPoint y: 19, endPoint x: 258, endPoint y: 20, distance: 53.5
click at [258, 20] on h3 "LE POINT NOMME - 41C0002476" at bounding box center [171, 19] width 181 height 17
copy h3 "C0002476"
click at [183, 210] on div "[GEOGRAPHIC_DATA]" at bounding box center [187, 204] width 226 height 19
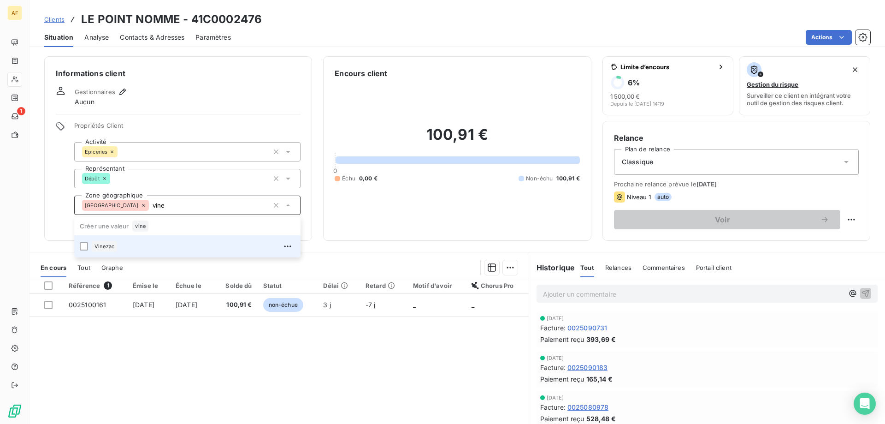
click at [149, 247] on div "Vinezac" at bounding box center [193, 246] width 203 height 15
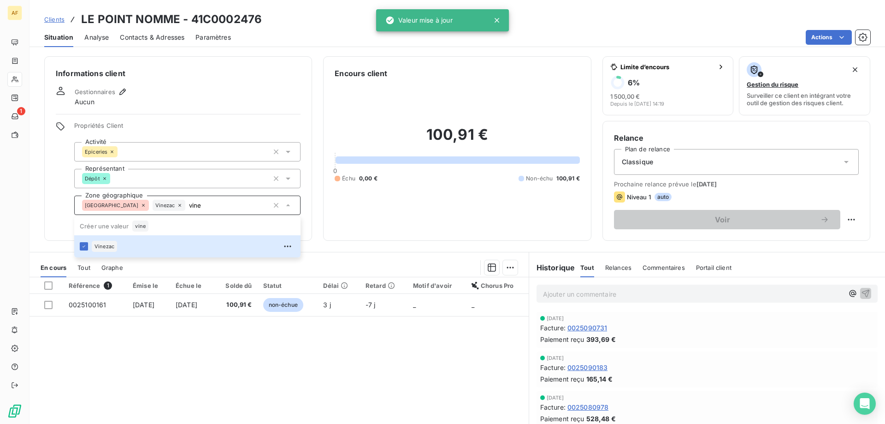
type input "vine"
click at [163, 367] on div "Référence 1 Émise le Échue le Solde dû Statut Délai Retard Motif d'avoir Chorus…" at bounding box center [279, 366] width 499 height 178
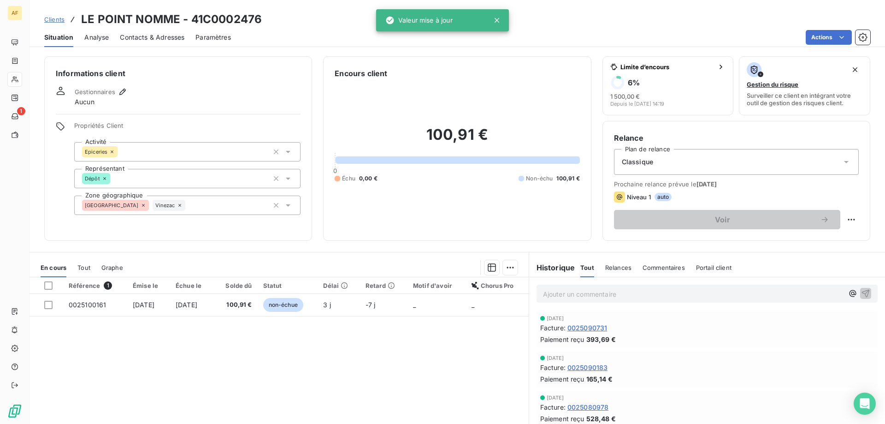
click at [56, 21] on span "Clients" at bounding box center [54, 19] width 20 height 7
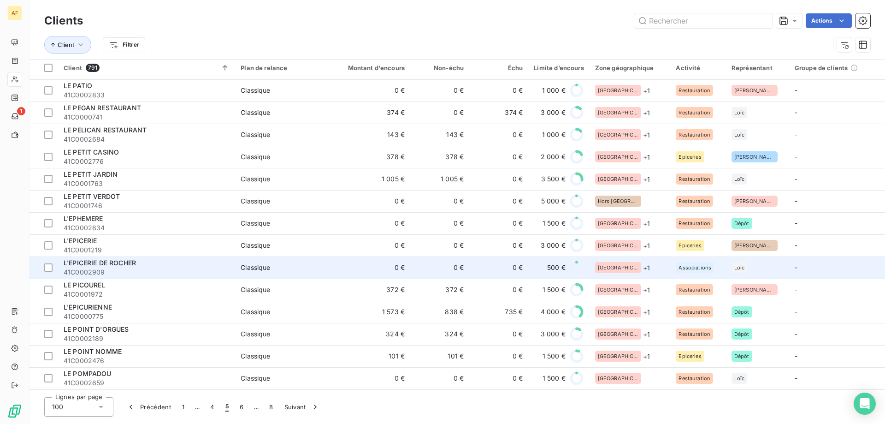
scroll to position [1904, 0]
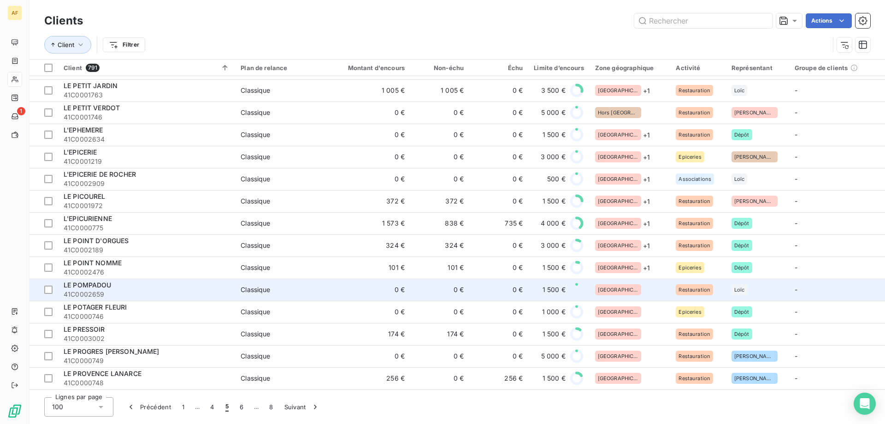
click at [631, 285] on div "[GEOGRAPHIC_DATA]" at bounding box center [630, 289] width 70 height 11
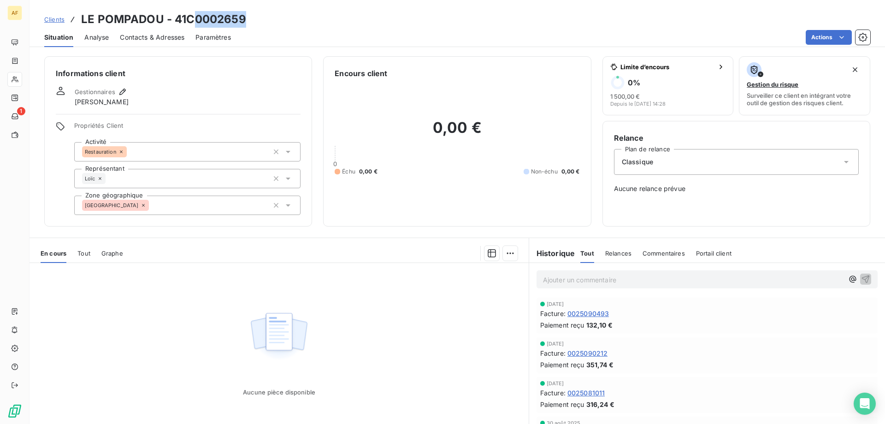
drag, startPoint x: 191, startPoint y: 16, endPoint x: 219, endPoint y: 25, distance: 29.3
click at [266, 25] on div "Clients LE POMPADOU - 41C0002659" at bounding box center [458, 19] width 856 height 17
drag, startPoint x: 189, startPoint y: 18, endPoint x: 277, endPoint y: 21, distance: 87.6
click at [277, 21] on div "Clients LE POMPADOU - 41C0002659" at bounding box center [458, 19] width 856 height 17
copy h3 "C0002659"
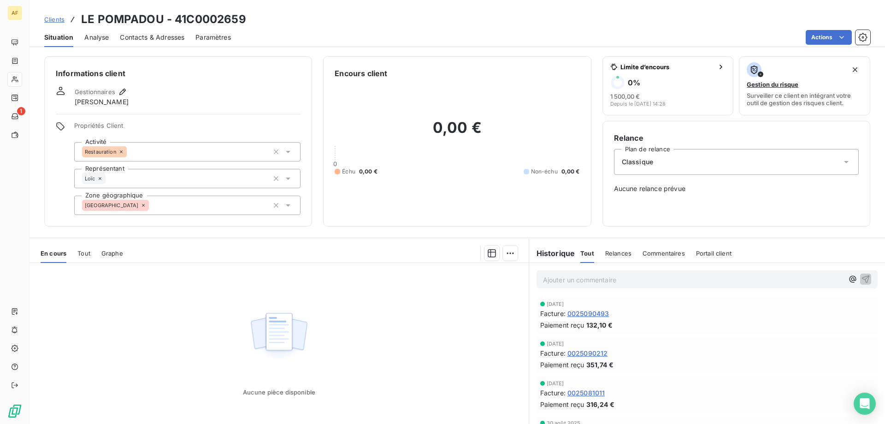
click at [205, 208] on div "[GEOGRAPHIC_DATA]" at bounding box center [187, 204] width 226 height 19
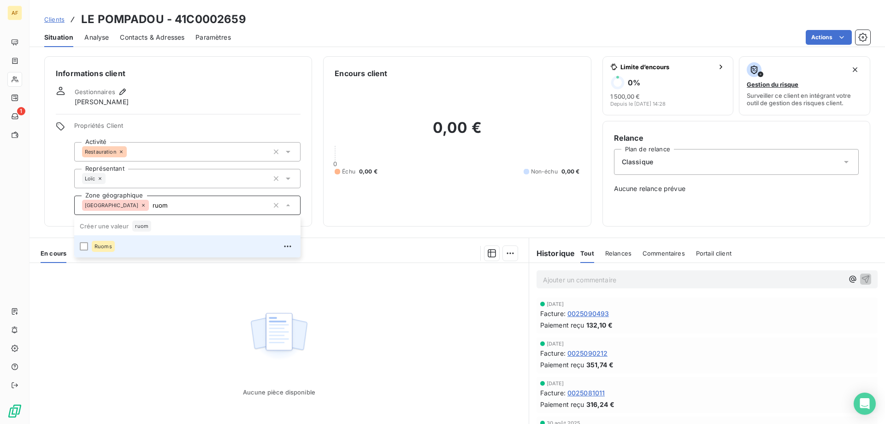
click at [189, 248] on div "Ruoms" at bounding box center [193, 246] width 203 height 15
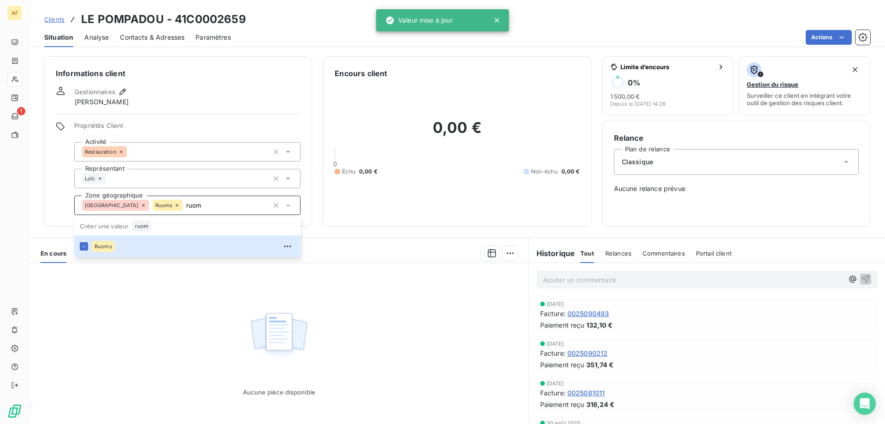
type input "ruom"
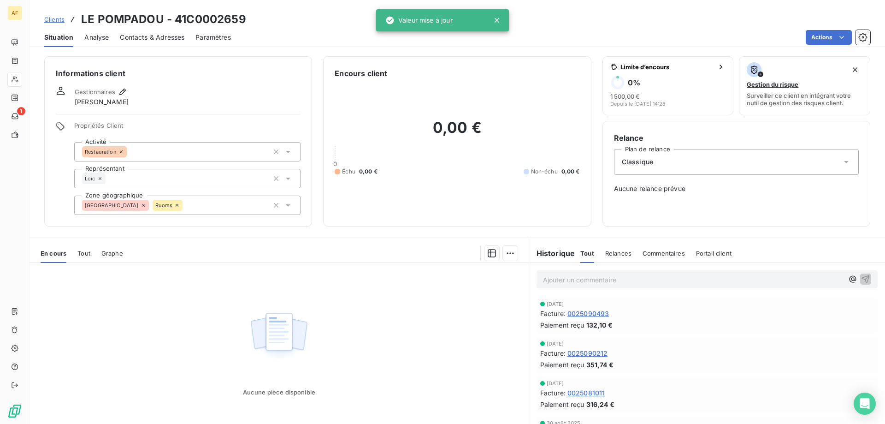
click at [180, 331] on div "Aucune pièce disponible" at bounding box center [279, 352] width 499 height 178
click at [59, 18] on span "Clients" at bounding box center [54, 19] width 20 height 7
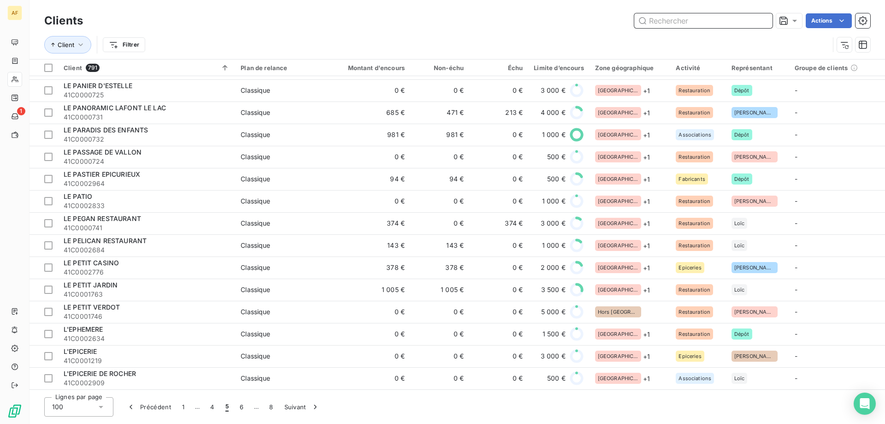
scroll to position [1904, 0]
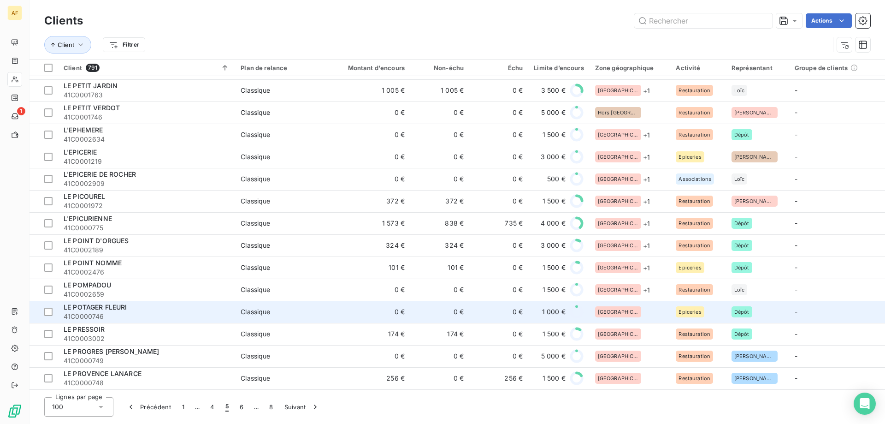
click at [640, 306] on div "[GEOGRAPHIC_DATA]" at bounding box center [630, 311] width 70 height 11
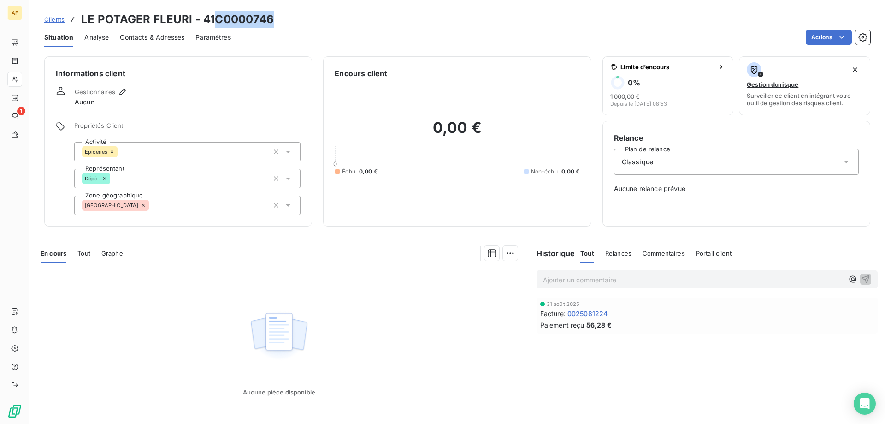
drag, startPoint x: 218, startPoint y: 17, endPoint x: 282, endPoint y: 17, distance: 64.5
click at [282, 17] on div "Clients LE POTAGER FLEURI - 41C0000746" at bounding box center [458, 19] width 856 height 17
copy h3 "C0000746"
click at [238, 201] on div "[GEOGRAPHIC_DATA]" at bounding box center [187, 204] width 226 height 19
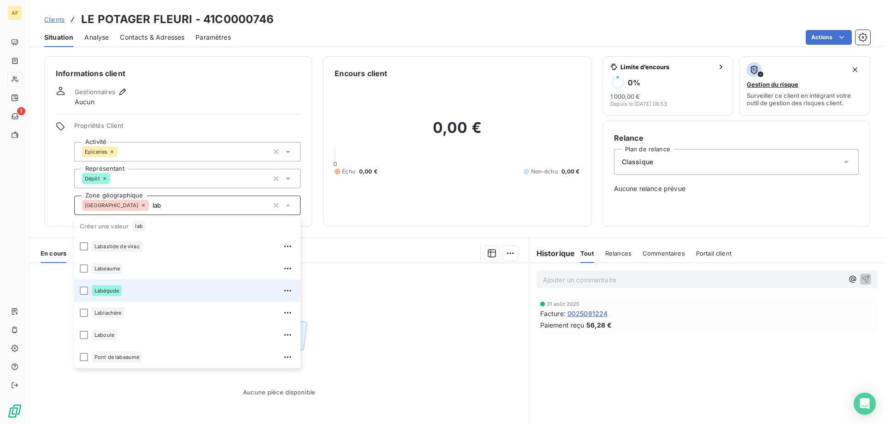
click at [156, 289] on div "Labégude" at bounding box center [193, 290] width 203 height 15
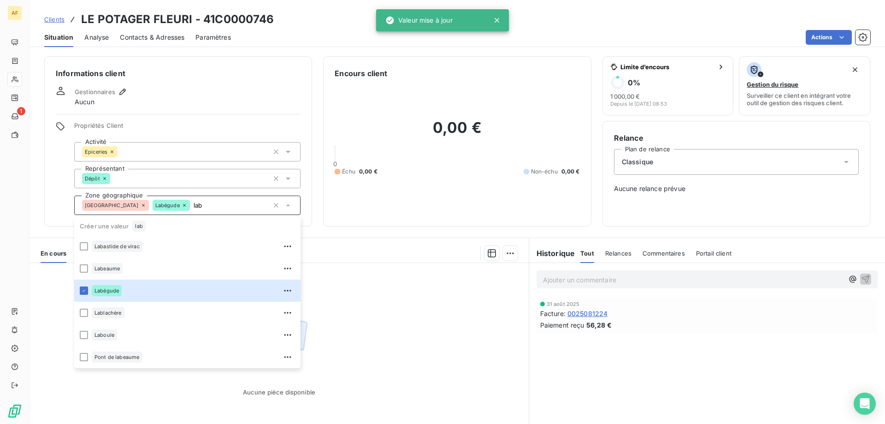
type input "lab"
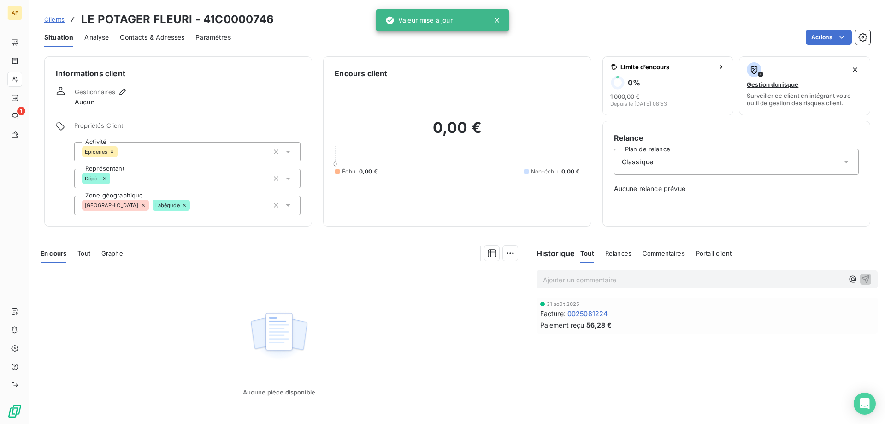
click at [336, 310] on div "Aucune pièce disponible" at bounding box center [279, 352] width 499 height 178
click at [51, 19] on span "Clients" at bounding box center [54, 19] width 20 height 7
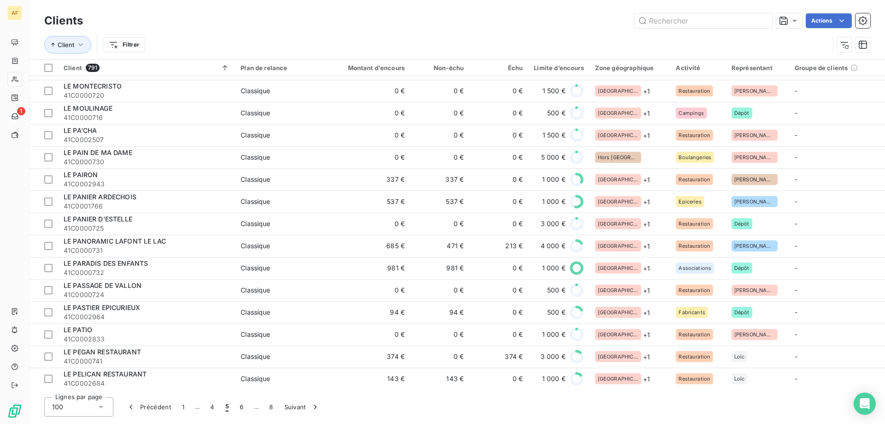
scroll to position [1904, 0]
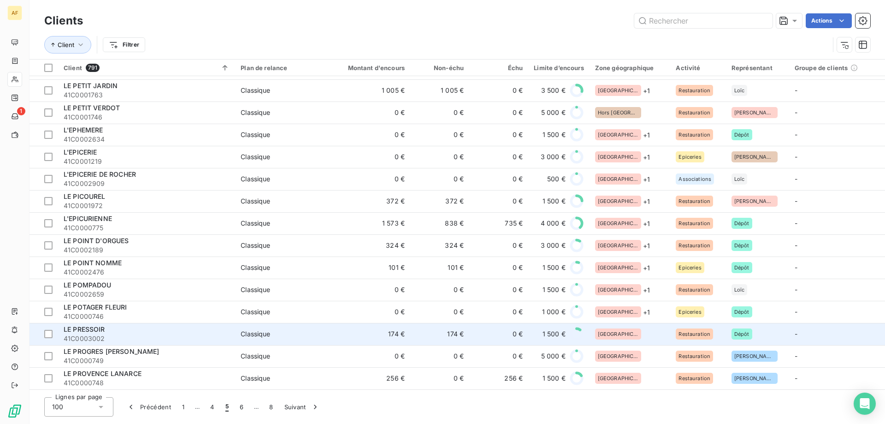
click at [629, 330] on div "[GEOGRAPHIC_DATA]" at bounding box center [630, 333] width 70 height 11
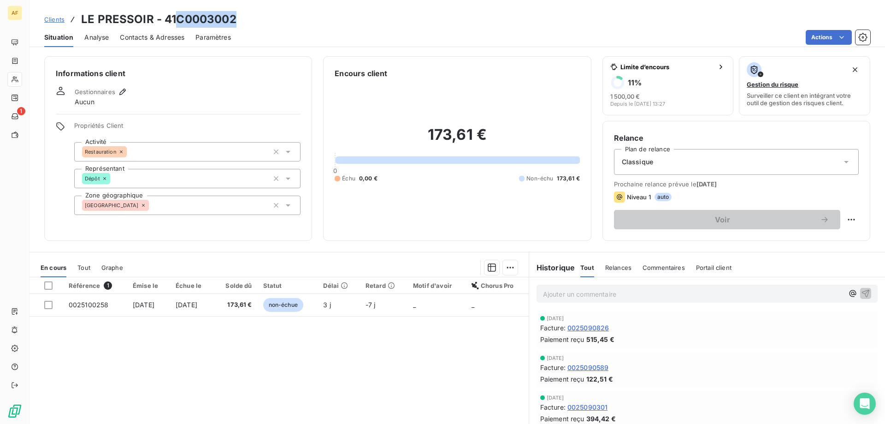
drag, startPoint x: 178, startPoint y: 18, endPoint x: 248, endPoint y: 21, distance: 70.6
click at [249, 21] on div "Clients LE PRESSOIR - 41C0003002" at bounding box center [458, 19] width 856 height 17
click at [190, 203] on div "[GEOGRAPHIC_DATA]" at bounding box center [187, 204] width 226 height 19
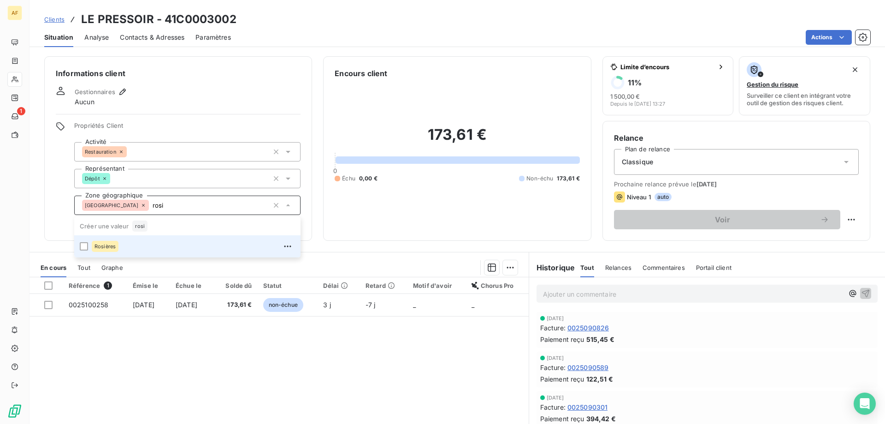
click at [156, 249] on div "Rosières" at bounding box center [193, 246] width 203 height 15
type input "rosi"
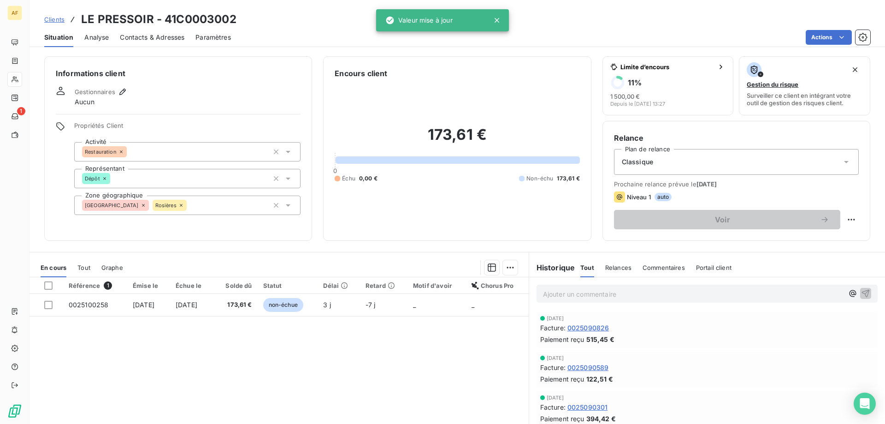
click at [179, 367] on div "Référence 1 Émise le Échue le Solde dû Statut Délai Retard Motif d'avoir Chorus…" at bounding box center [279, 366] width 499 height 178
click at [61, 19] on span "Clients" at bounding box center [54, 19] width 20 height 7
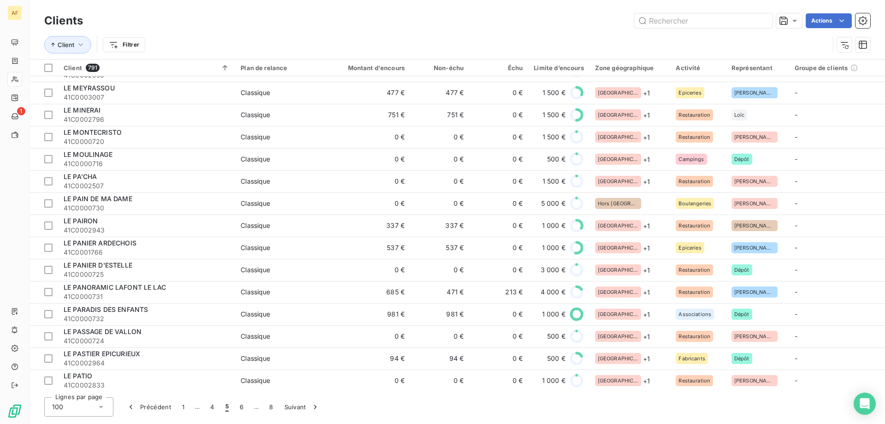
scroll to position [1904, 0]
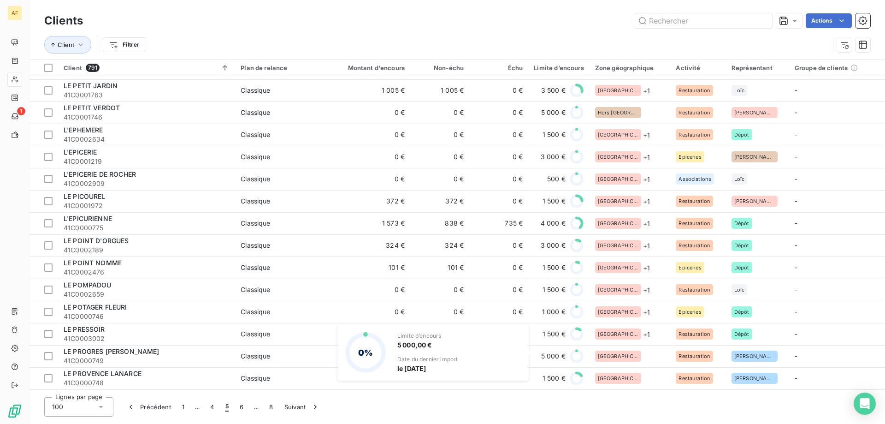
click at [529, 352] on polygon at bounding box center [530, 352] width 2 height 5
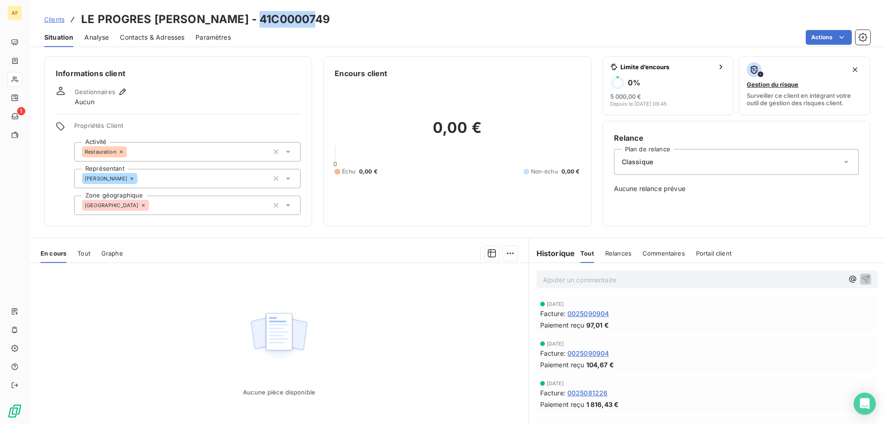
drag, startPoint x: 254, startPoint y: 19, endPoint x: 308, endPoint y: 21, distance: 54.0
click at [308, 21] on h3 "LE PROGRES [PERSON_NAME] - 41C0000749" at bounding box center [205, 19] width 249 height 17
click at [195, 203] on div "[GEOGRAPHIC_DATA]" at bounding box center [187, 204] width 226 height 19
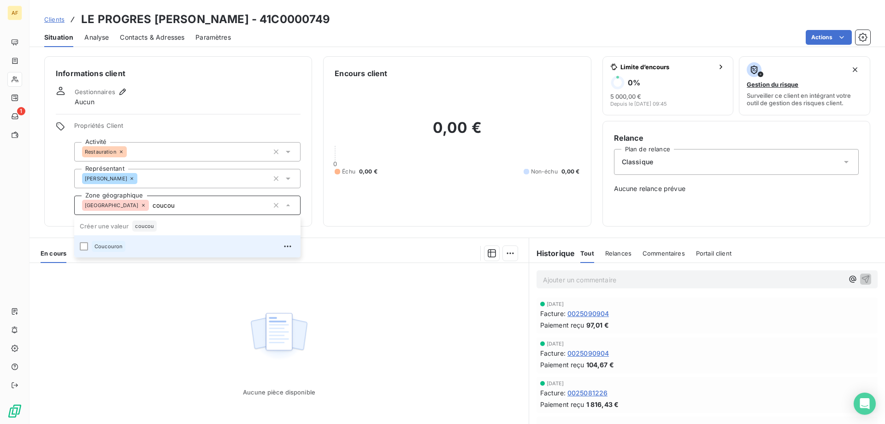
click at [199, 252] on div "Coucouron" at bounding box center [193, 246] width 203 height 15
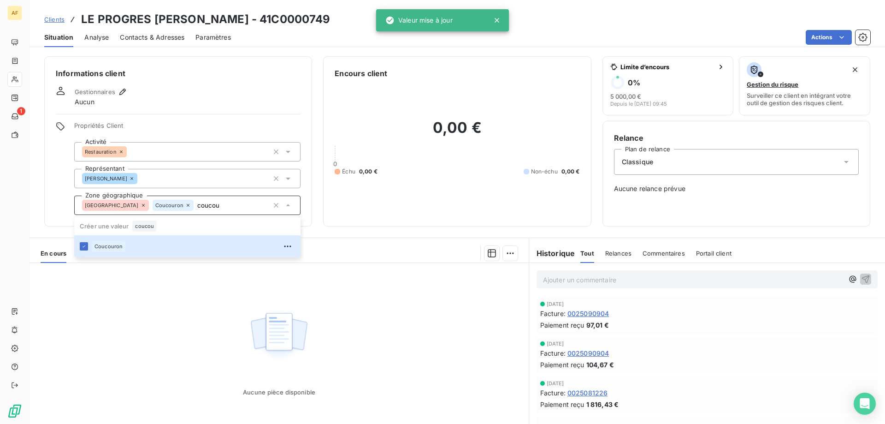
type input "coucou"
click at [201, 316] on div "Aucune pièce disponible" at bounding box center [279, 352] width 499 height 178
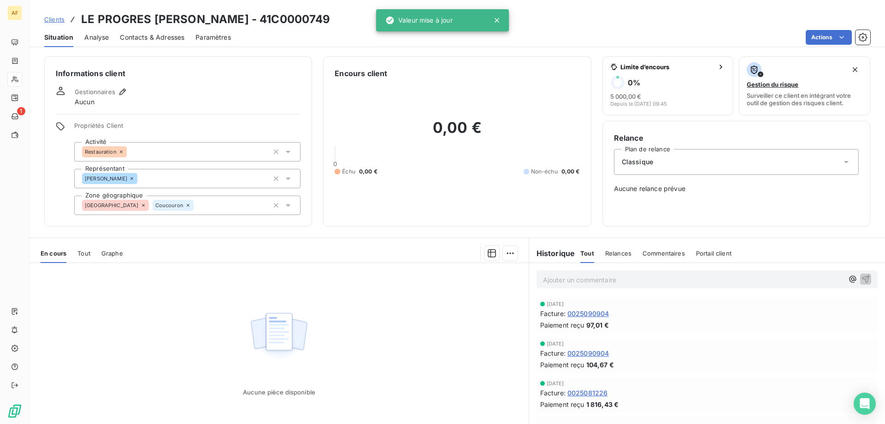
click at [57, 20] on span "Clients" at bounding box center [54, 19] width 20 height 7
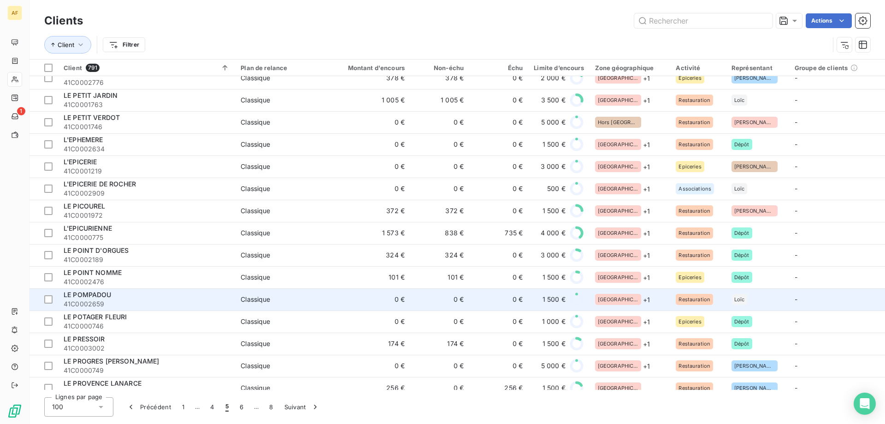
scroll to position [1904, 0]
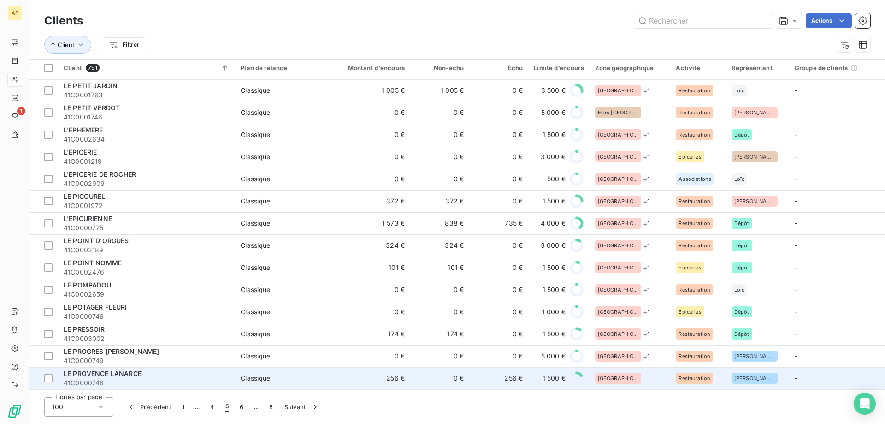
click at [516, 374] on td "256 €" at bounding box center [498, 378] width 59 height 22
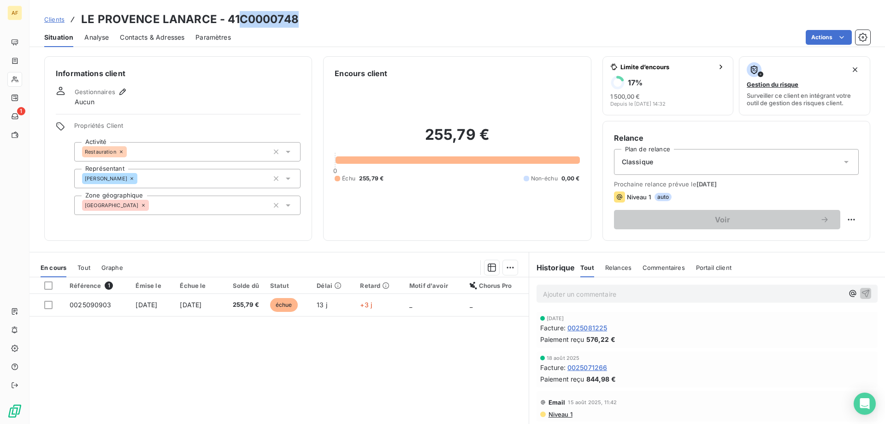
drag, startPoint x: 243, startPoint y: 19, endPoint x: 330, endPoint y: 23, distance: 86.3
click at [330, 23] on div "Clients LE PROVENCE LANARCE - 41C0000748" at bounding box center [458, 19] width 856 height 17
click at [185, 214] on div "[GEOGRAPHIC_DATA]" at bounding box center [187, 204] width 226 height 19
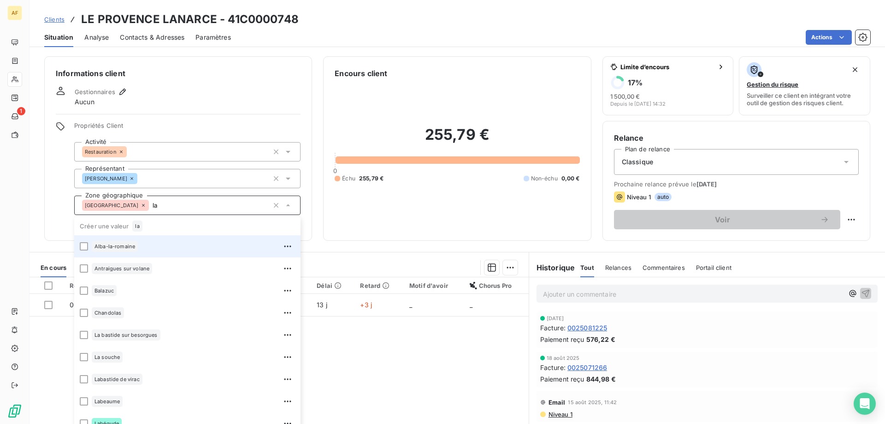
type input "l"
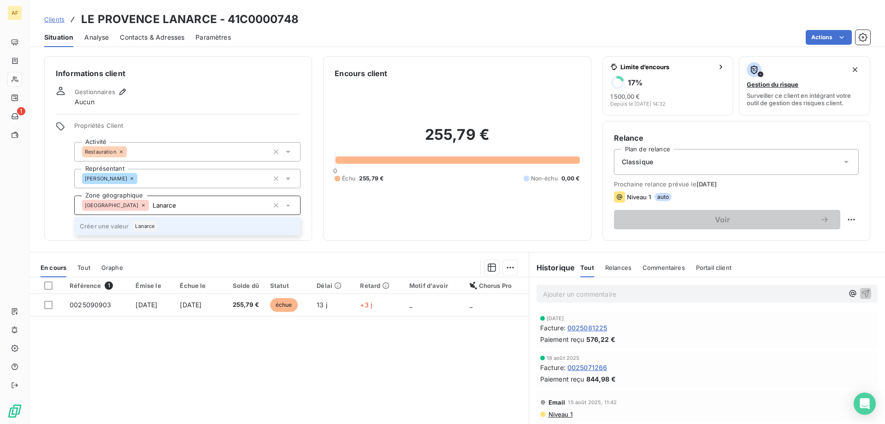
click at [182, 229] on li "Créer une valeur Lanarce" at bounding box center [187, 226] width 226 height 18
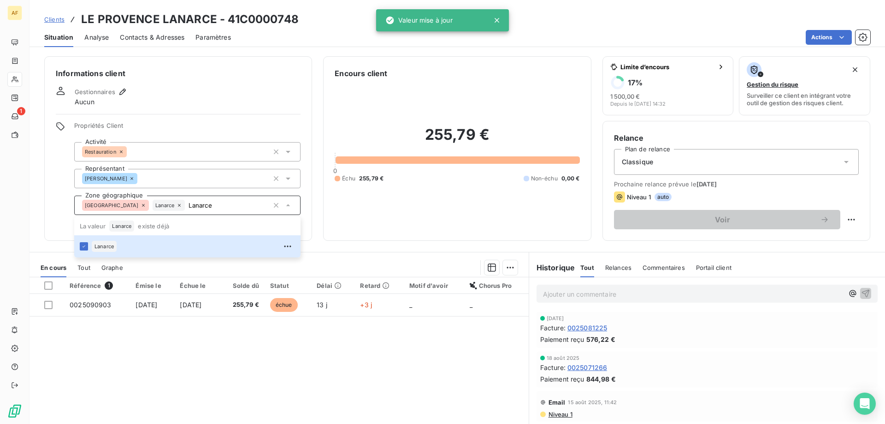
click at [193, 357] on div "Référence 1 Émise le Échue le Solde dû Statut Délai Retard Motif d'avoir Chorus…" at bounding box center [279, 366] width 499 height 178
type input "Lanarce"
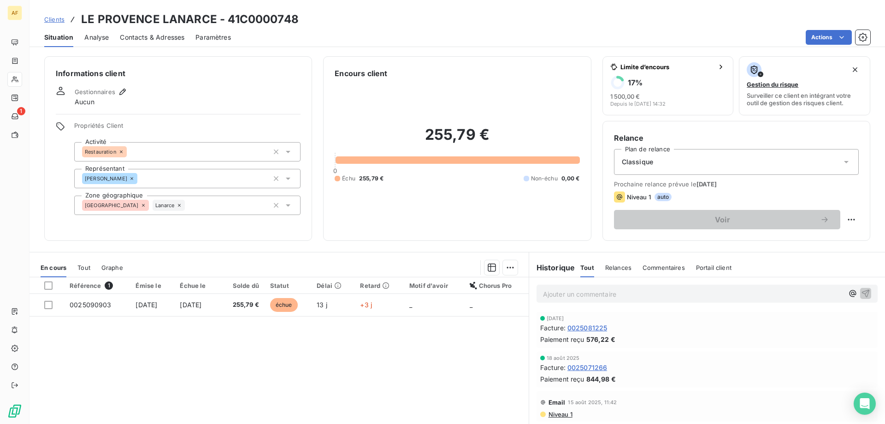
click at [53, 22] on span "Clients" at bounding box center [54, 19] width 20 height 7
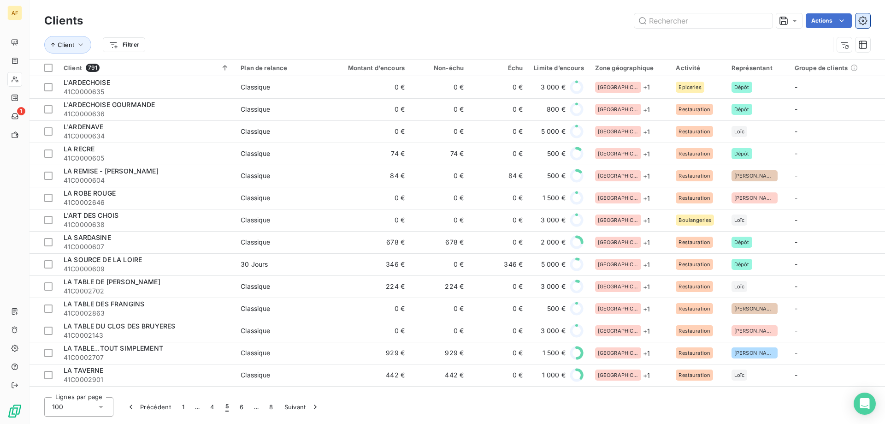
click at [857, 19] on button "button" at bounding box center [863, 20] width 15 height 15
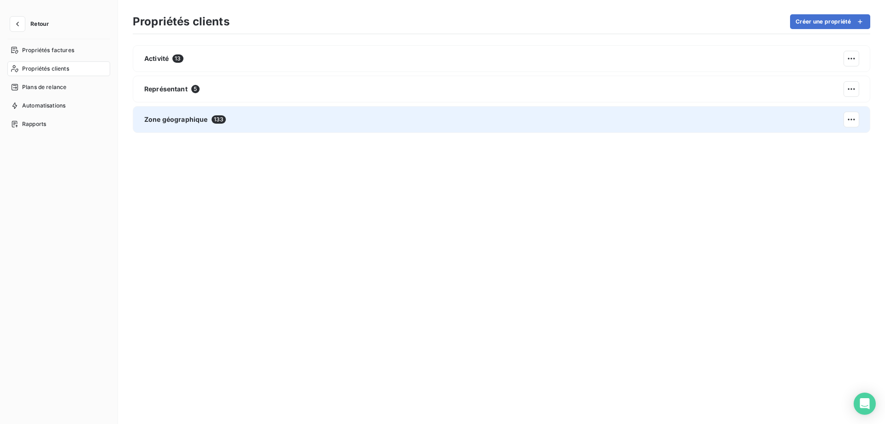
click at [260, 124] on div "Zone géographique 133" at bounding box center [502, 119] width 738 height 27
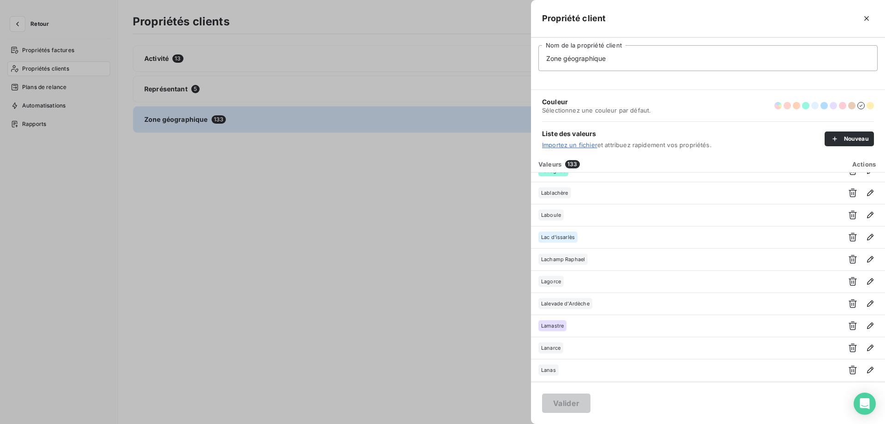
scroll to position [922, 0]
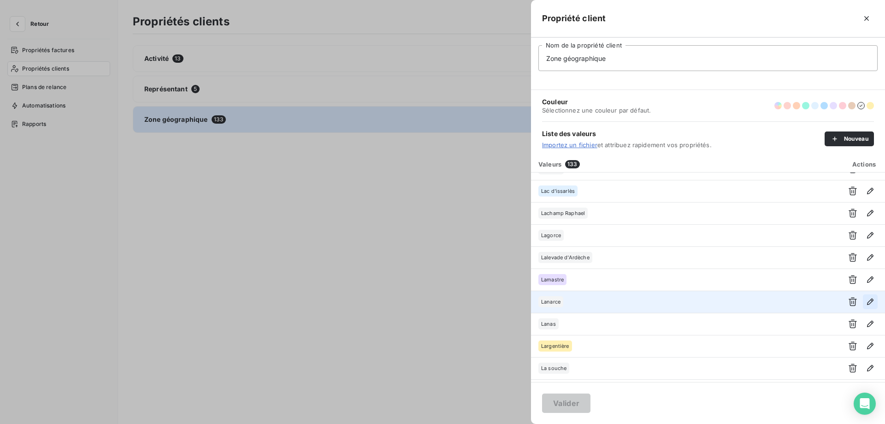
click at [867, 301] on icon "button" at bounding box center [870, 301] width 9 height 9
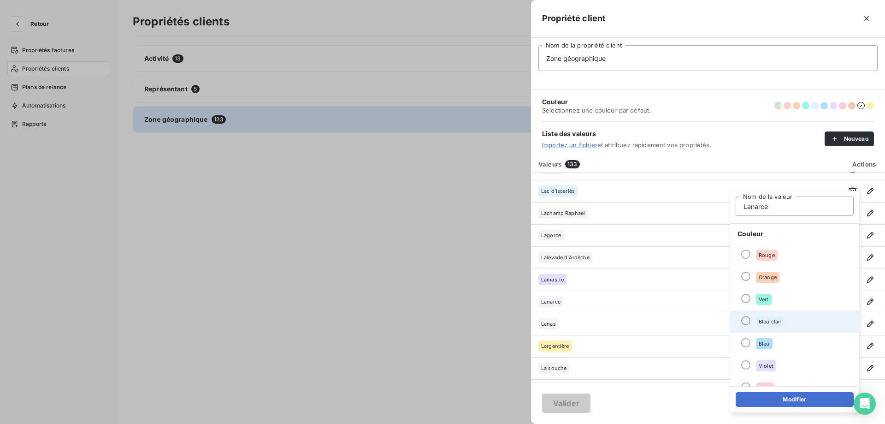
click at [788, 324] on li "Bleu clair" at bounding box center [794, 321] width 129 height 22
click at [780, 399] on button "Modifier" at bounding box center [795, 399] width 118 height 15
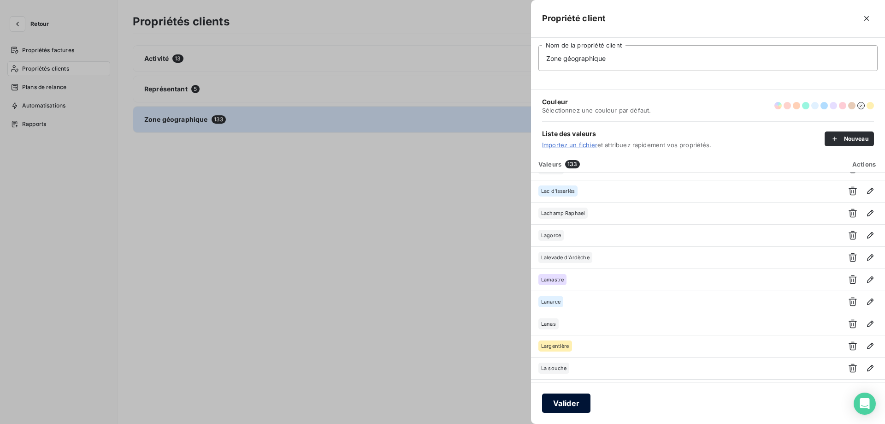
click at [569, 402] on button "Valider" at bounding box center [566, 402] width 48 height 19
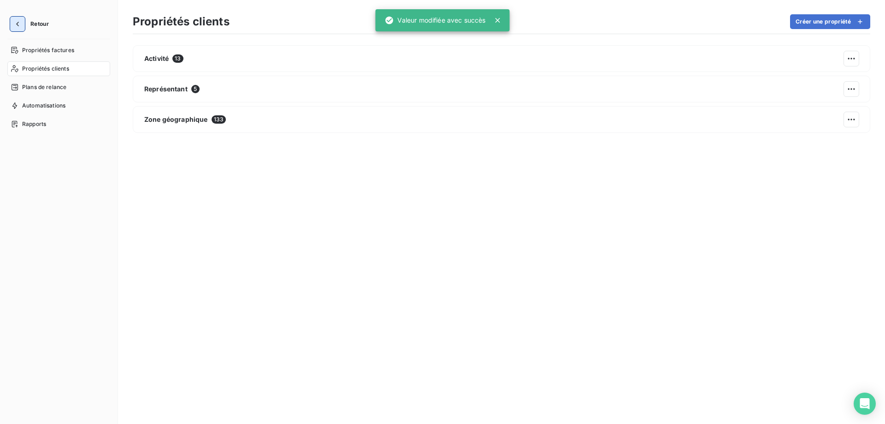
click at [11, 24] on button "button" at bounding box center [17, 24] width 15 height 15
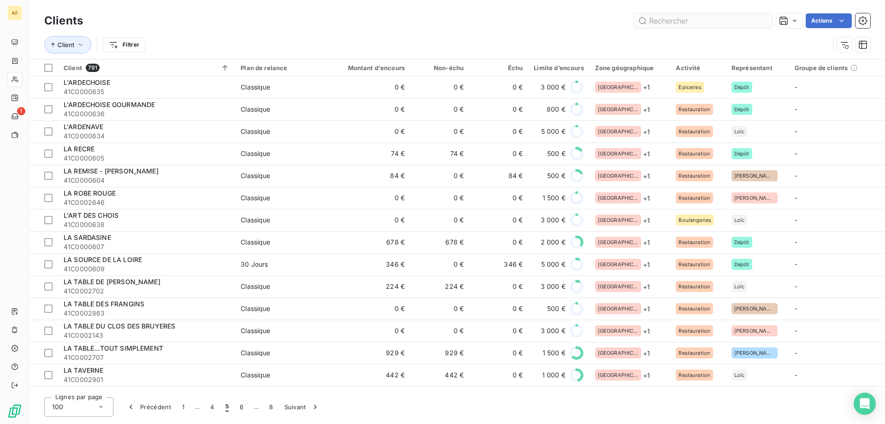
click at [691, 26] on input "text" at bounding box center [703, 20] width 138 height 15
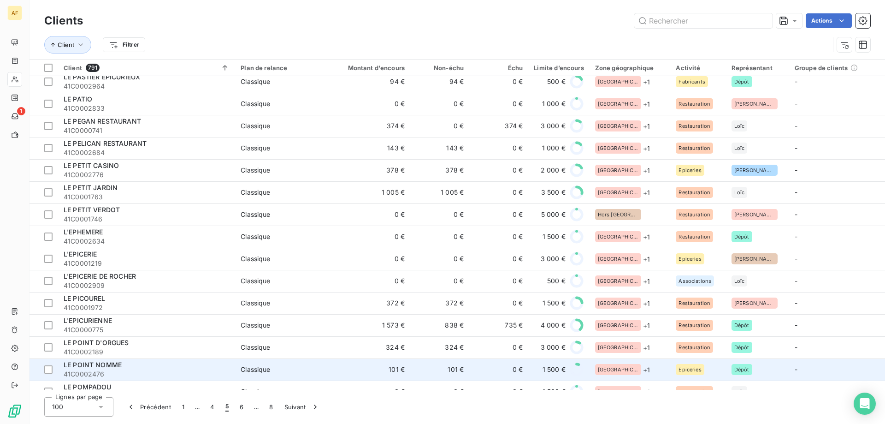
scroll to position [1904, 0]
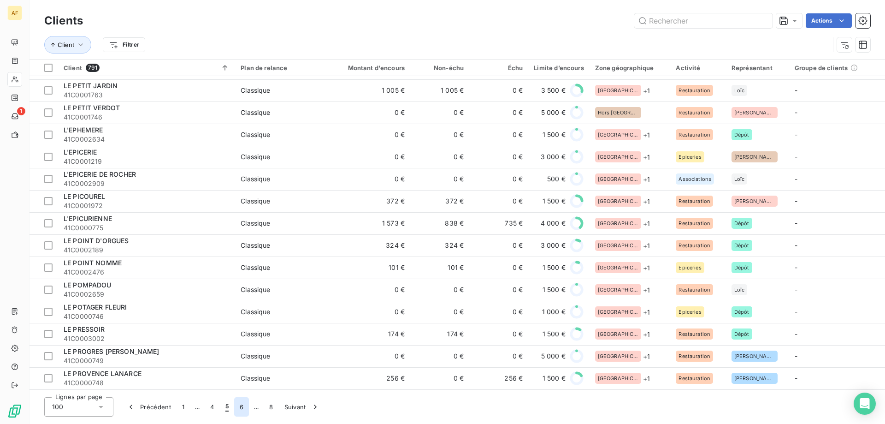
click at [243, 404] on button "6" at bounding box center [241, 406] width 15 height 19
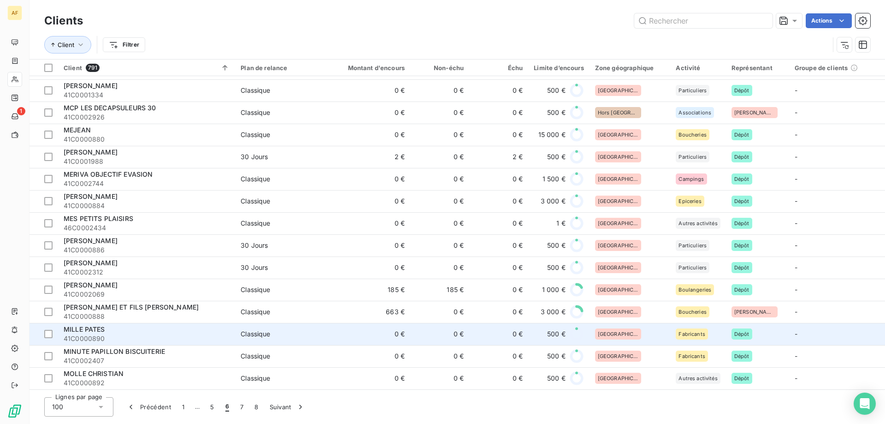
click at [235, 397] on button "7" at bounding box center [242, 406] width 14 height 19
